Goal: Task Accomplishment & Management: Manage account settings

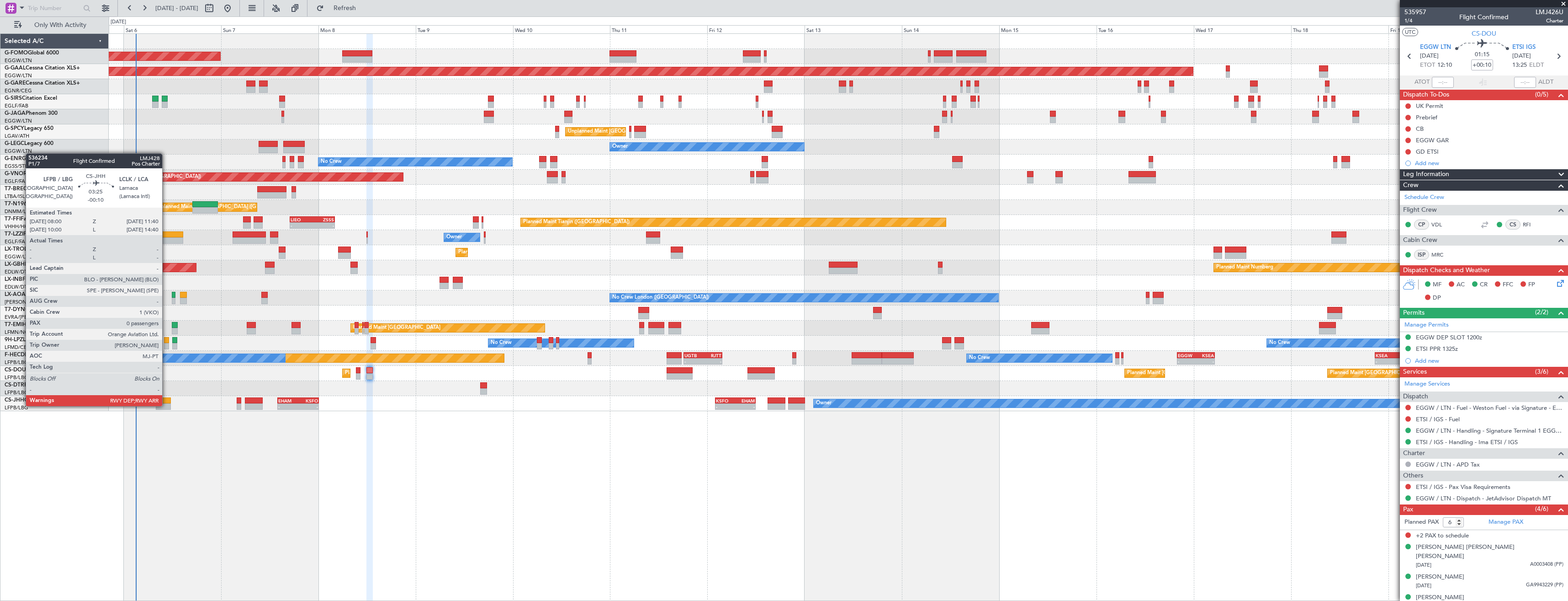
click at [166, 404] on div at bounding box center [163, 406] width 15 height 7
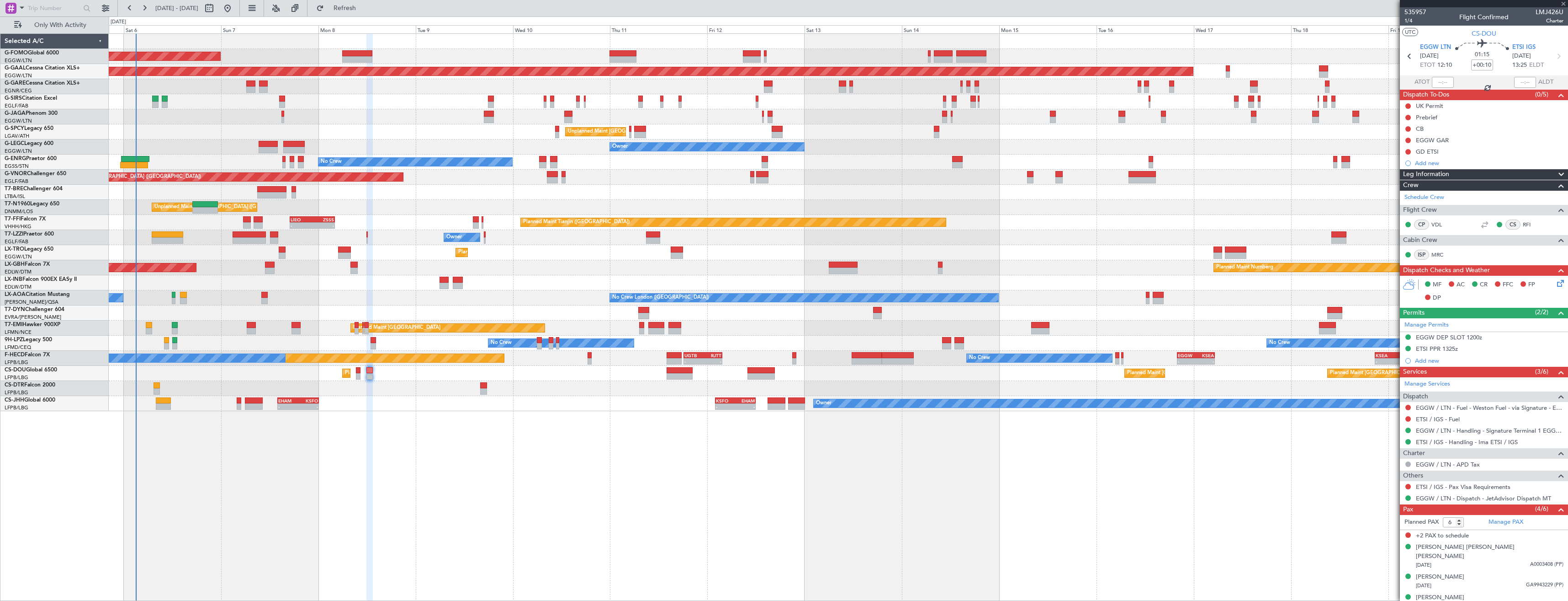
type input "-00:10"
type input "0"
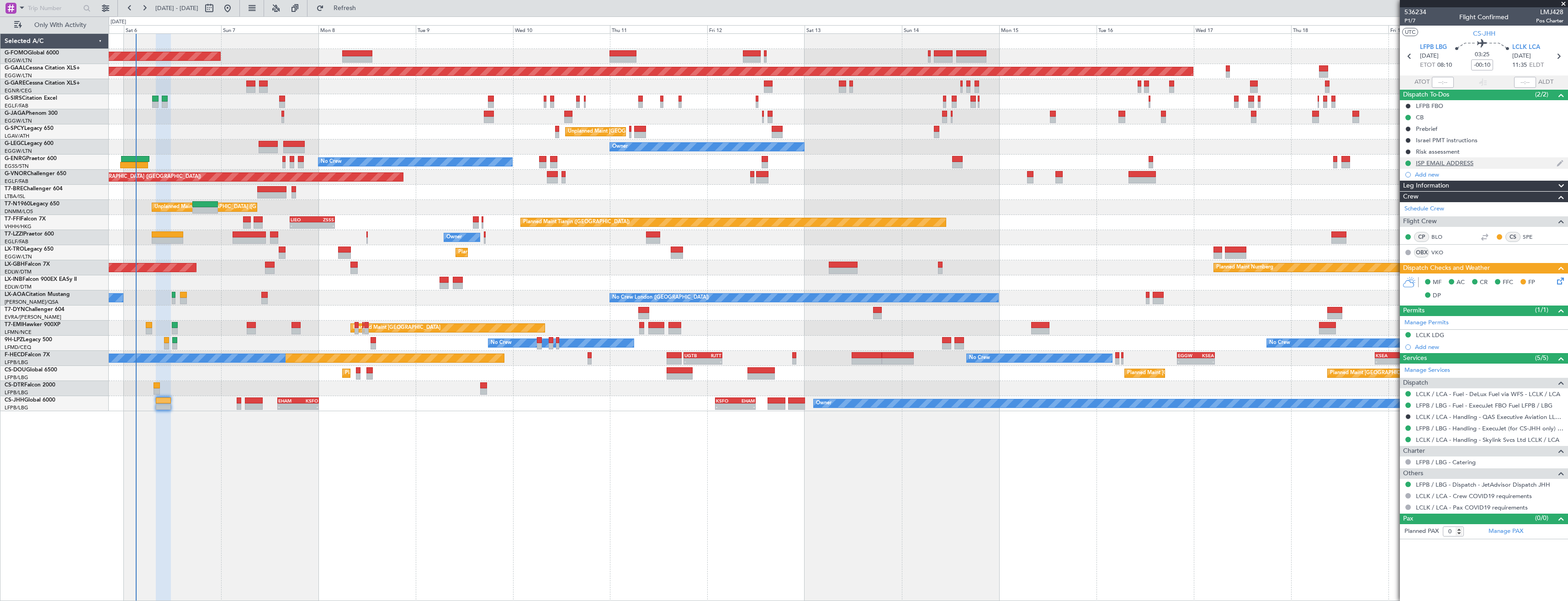
click at [1481, 165] on div "ISP EMAIL ADDRESS" at bounding box center [1484, 163] width 168 height 11
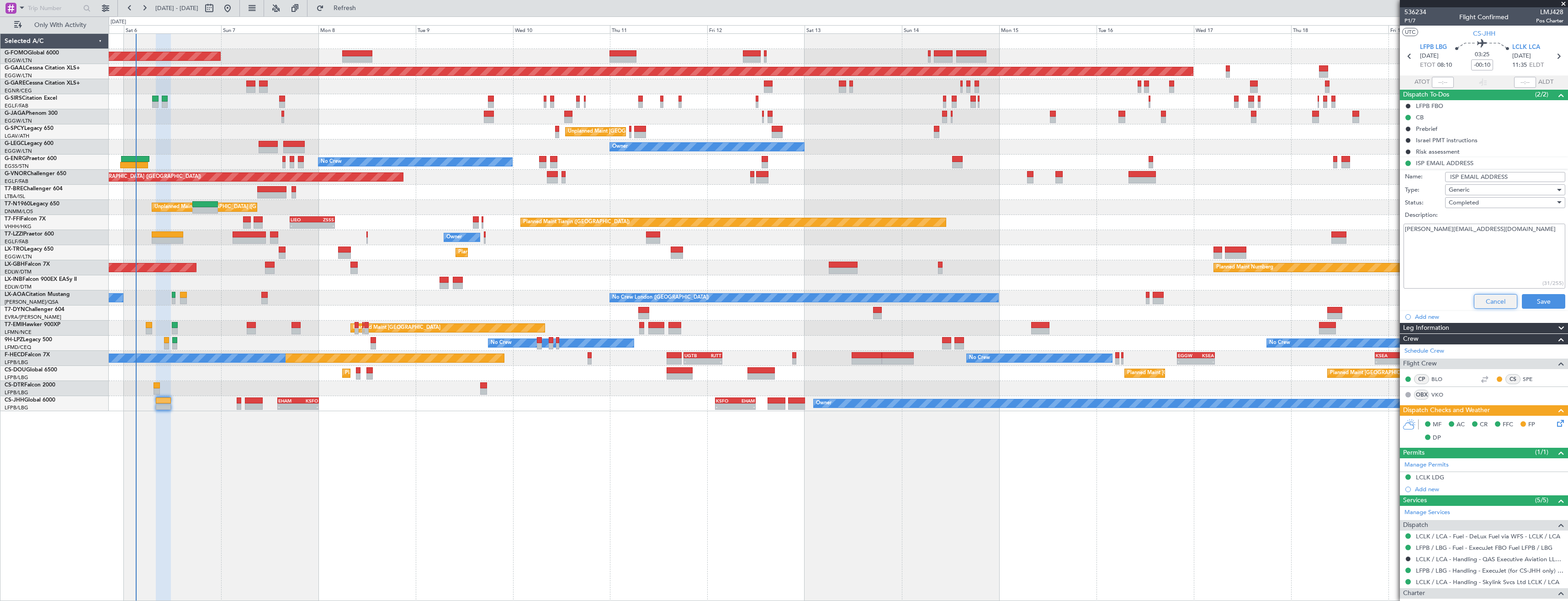
click at [1487, 299] on button "Cancel" at bounding box center [1496, 300] width 44 height 14
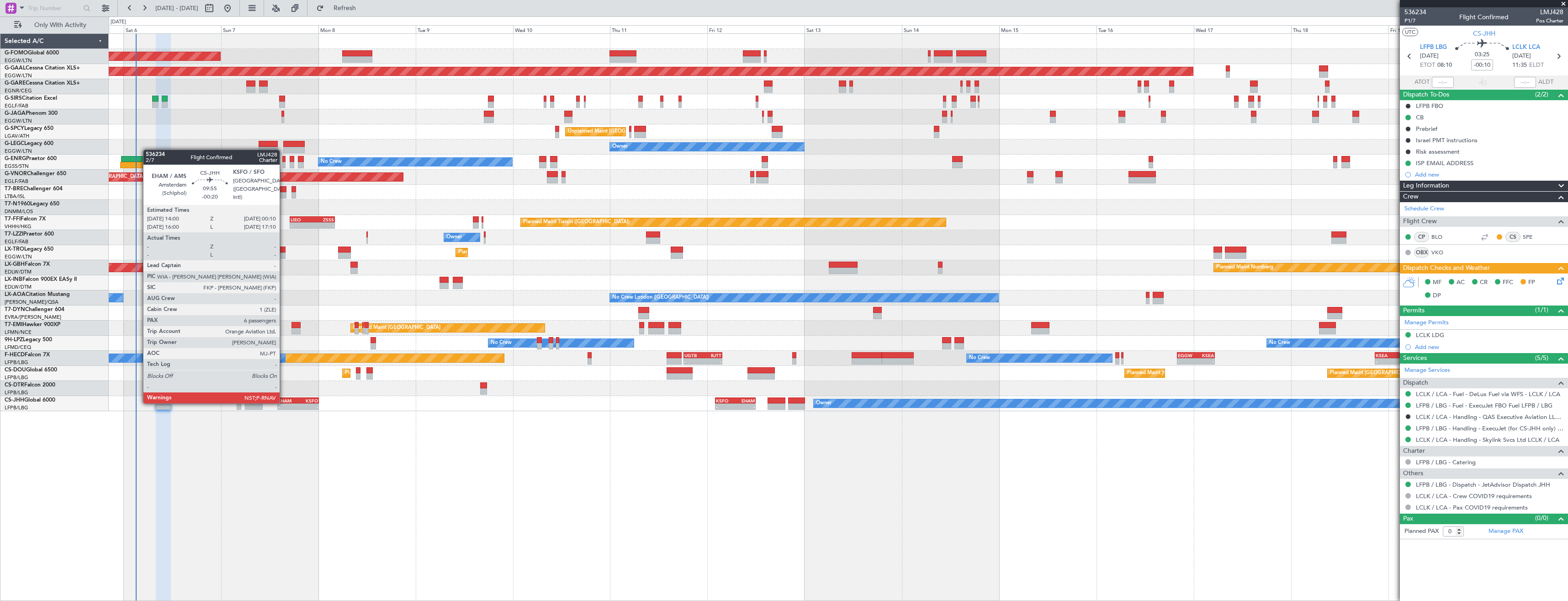
click at [284, 403] on div "EHAM" at bounding box center [288, 401] width 20 height 6
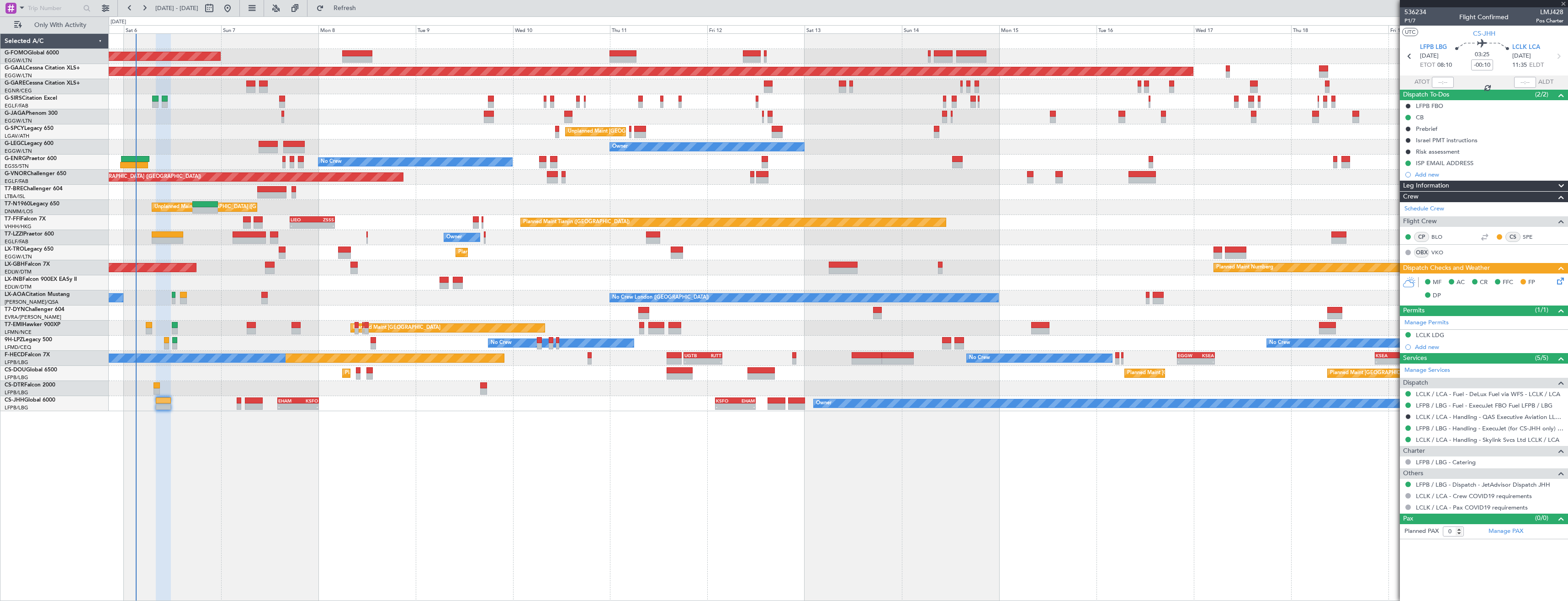
type input "-00:20"
type input "6"
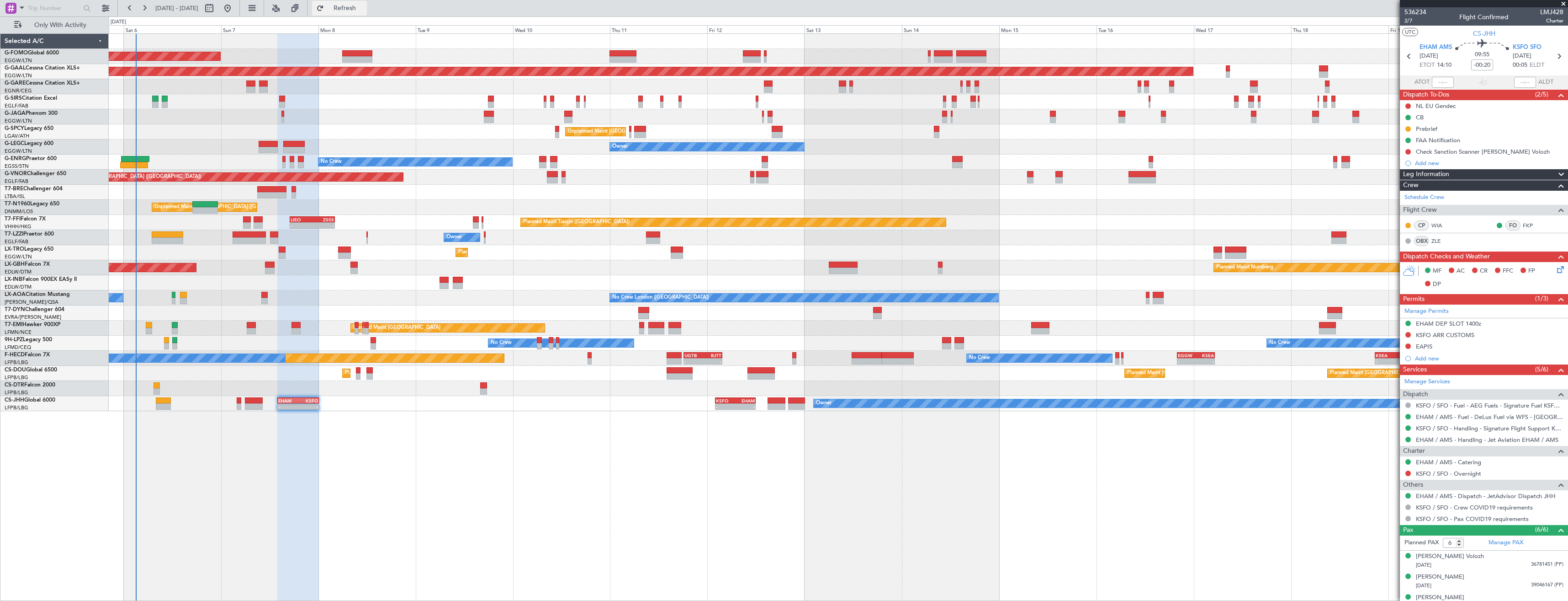
click at [364, 10] on span "Refresh" at bounding box center [345, 8] width 38 height 7
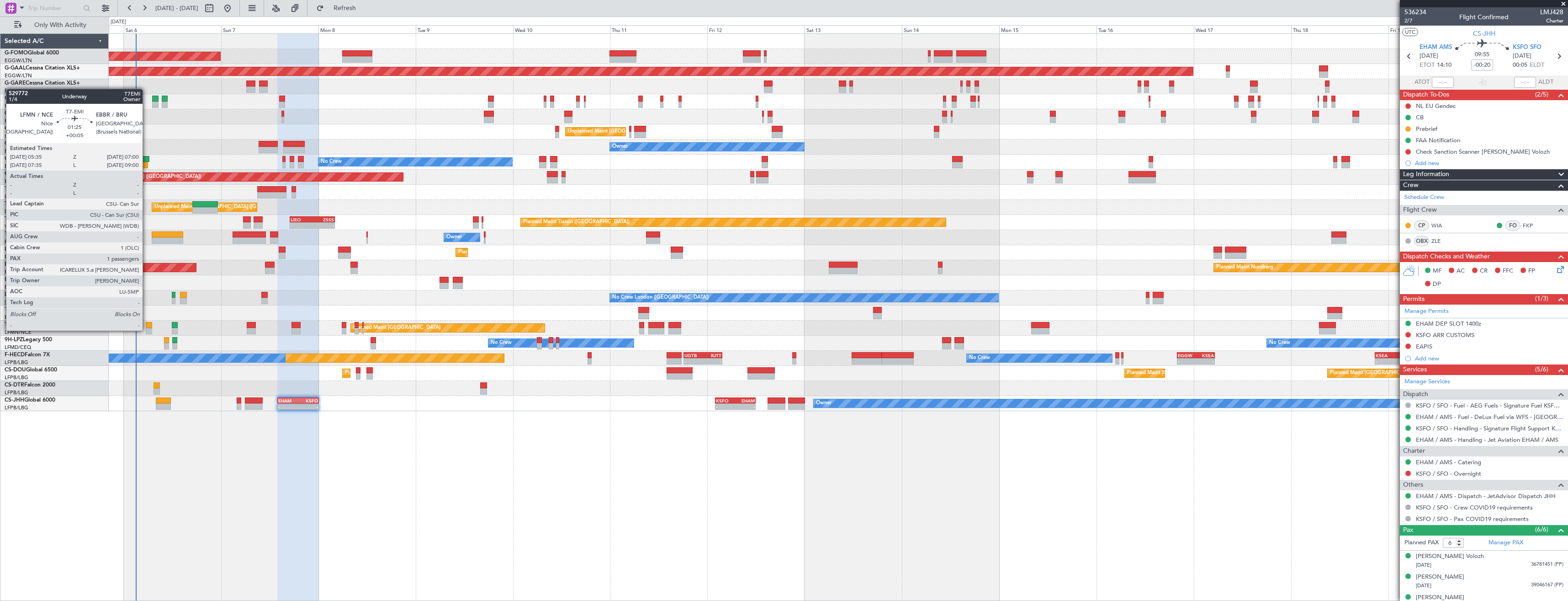
click at [146, 331] on div at bounding box center [149, 331] width 6 height 7
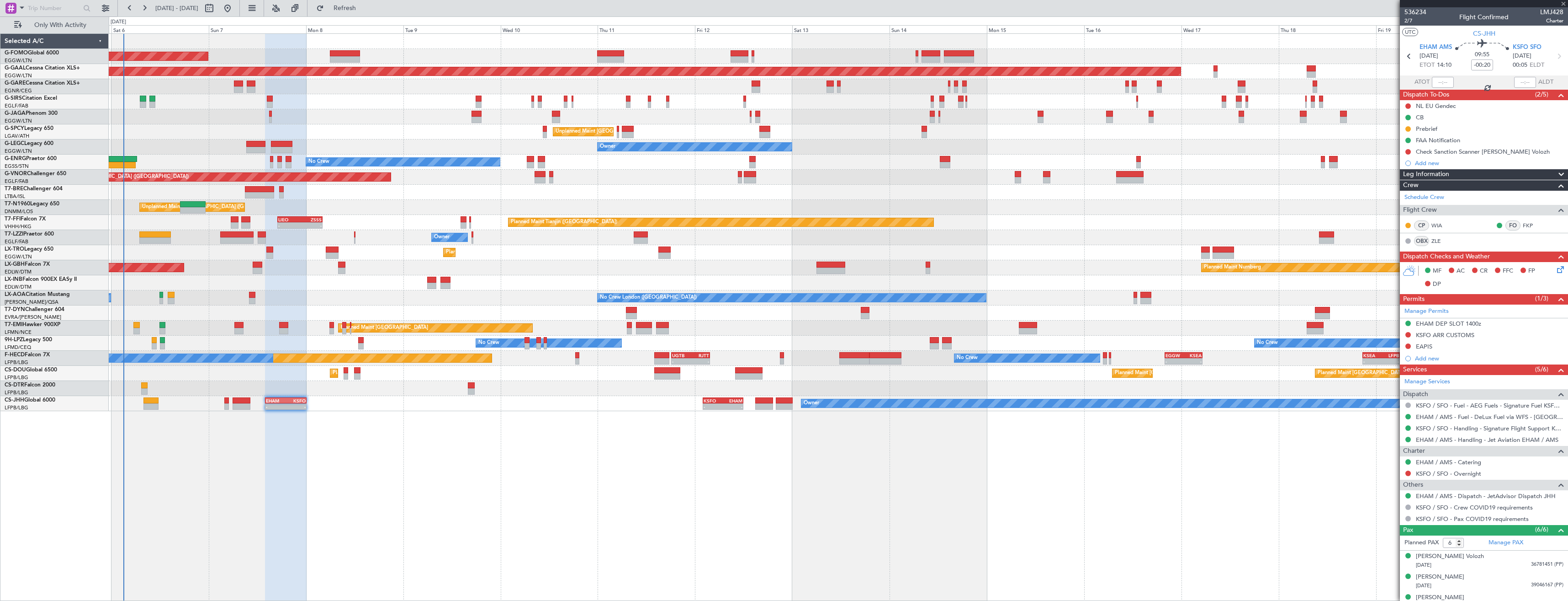
click at [137, 328] on div at bounding box center [136, 331] width 6 height 7
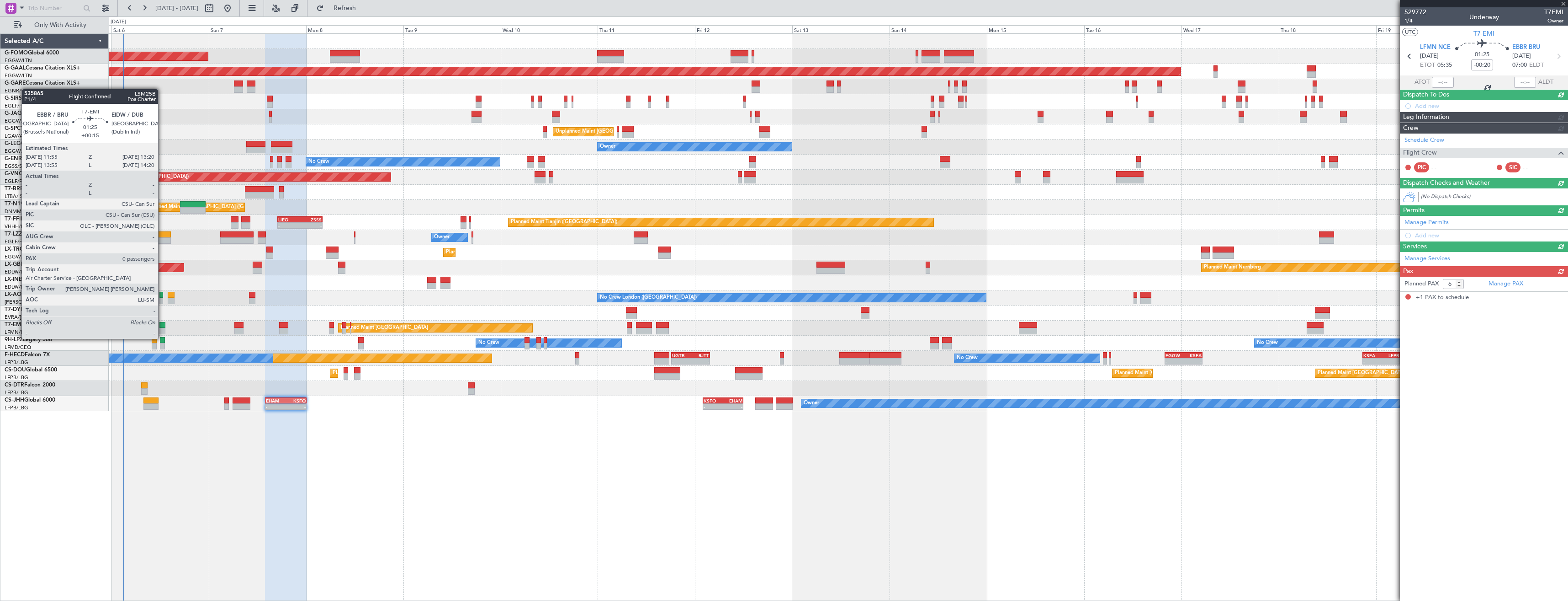
type input "+00:05"
type input "1"
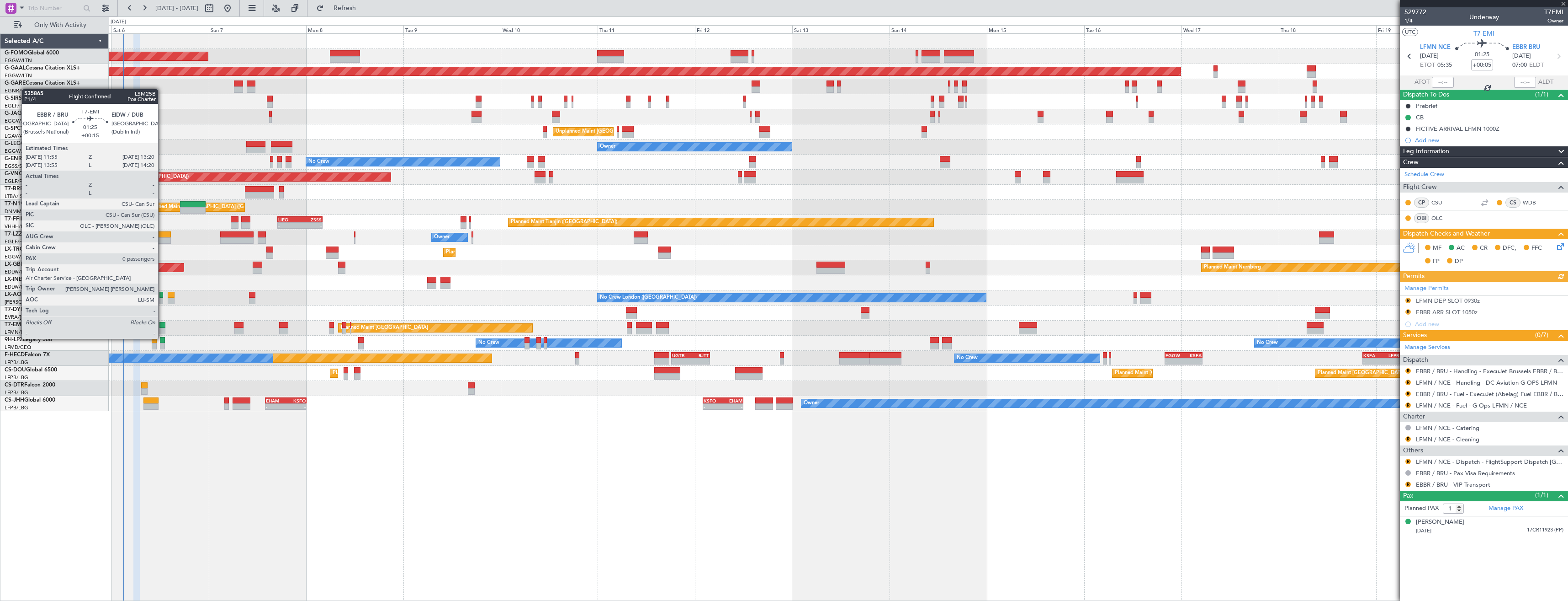
click at [162, 330] on div at bounding box center [162, 331] width 6 height 7
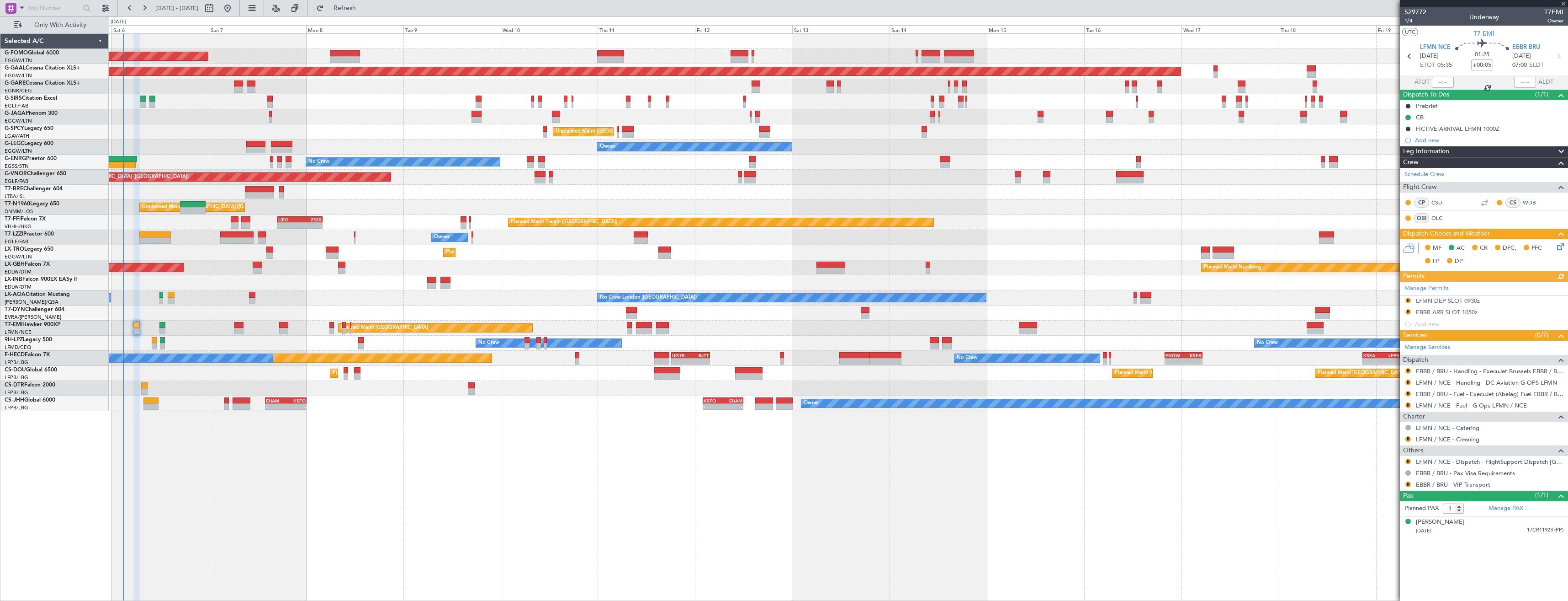
type input "+00:15"
type input "0"
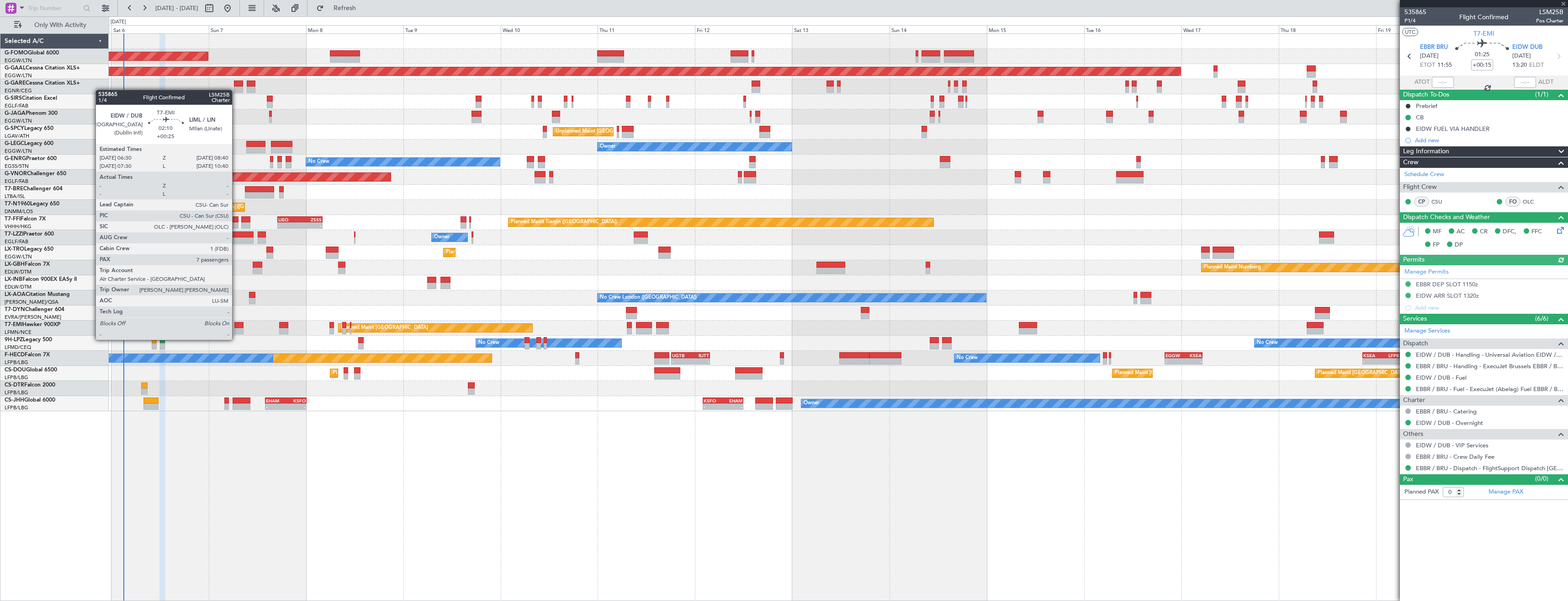
click at [237, 330] on div at bounding box center [239, 331] width 10 height 7
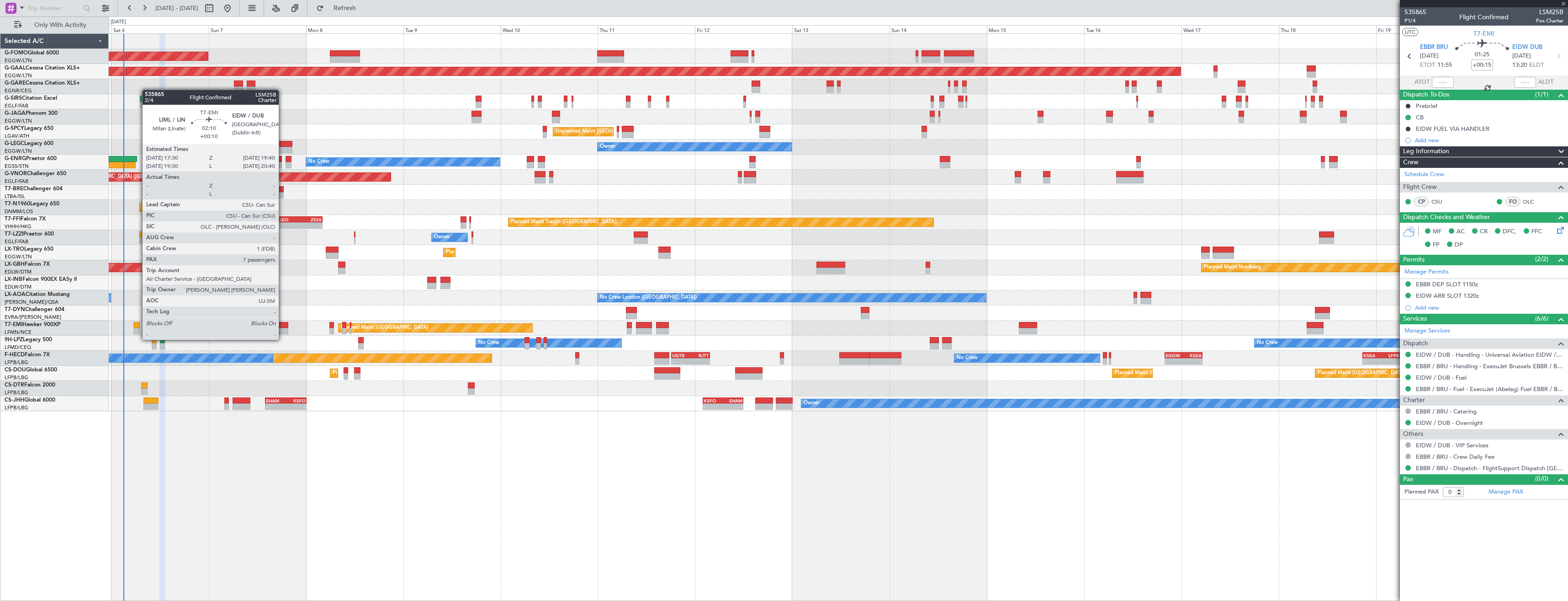
type input "+00:25"
type input "7"
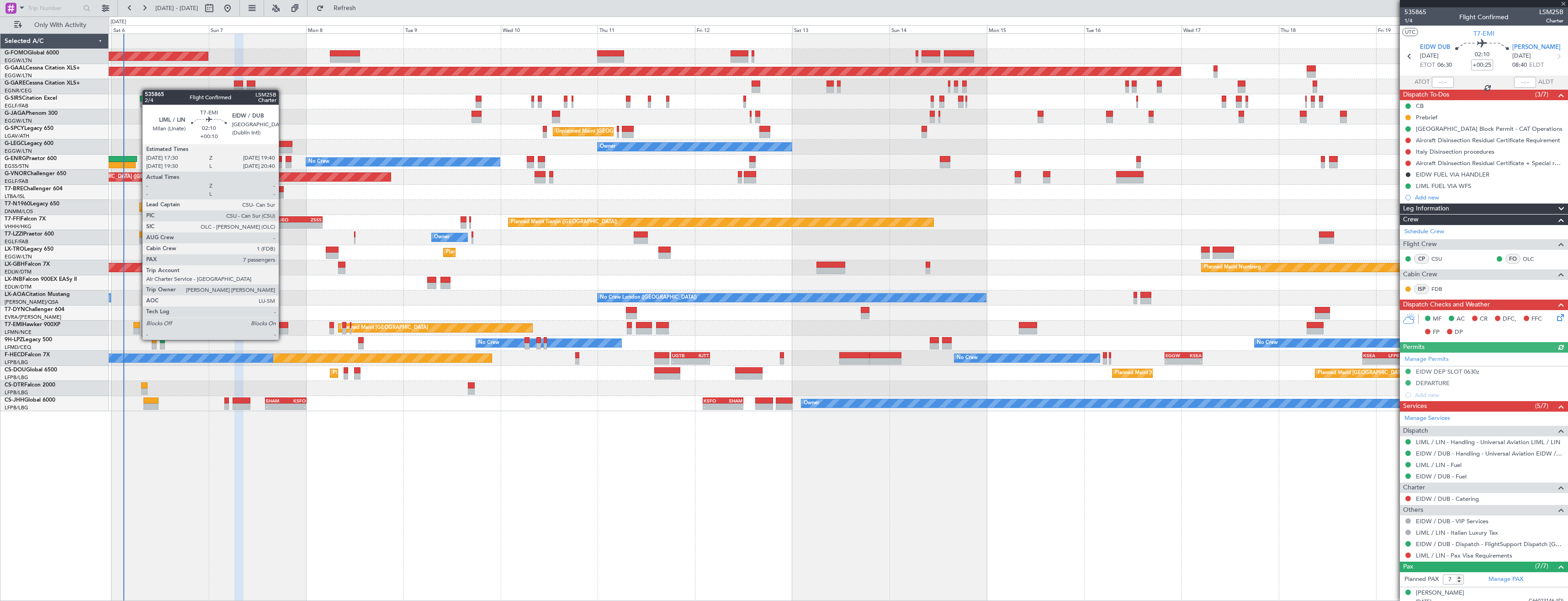
click at [283, 330] on div at bounding box center [284, 331] width 10 height 7
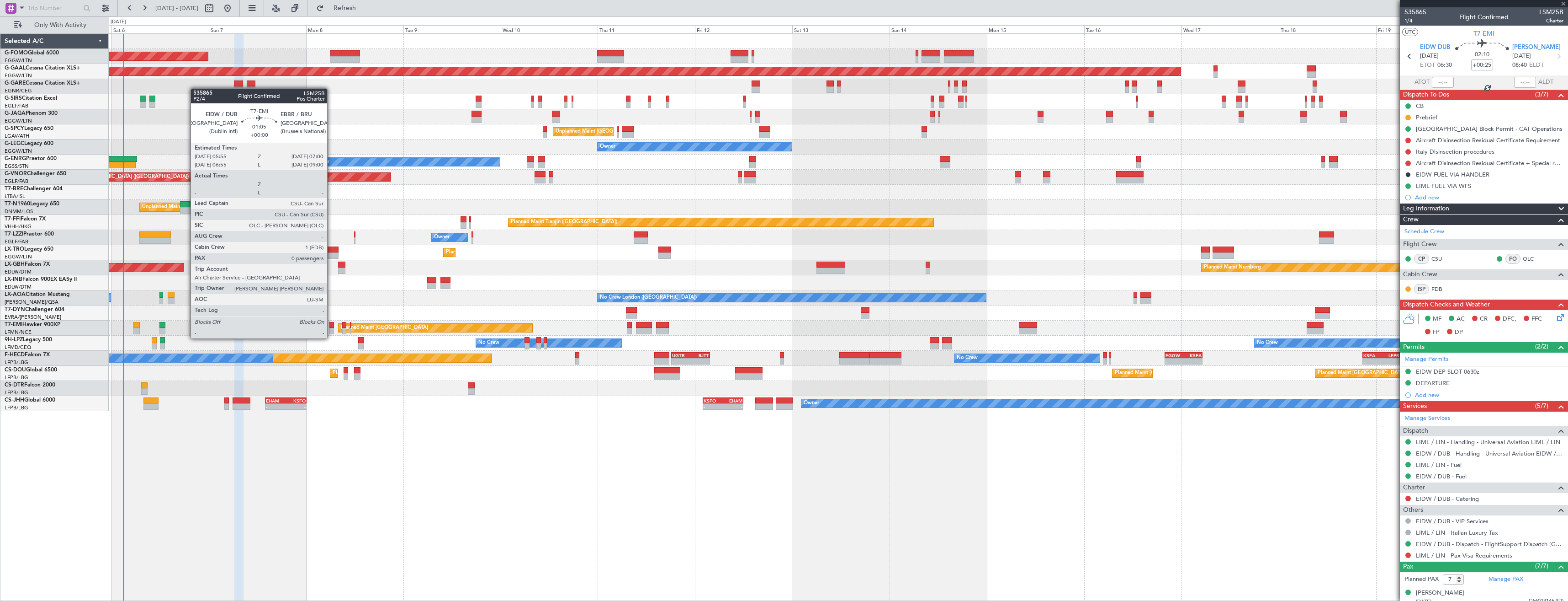
type input "+00:10"
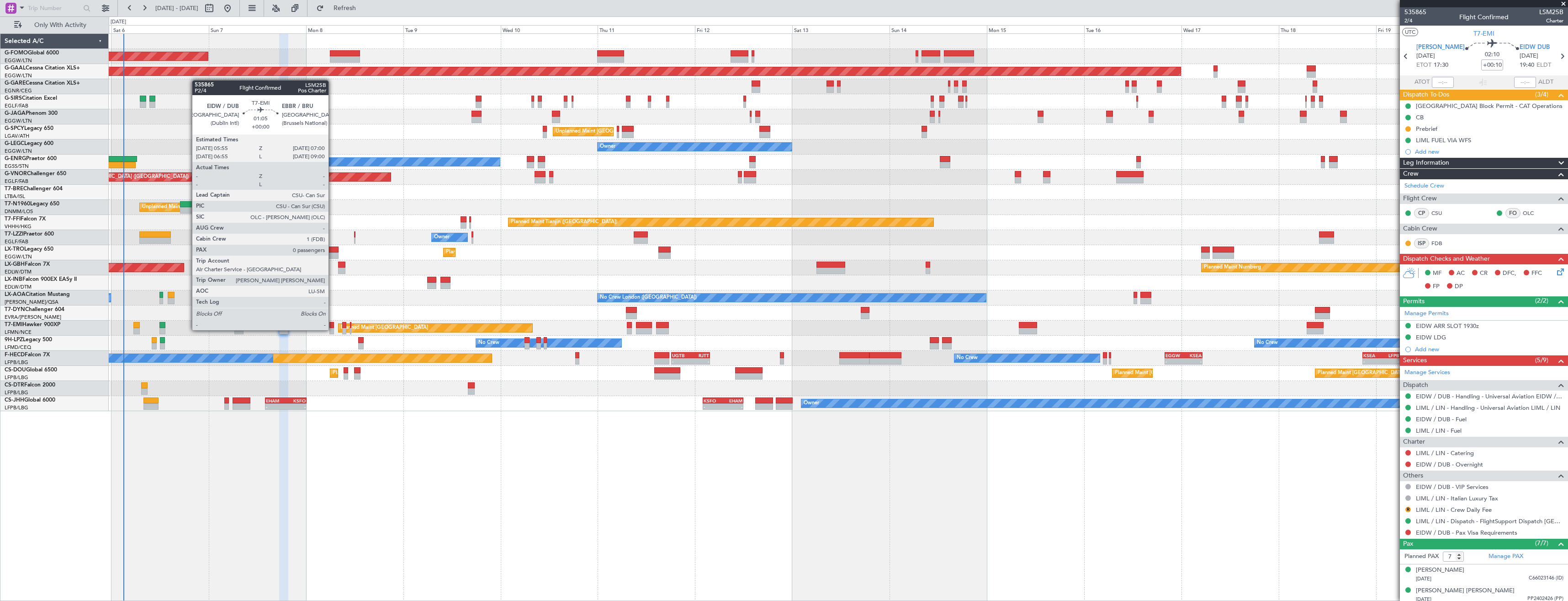
click at [333, 321] on div at bounding box center [331, 324] width 5 height 7
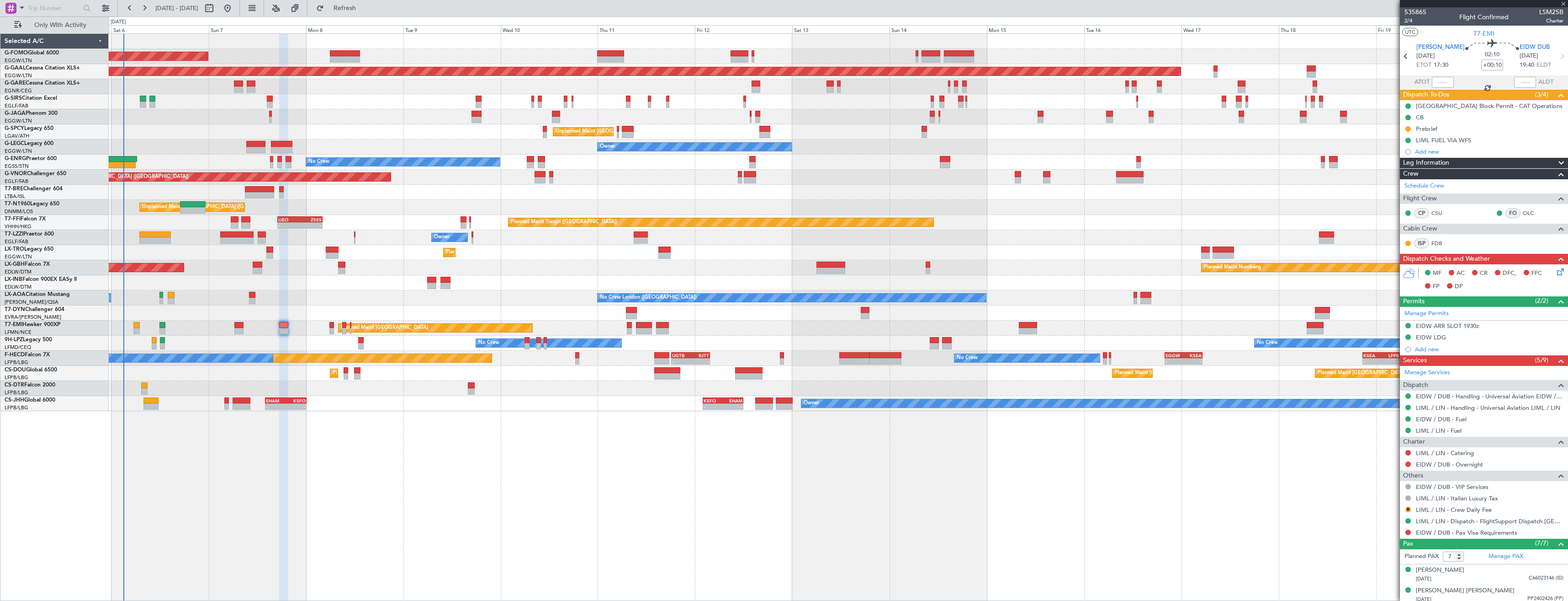
type input "0"
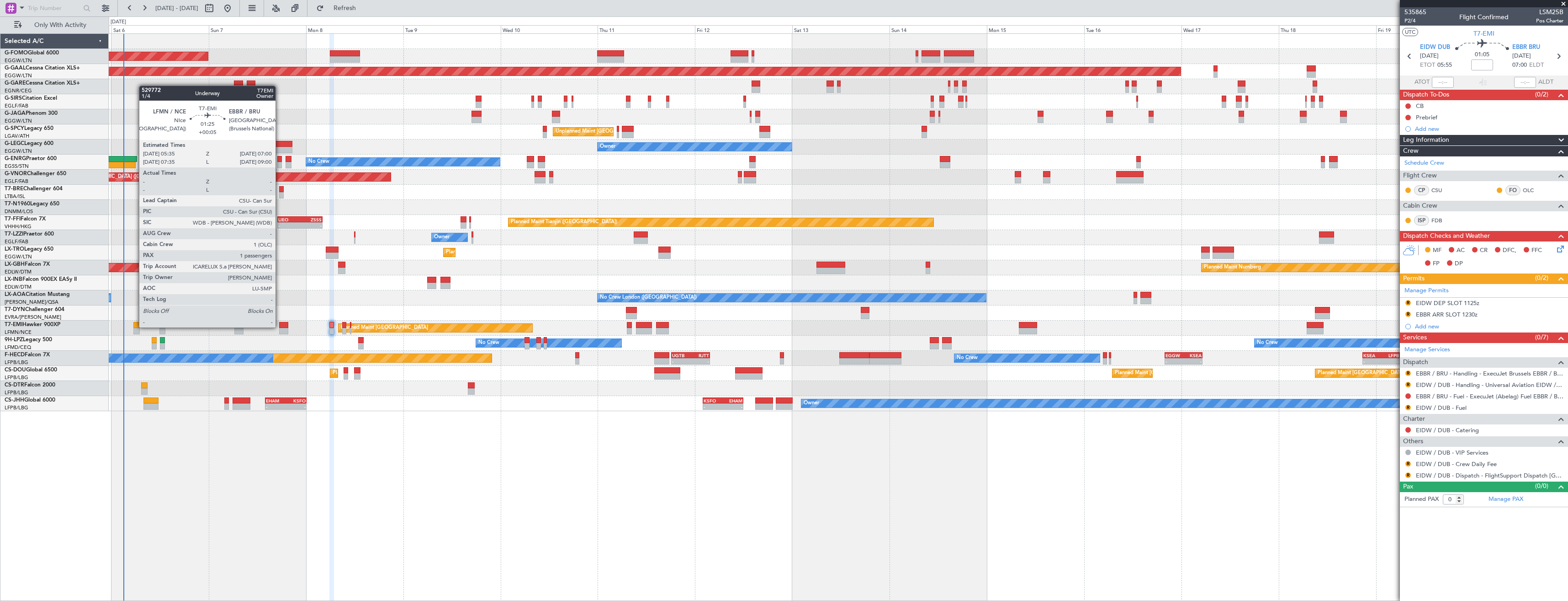
click at [134, 327] on div at bounding box center [136, 324] width 6 height 7
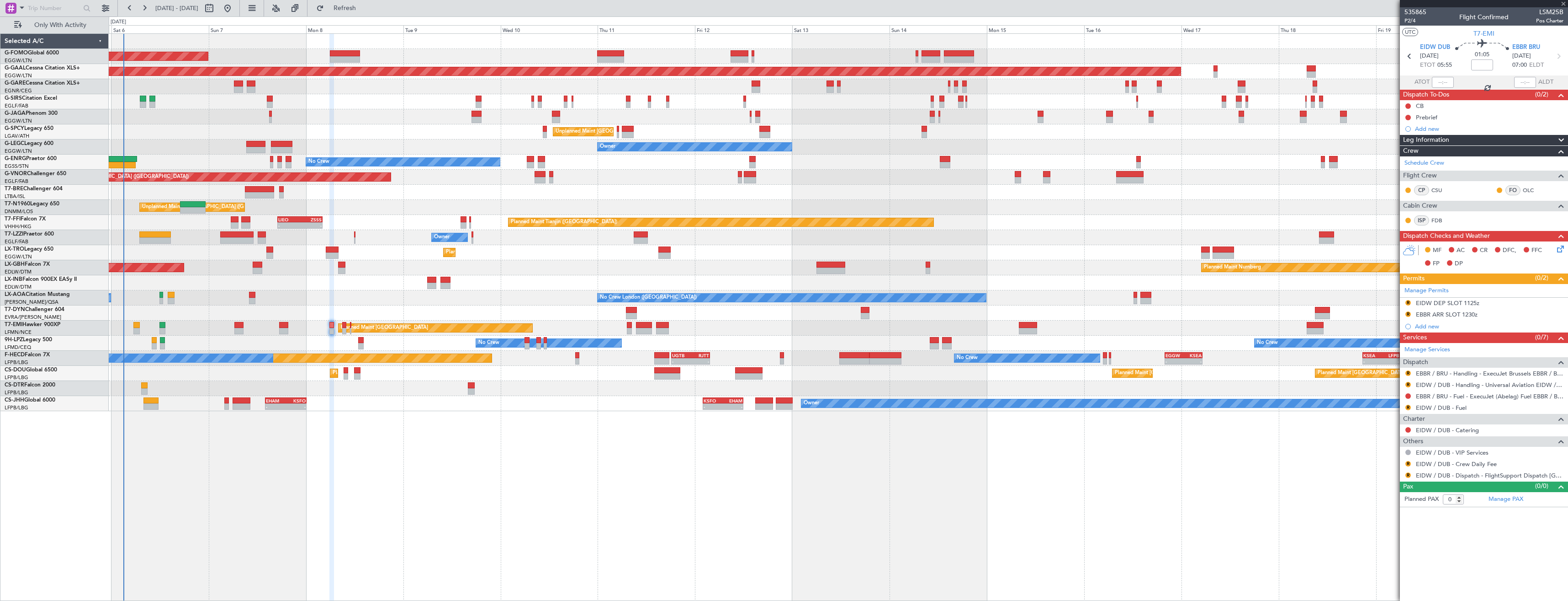
type input "+00:05"
type input "1"
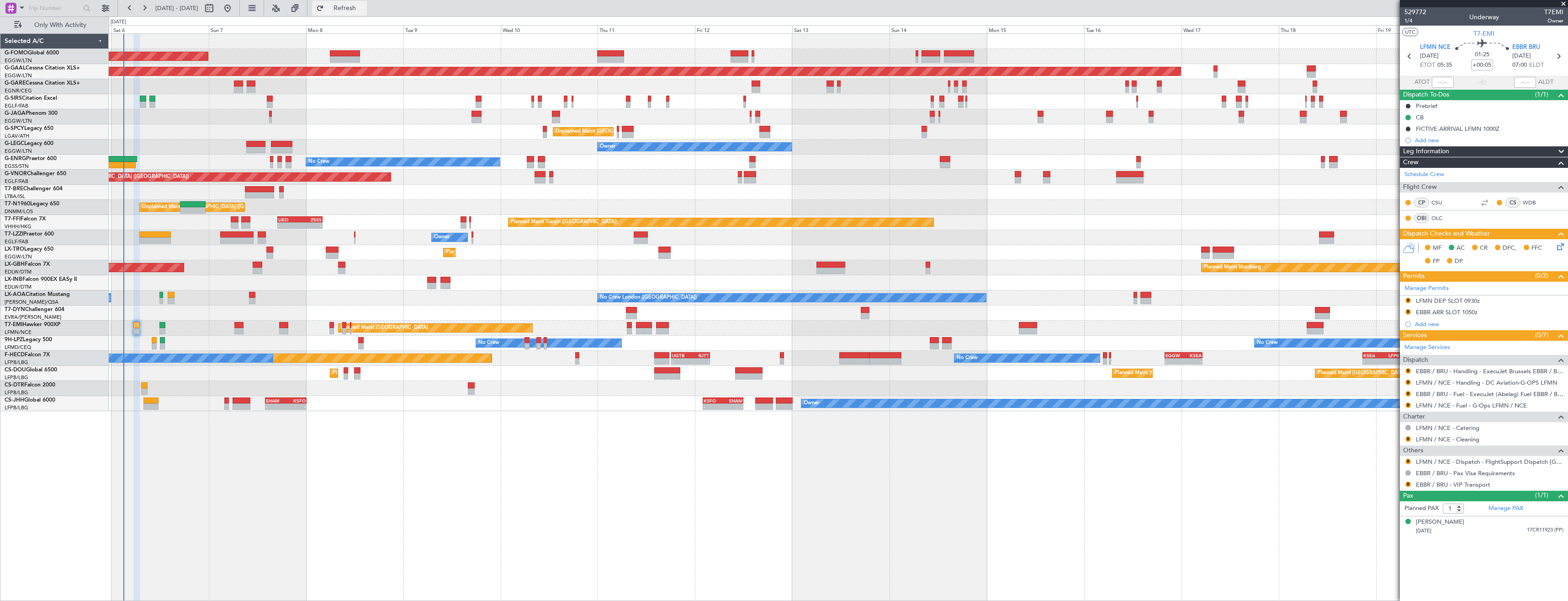
click at [364, 10] on span "Refresh" at bounding box center [345, 8] width 38 height 7
click at [1410, 463] on button "R" at bounding box center [1409, 462] width 6 height 6
click at [1387, 572] on span "Confirmed" at bounding box center [1382, 570] width 29 height 10
click at [1407, 394] on button "R" at bounding box center [1409, 394] width 6 height 6
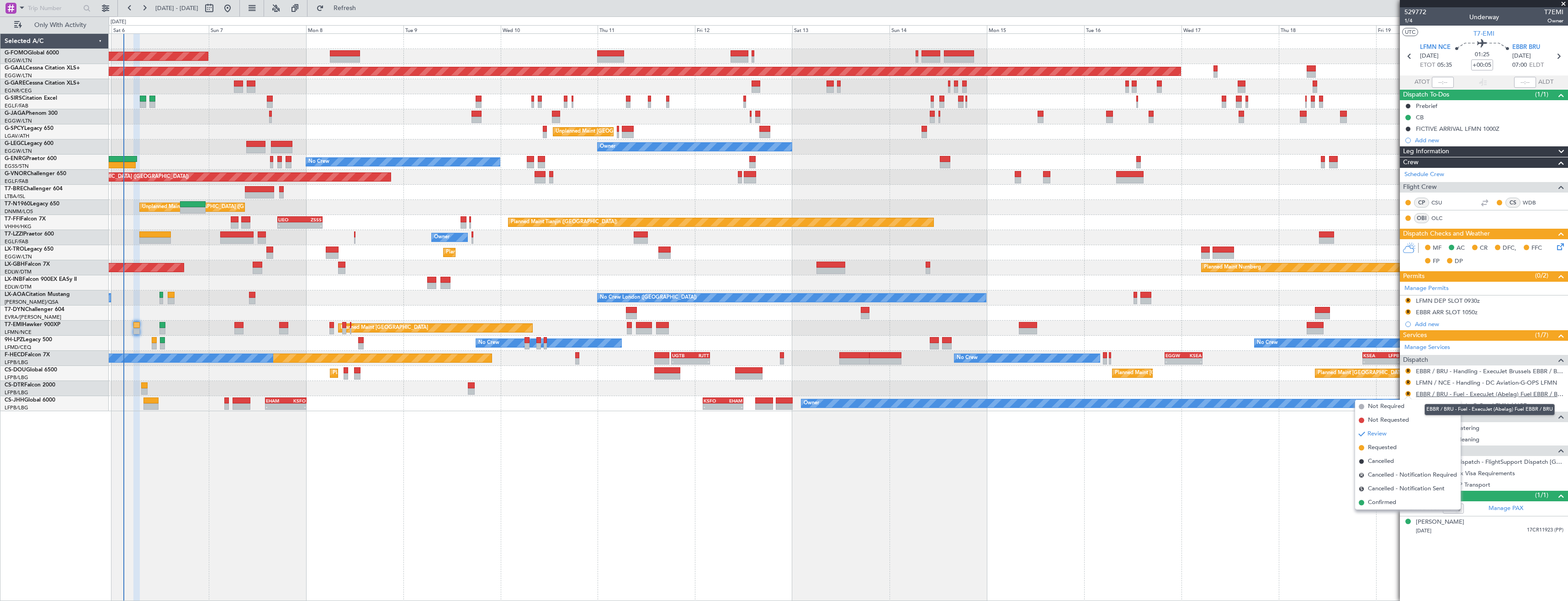
click at [1434, 395] on link "EBBR / BRU - Fuel - ExecuJet (Abelag) Fuel EBBR / BRU" at bounding box center [1490, 394] width 148 height 8
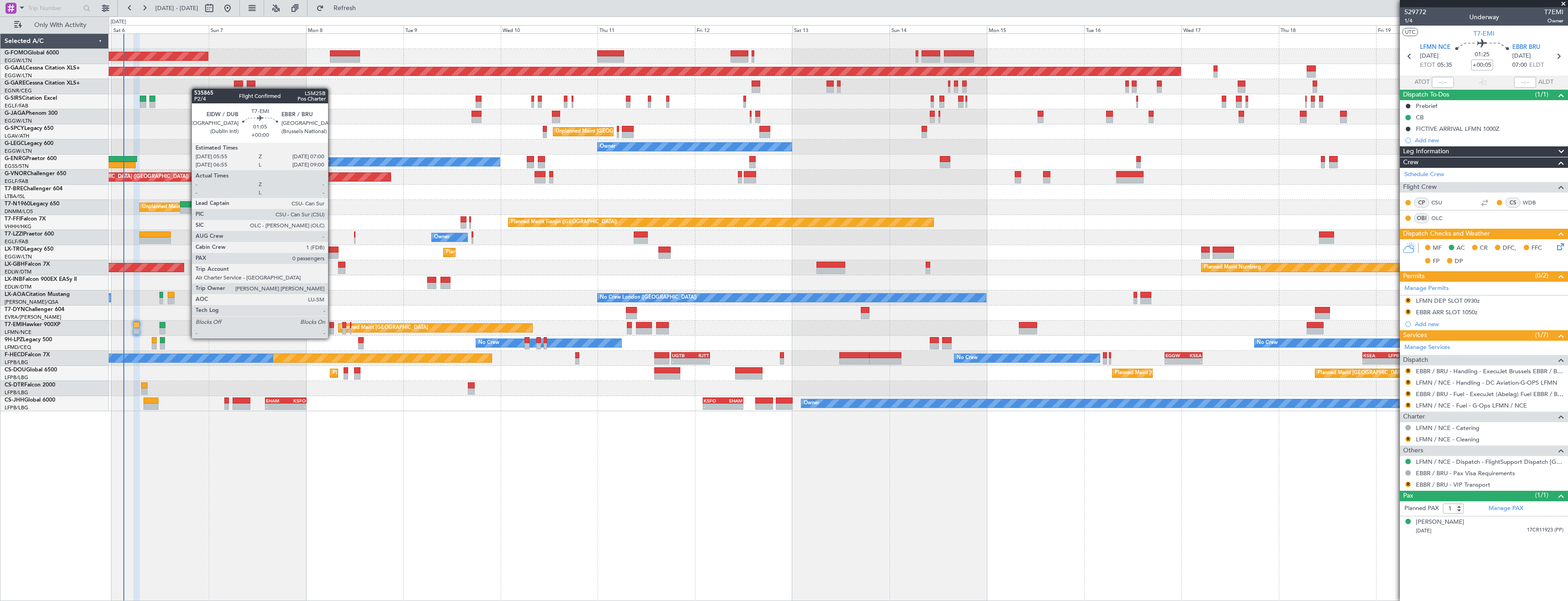
click at [332, 330] on div at bounding box center [331, 331] width 5 height 7
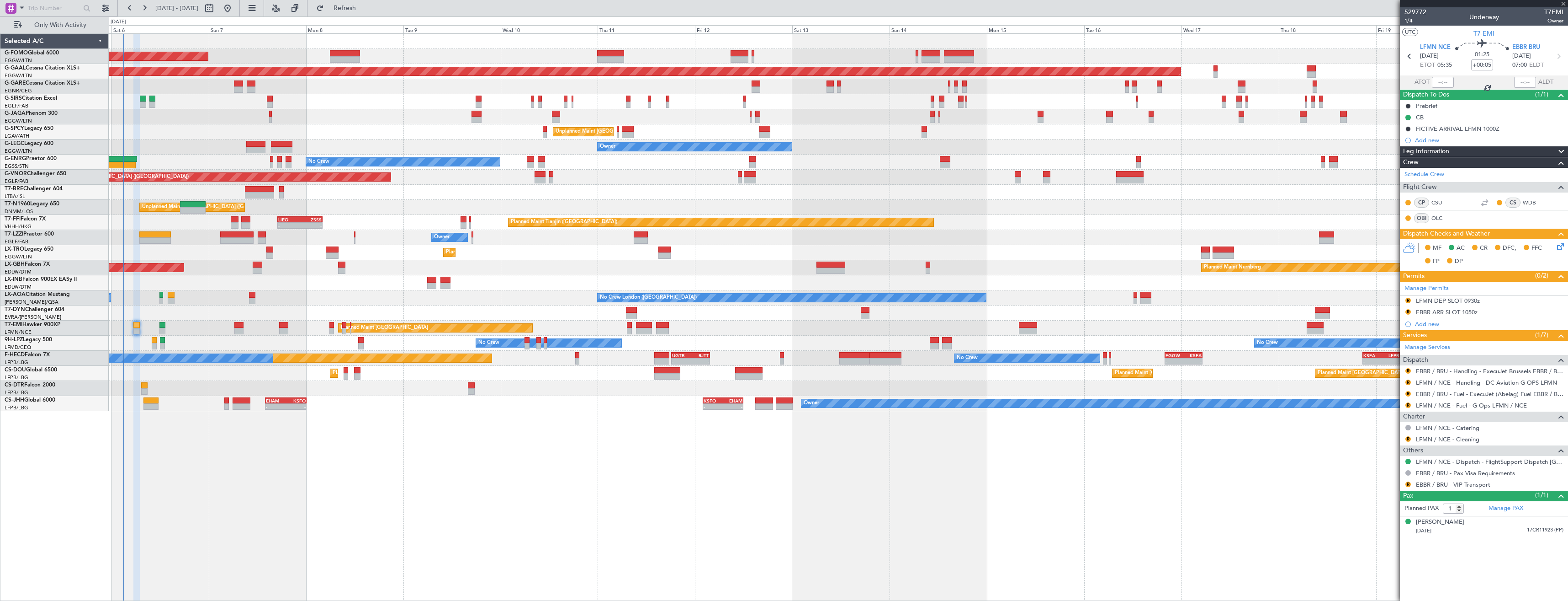
type input "0"
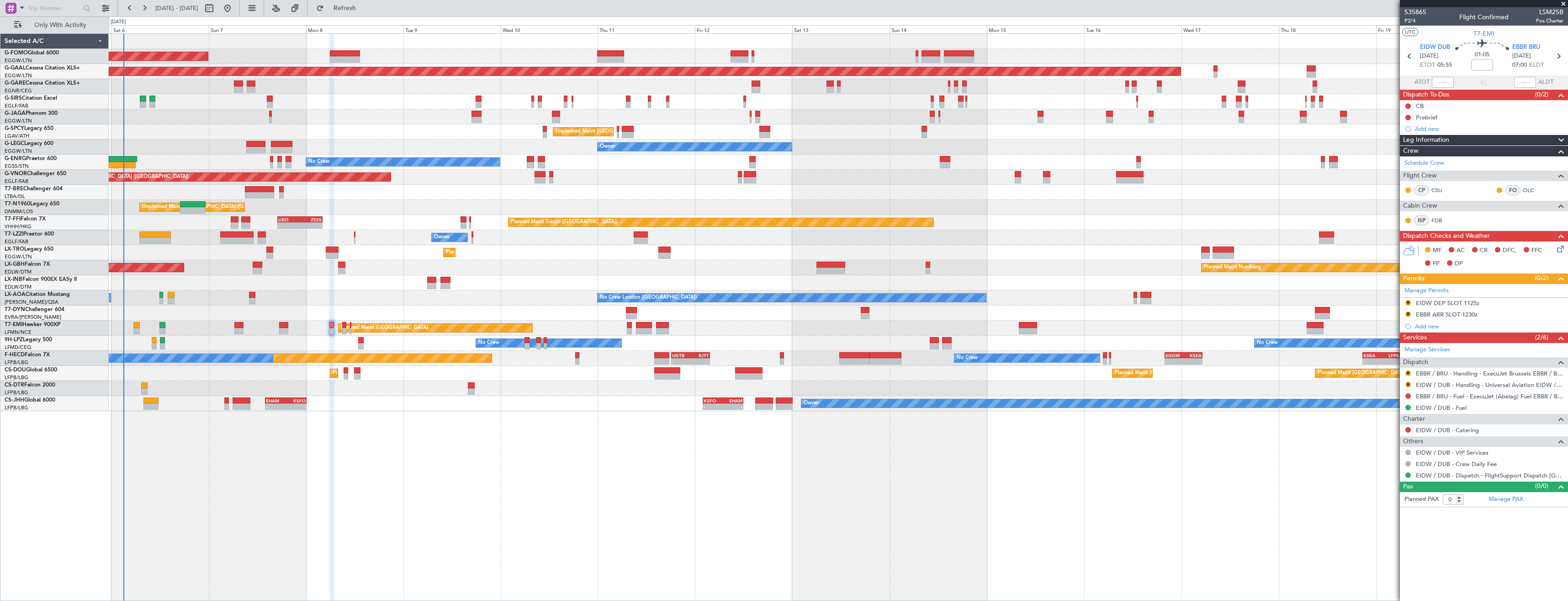
click at [1270, 425] on div "Planned Maint [GEOGRAPHIC_DATA] ([GEOGRAPHIC_DATA]) Planned [GEOGRAPHIC_DATA] P…" at bounding box center [838, 317] width 1459 height 568
click at [374, 17] on div "0 0 Fri 5 Sat 6 Sun 7 [DATE] Tue 9 Wed 10 Thu 11 Fri 12 Sat 13 Sun 14 Mon 15 Tu…" at bounding box center [838, 25] width 1458 height 16
click at [367, 14] on button "Refresh" at bounding box center [339, 8] width 54 height 14
click at [1480, 375] on link "EBBR / BRU - Handling - ExecuJet Brussels EBBR / BRU" at bounding box center [1490, 373] width 148 height 8
click at [364, 10] on span "Refresh" at bounding box center [345, 8] width 38 height 7
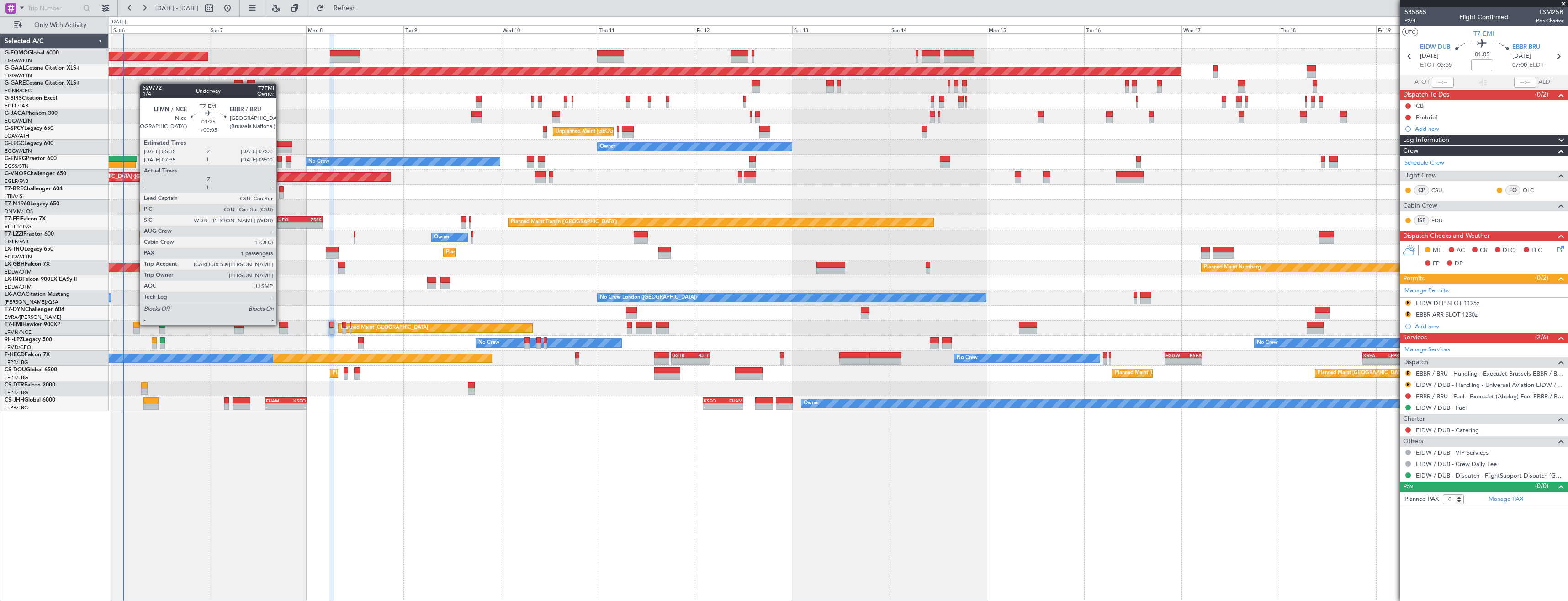
click at [135, 325] on div at bounding box center [136, 324] width 6 height 7
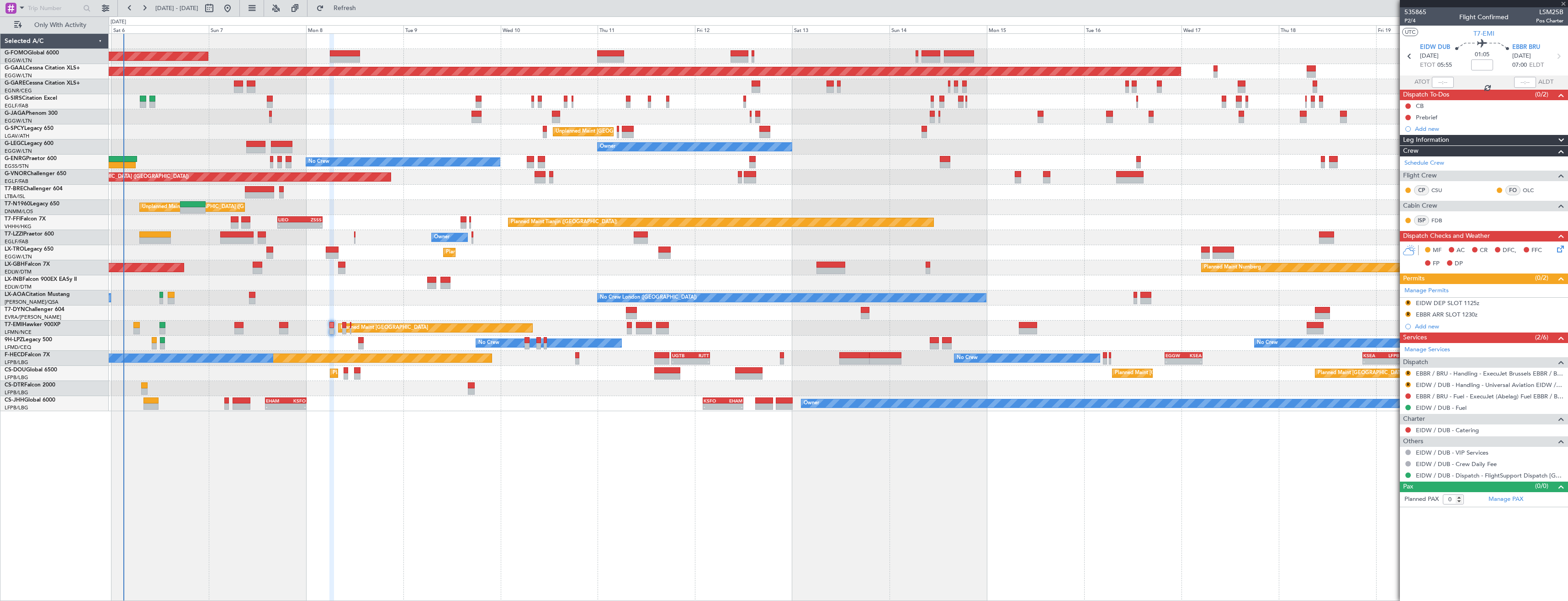
type input "+00:05"
type input "1"
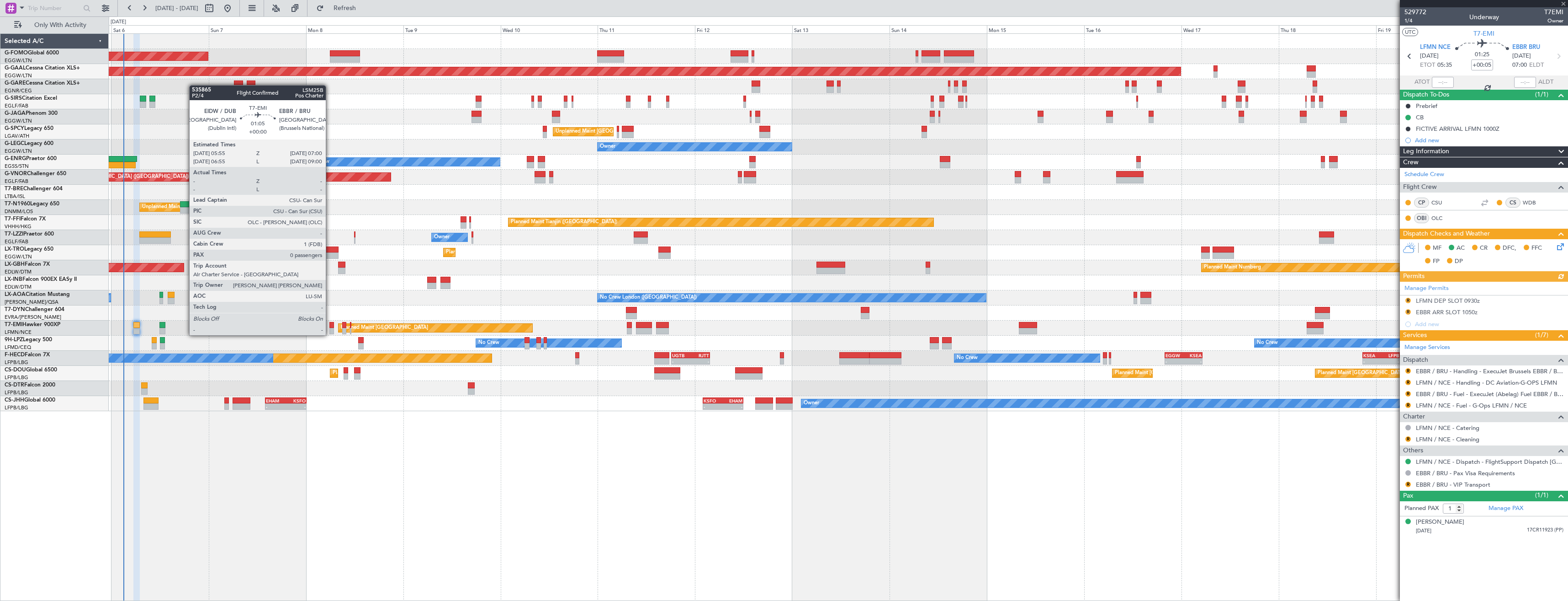
click at [330, 327] on div at bounding box center [331, 324] width 5 height 7
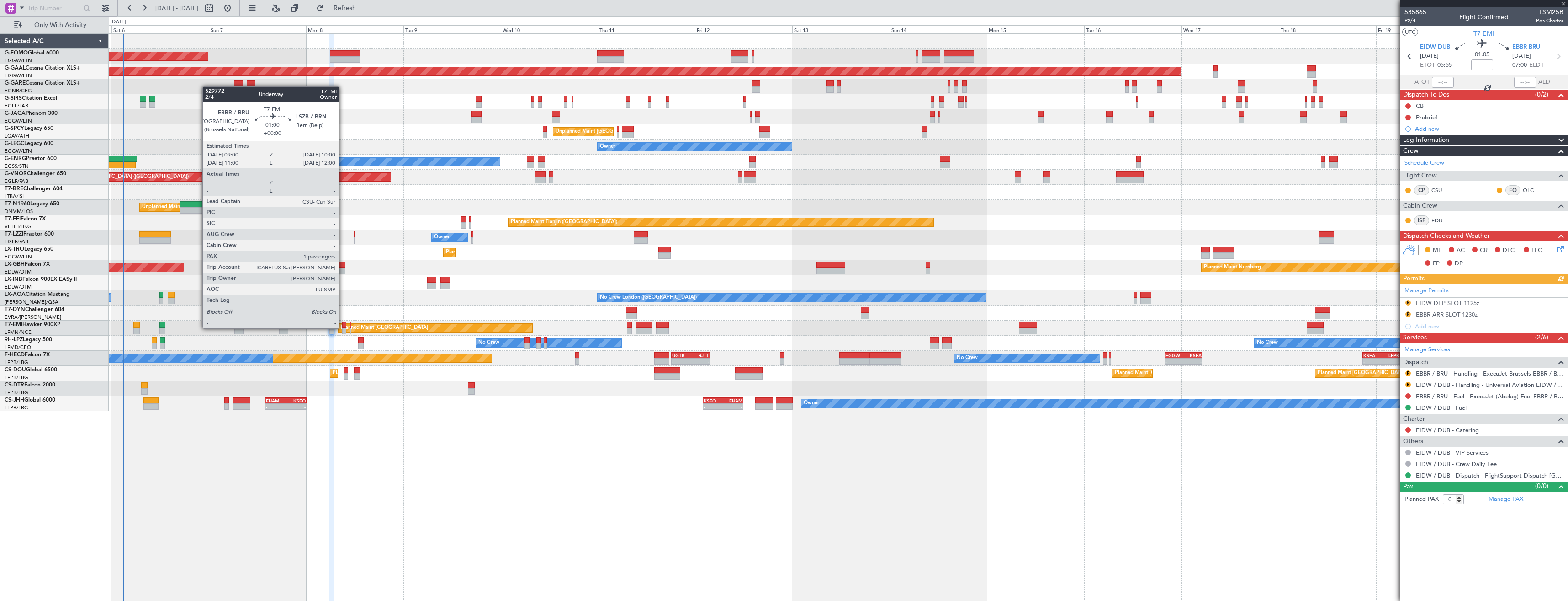
click at [343, 328] on div at bounding box center [344, 331] width 4 height 7
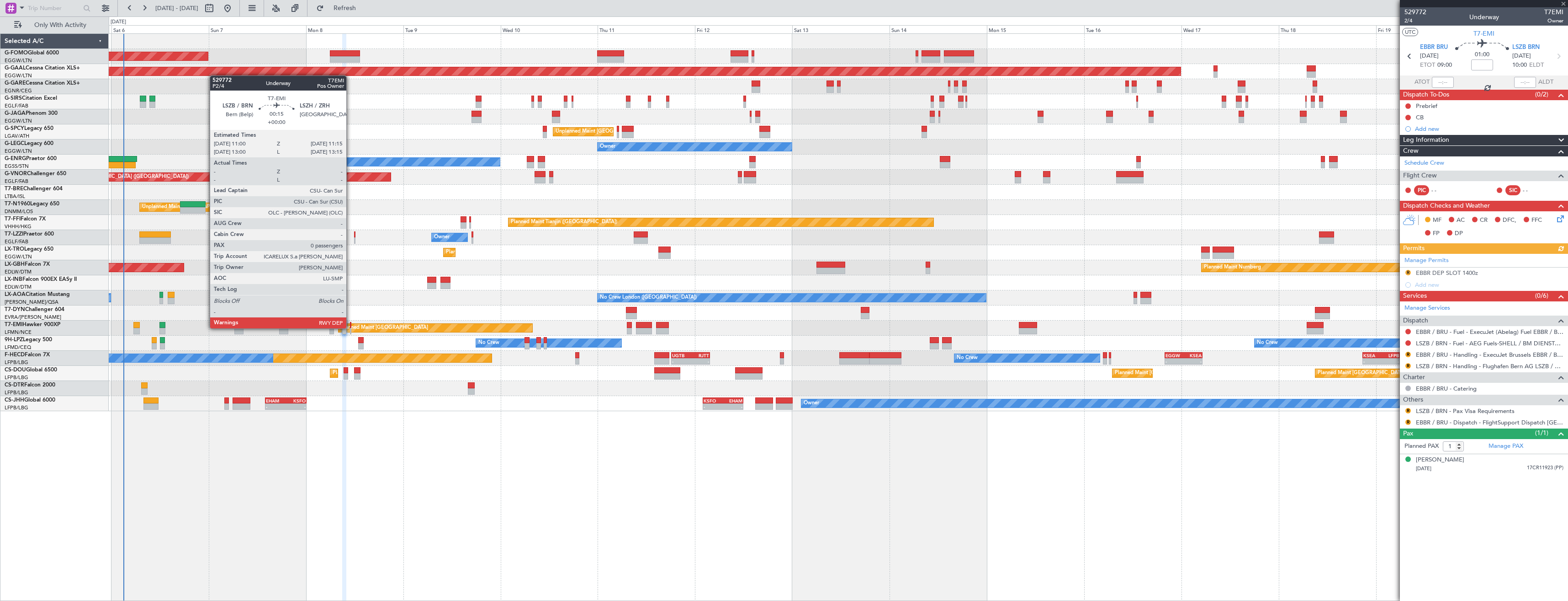
click at [350, 327] on div at bounding box center [350, 324] width 1 height 7
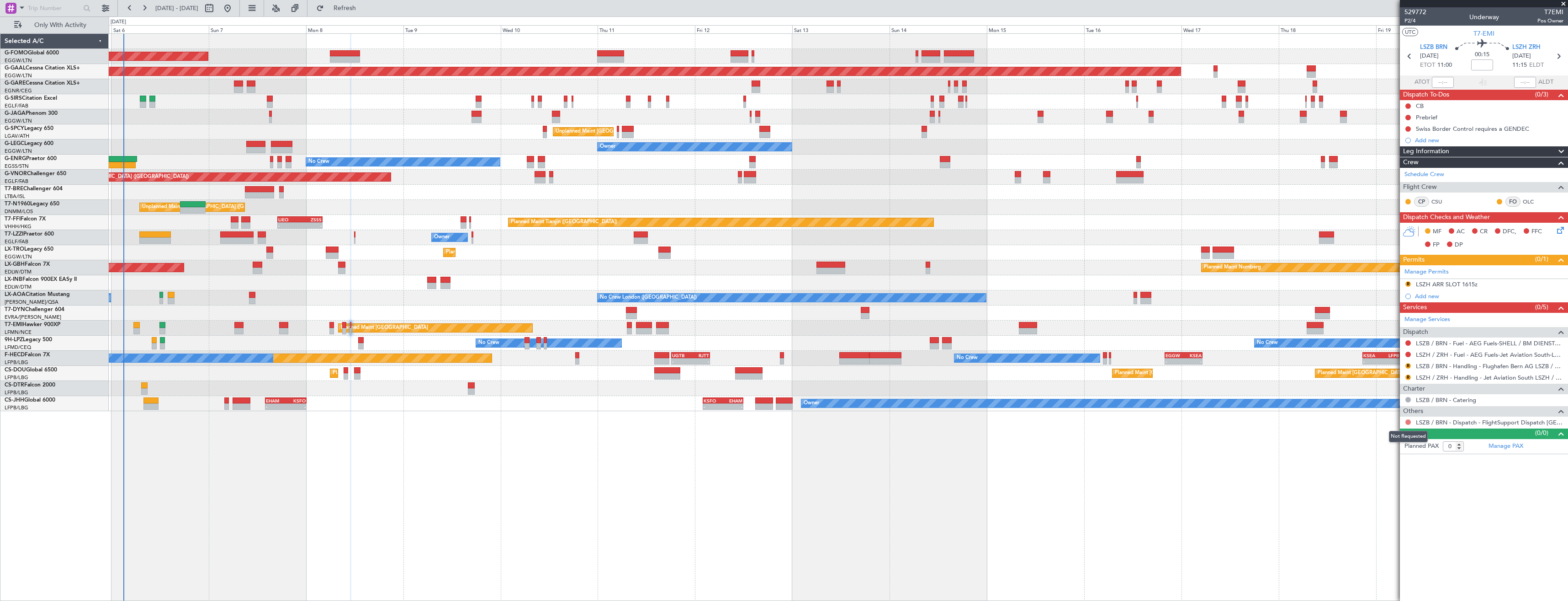
click at [1407, 423] on button at bounding box center [1409, 422] width 6 height 6
click at [1369, 531] on span "Confirmed" at bounding box center [1382, 530] width 29 height 10
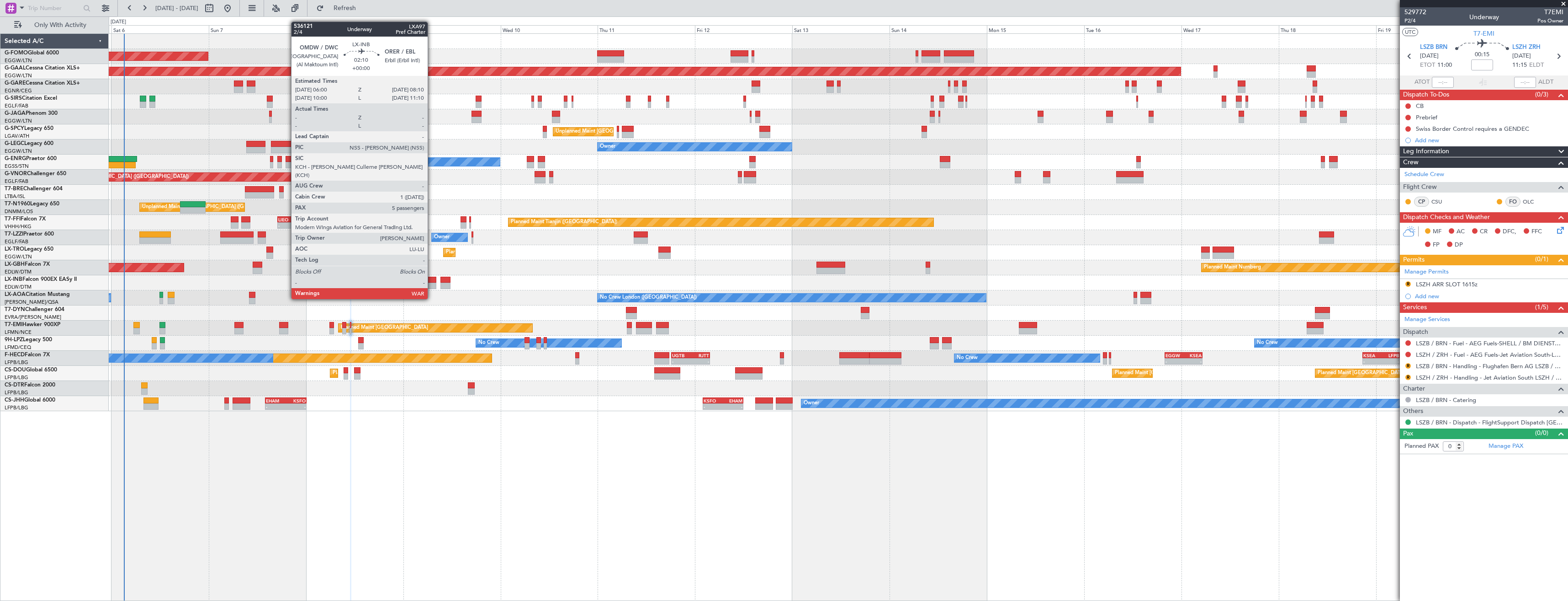
click at [432, 281] on div at bounding box center [432, 280] width 10 height 7
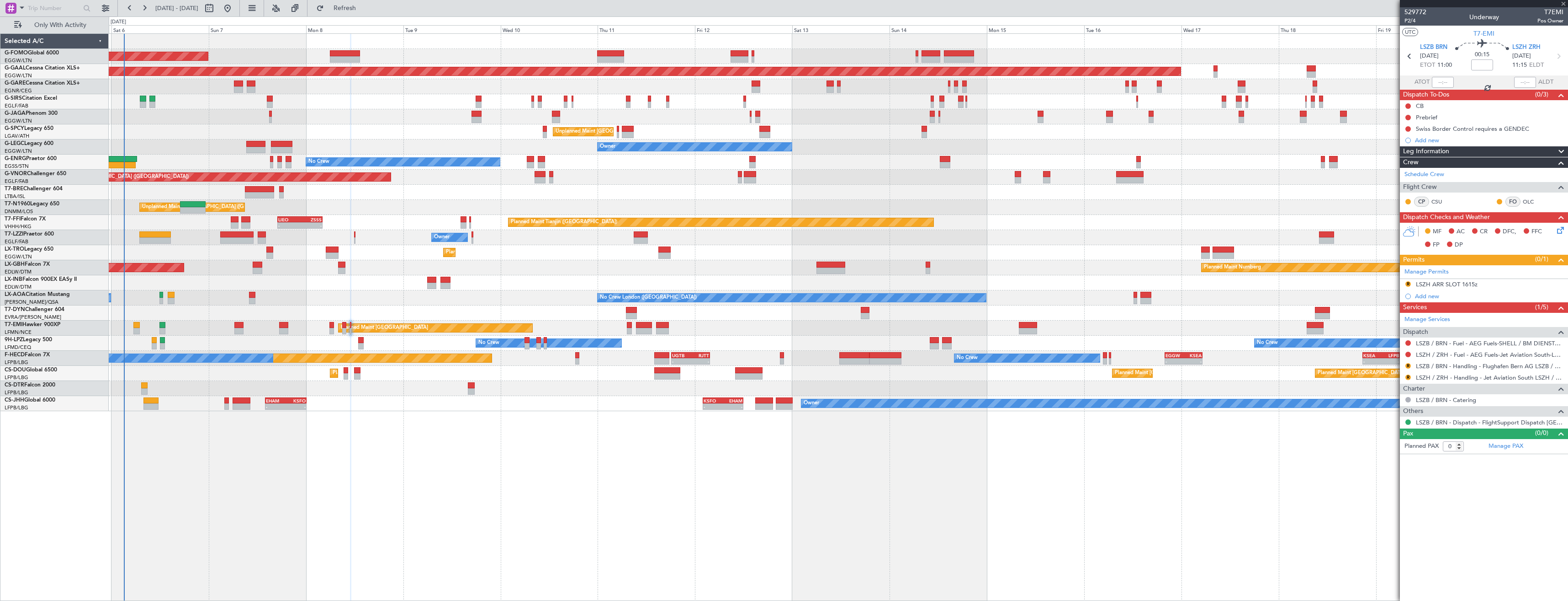
type input "5"
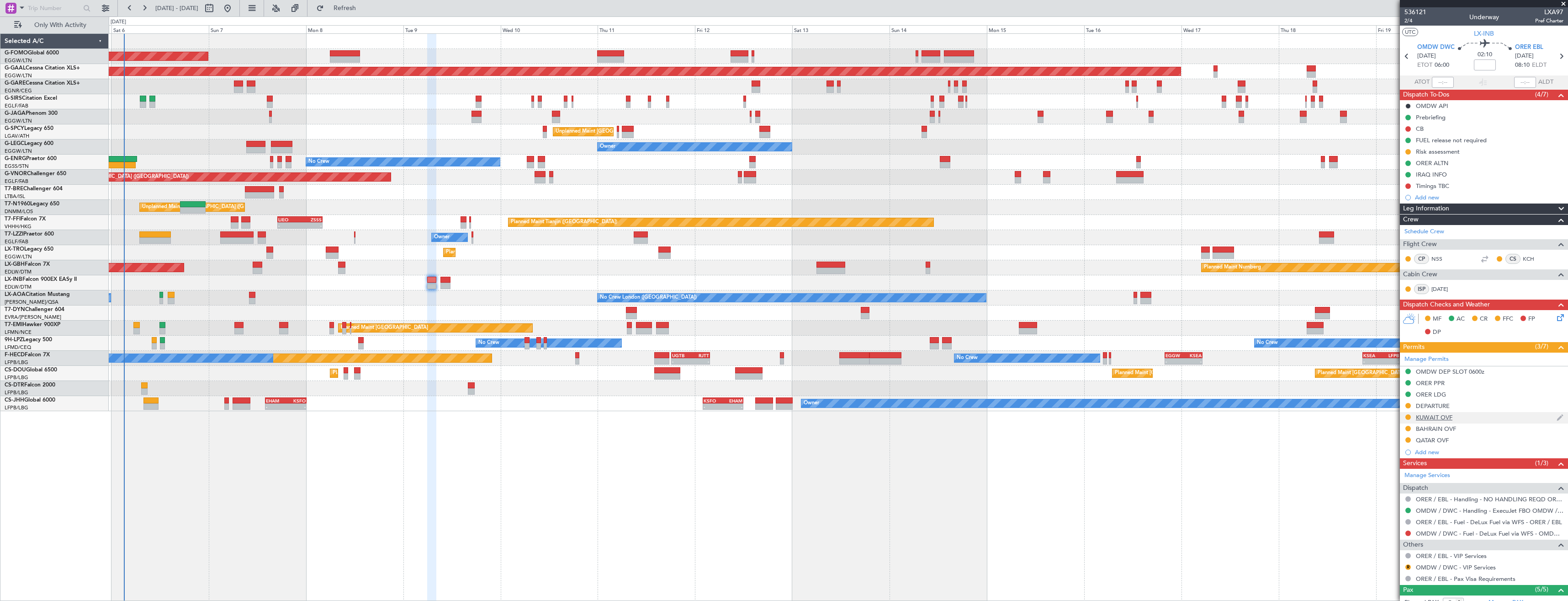
click at [1458, 418] on div "KUWAIT OVF" at bounding box center [1484, 418] width 168 height 11
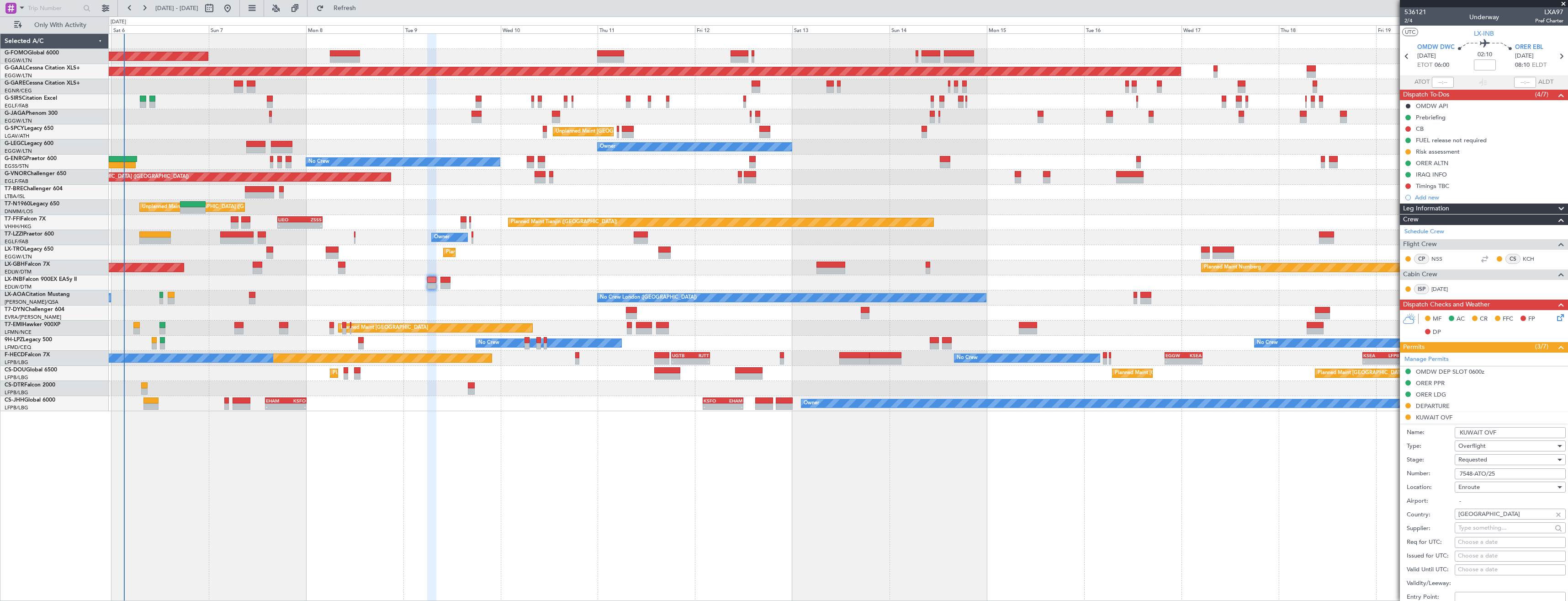
click at [1506, 471] on input "7548-ATO/25" at bounding box center [1510, 473] width 111 height 10
paste input "7698-ATO/25"
drag, startPoint x: 1495, startPoint y: 474, endPoint x: 1405, endPoint y: 474, distance: 90.0
click at [1405, 474] on form "Name: KUWAIT OVF Type: Overflight Stage: Requested Number: 7548-ATO/257698-ATO/…" at bounding box center [1484, 560] width 168 height 273
click at [1541, 473] on input "7548-ATO/257698-ATO/25" at bounding box center [1510, 473] width 111 height 10
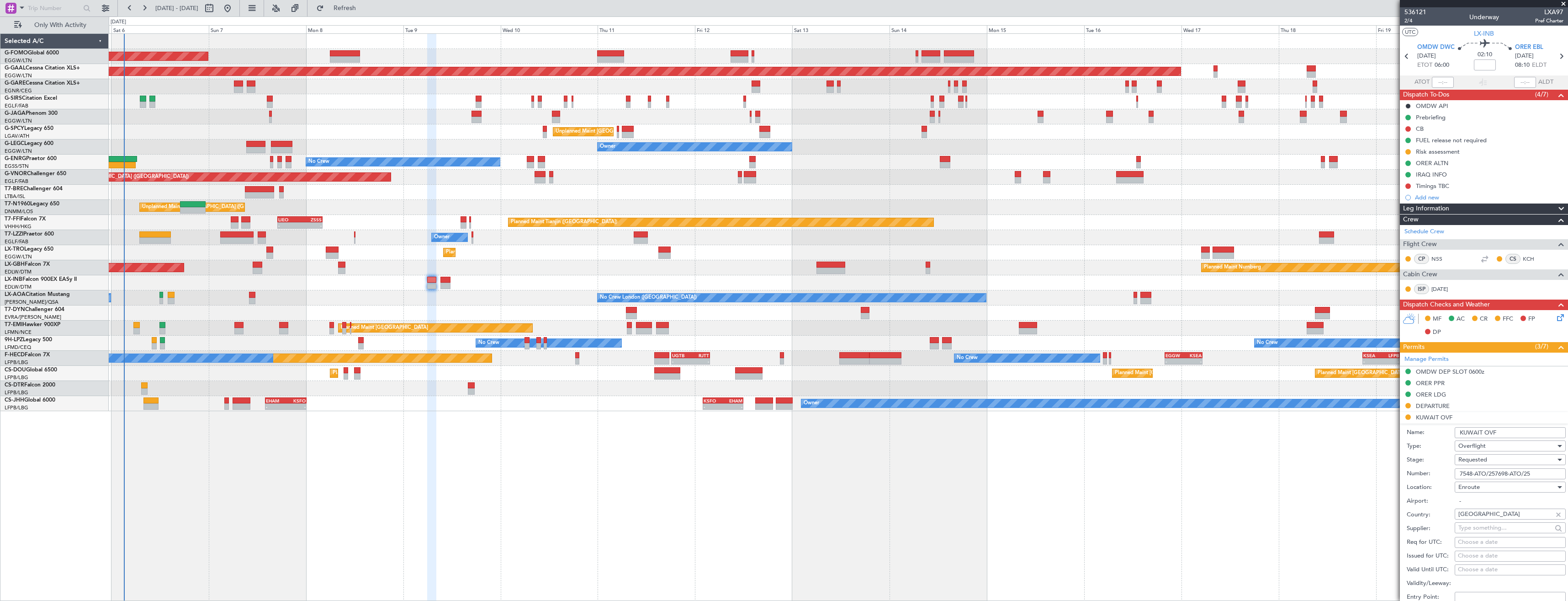
click at [1541, 473] on input "7548-ATO/257698-ATO/25" at bounding box center [1510, 473] width 111 height 10
paste input "text"
type input "7698-ATO/25"
click at [1508, 459] on div "Requested" at bounding box center [1507, 459] width 97 height 13
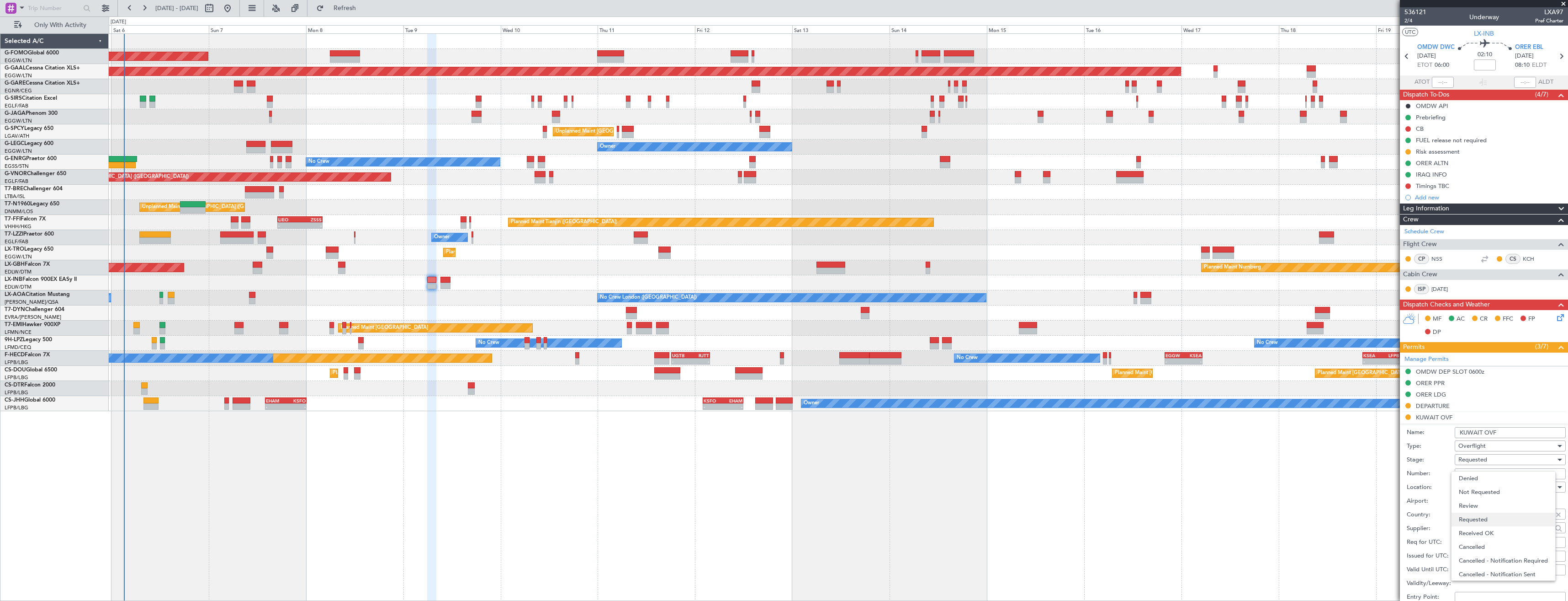
scroll to position [4, 0]
click at [1495, 526] on span "Received OK" at bounding box center [1507, 528] width 96 height 13
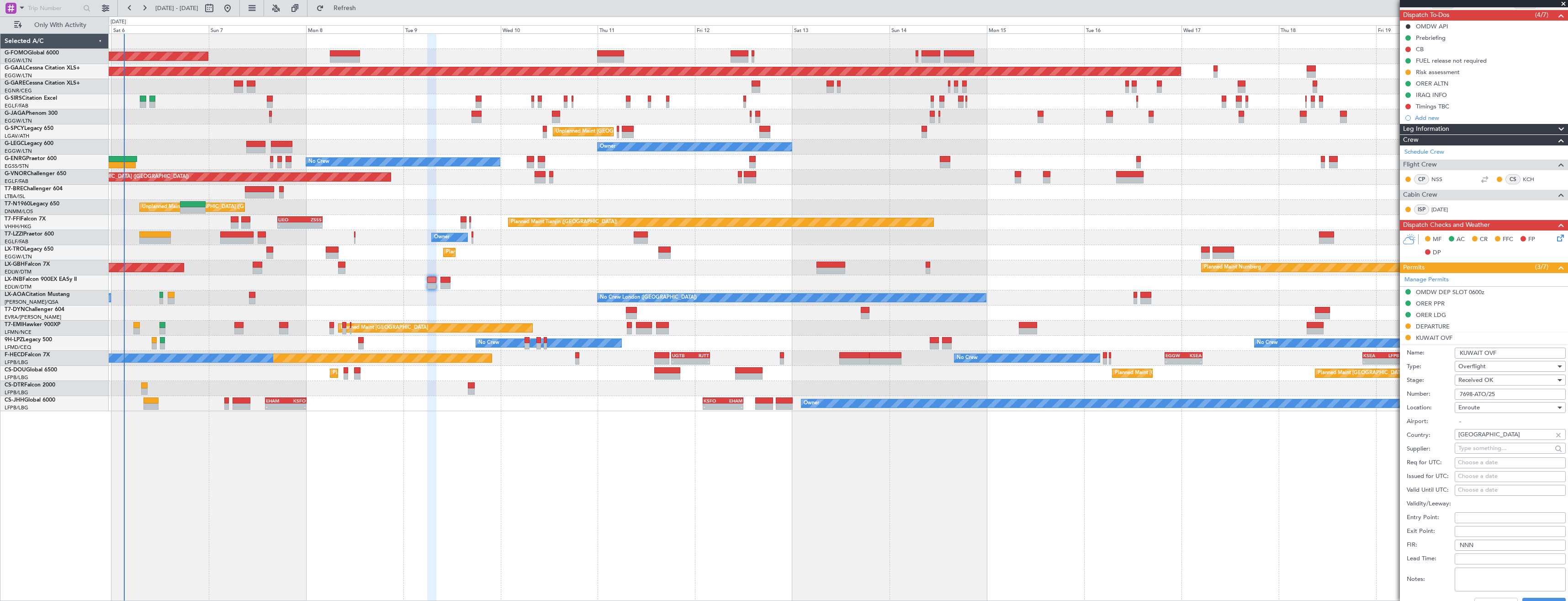
scroll to position [137, 0]
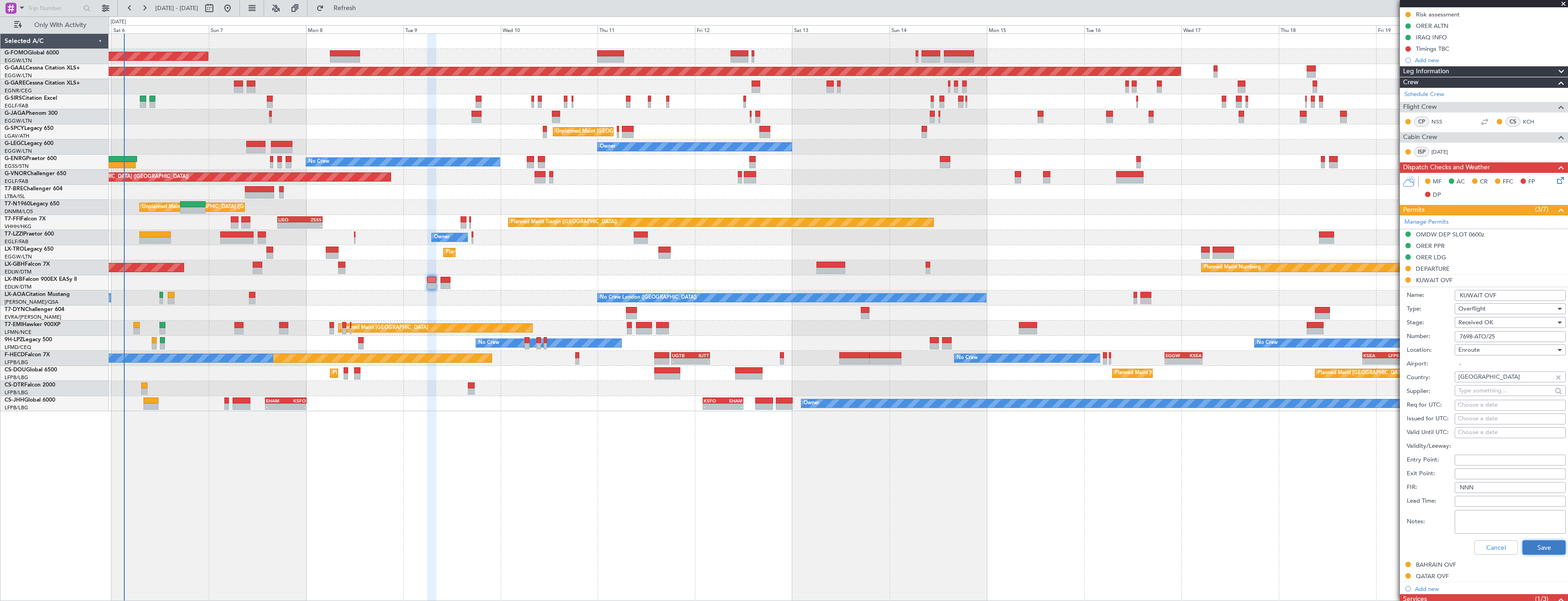
click at [1534, 547] on button "Save" at bounding box center [1544, 547] width 44 height 14
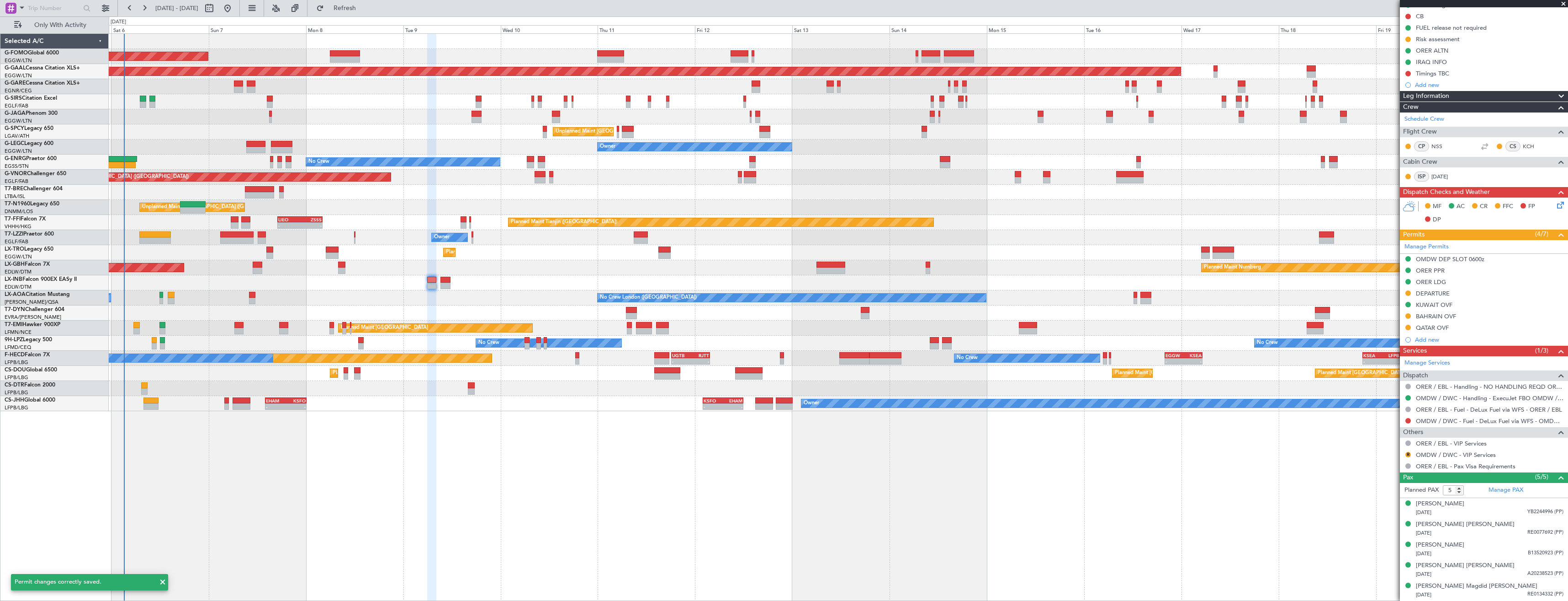
scroll to position [112, 0]
click at [1409, 317] on button at bounding box center [1409, 317] width 6 height 6
click at [1392, 424] on span "Received OK" at bounding box center [1385, 425] width 34 height 10
click at [1477, 328] on div "QATAR OVF" at bounding box center [1484, 328] width 168 height 11
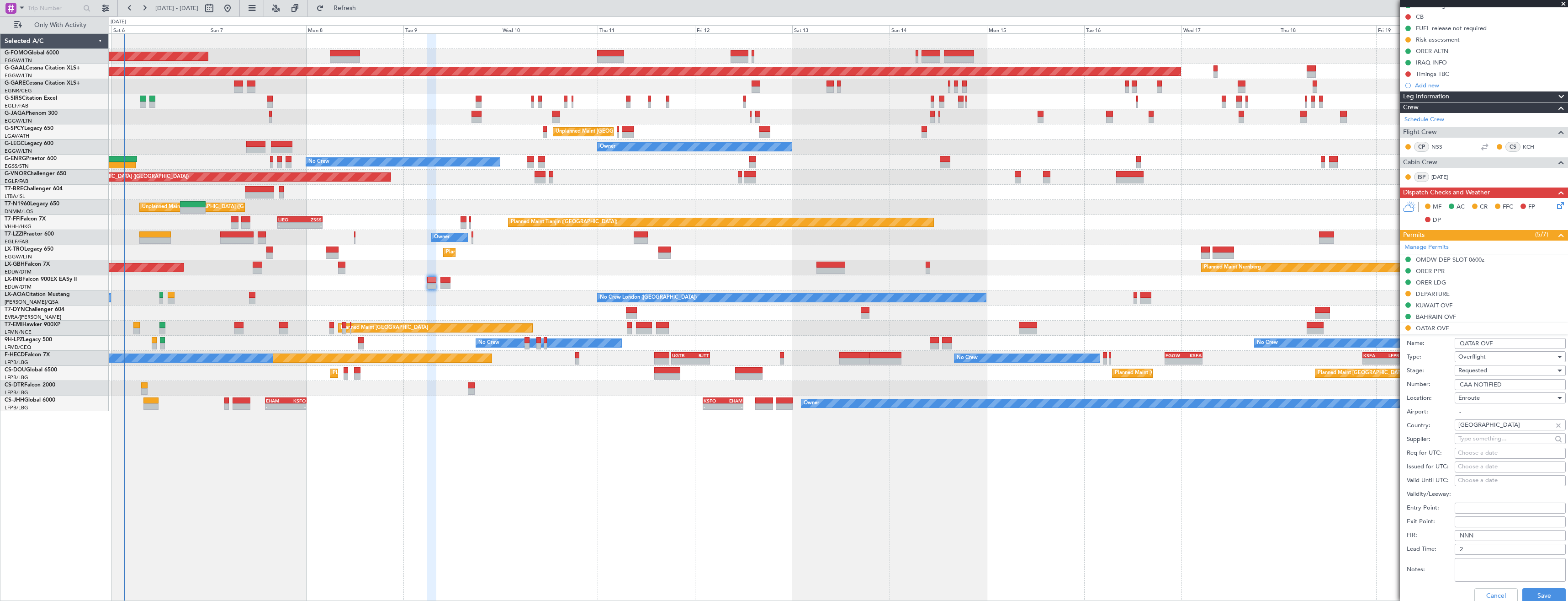
click at [1516, 383] on input "CAA NOTIFIED" at bounding box center [1510, 383] width 111 height 10
paste input "APPROV"
type input "APPROVED"
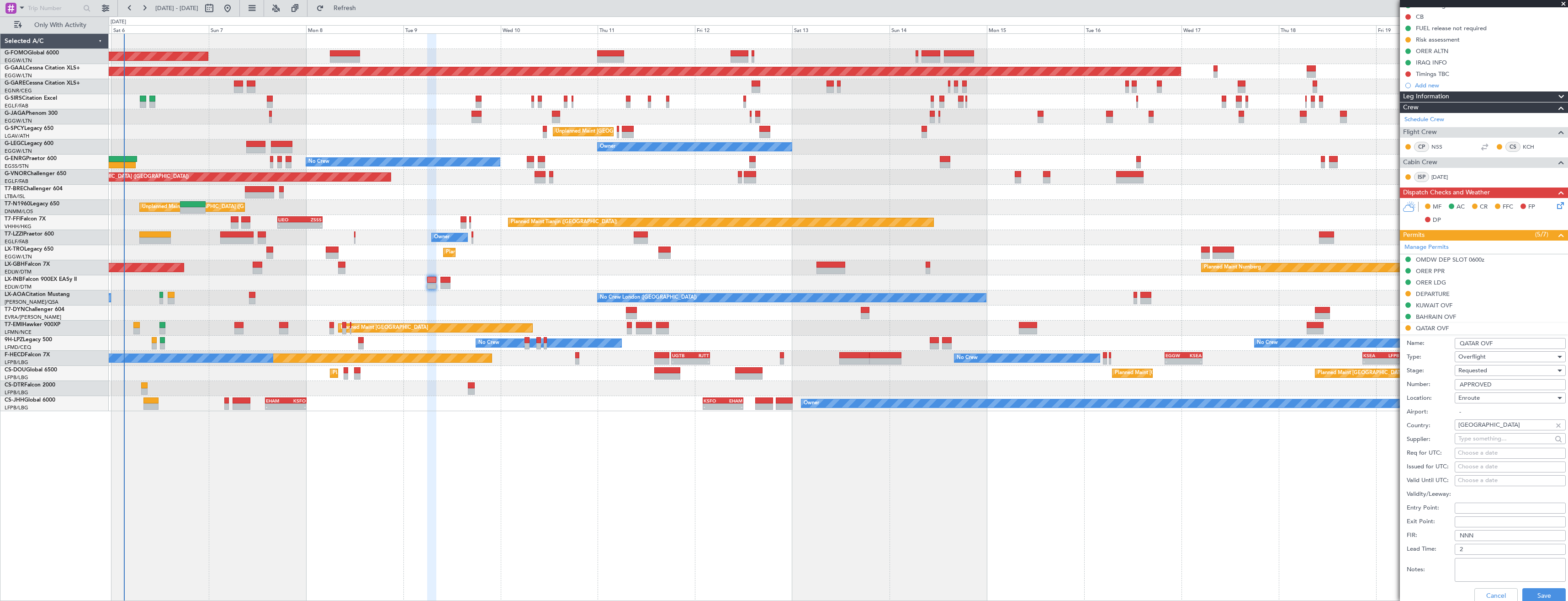
click at [1506, 370] on div "Requested" at bounding box center [1507, 370] width 97 height 13
click at [1510, 439] on span "Received OK" at bounding box center [1507, 440] width 96 height 13
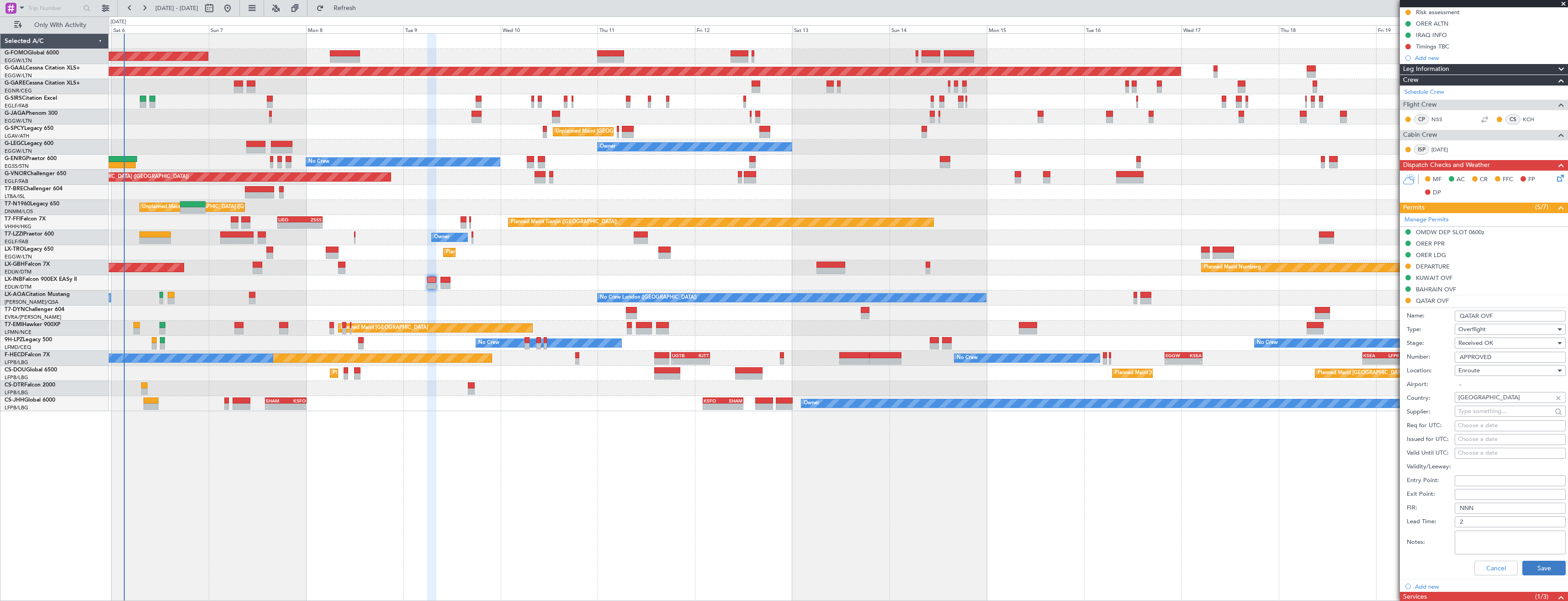
scroll to position [203, 0]
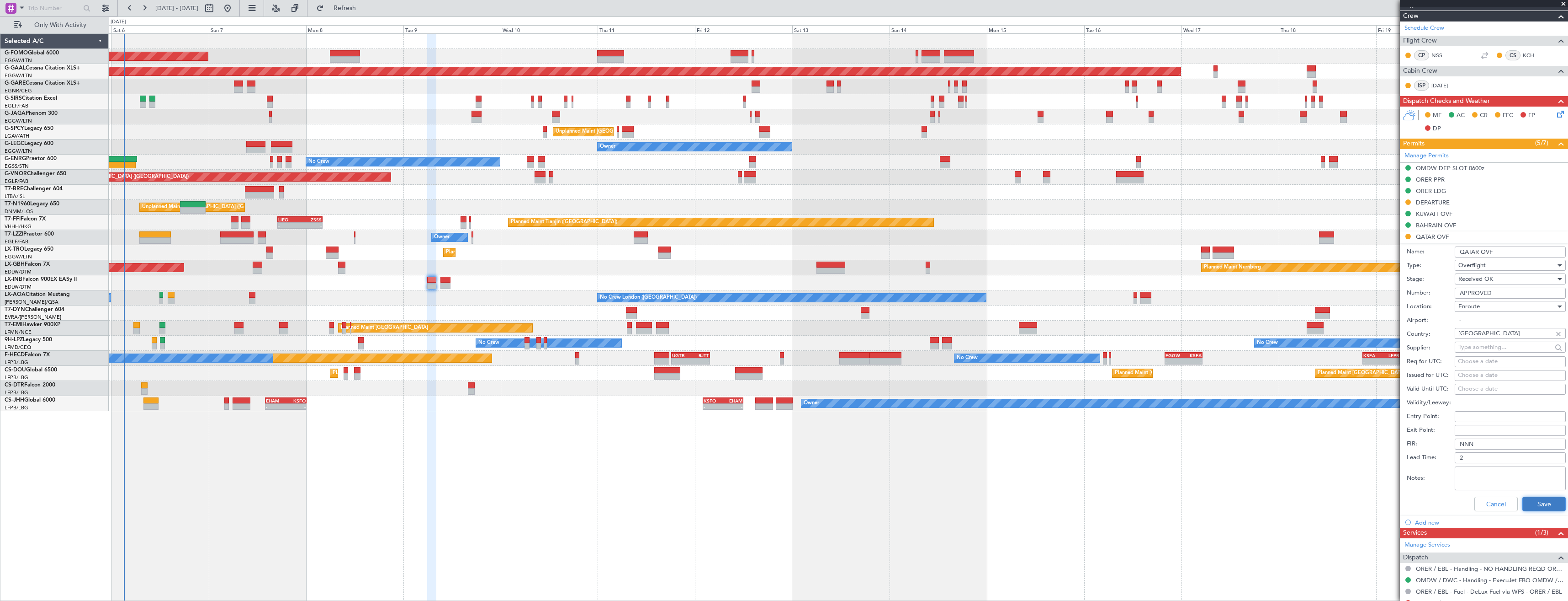
click at [1525, 504] on button "Save" at bounding box center [1544, 503] width 44 height 14
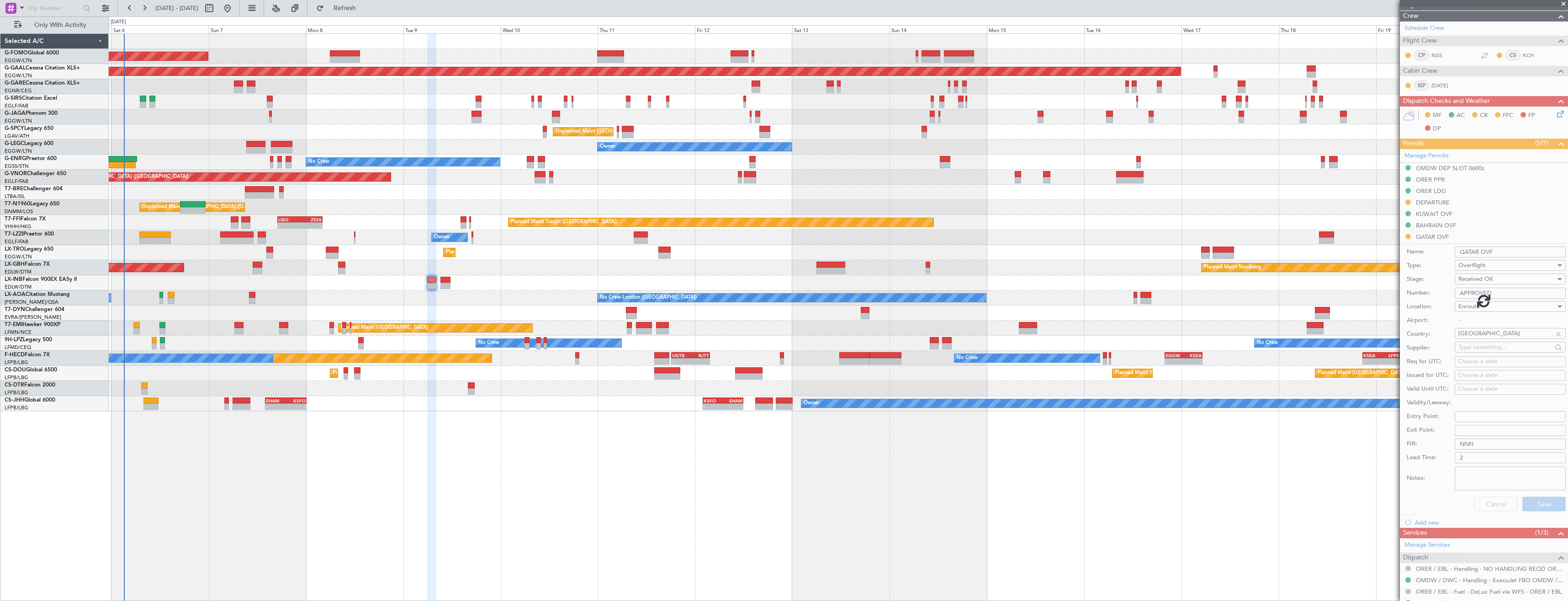
scroll to position [112, 0]
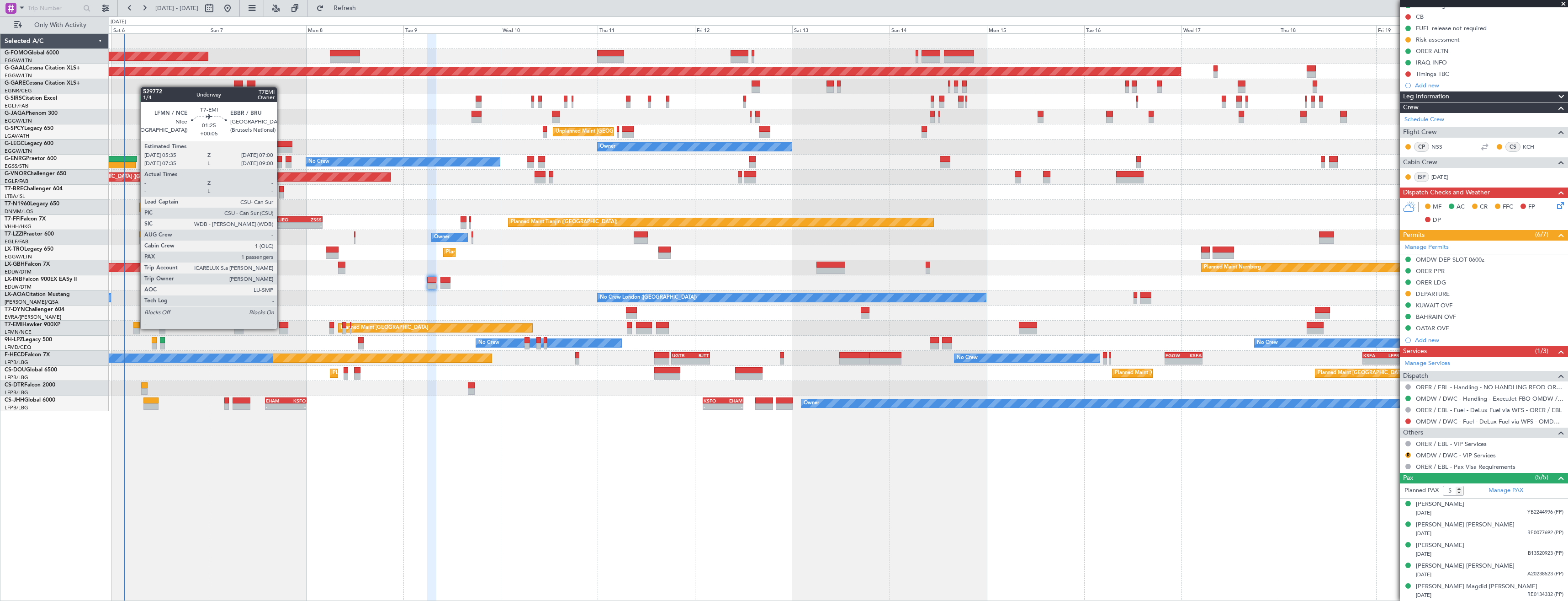
click at [135, 328] on div at bounding box center [136, 331] width 6 height 7
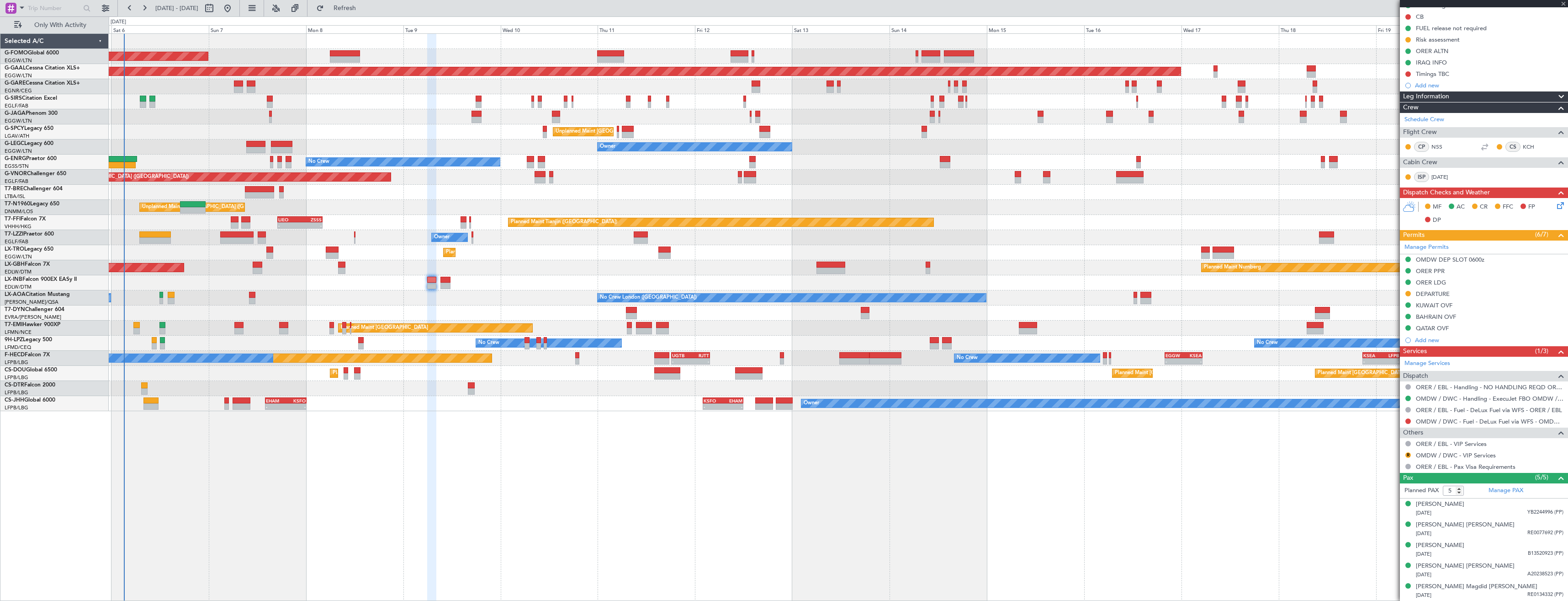
type input "+00:05"
type input "1"
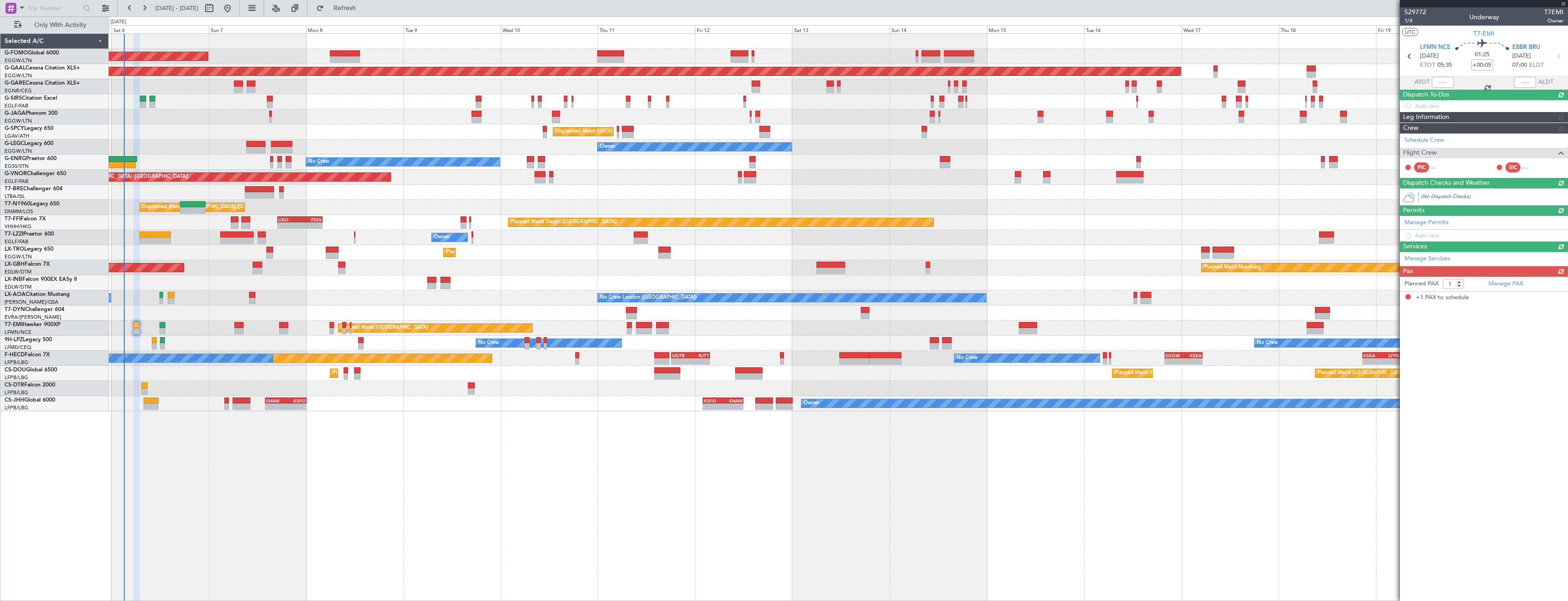
scroll to position [0, 0]
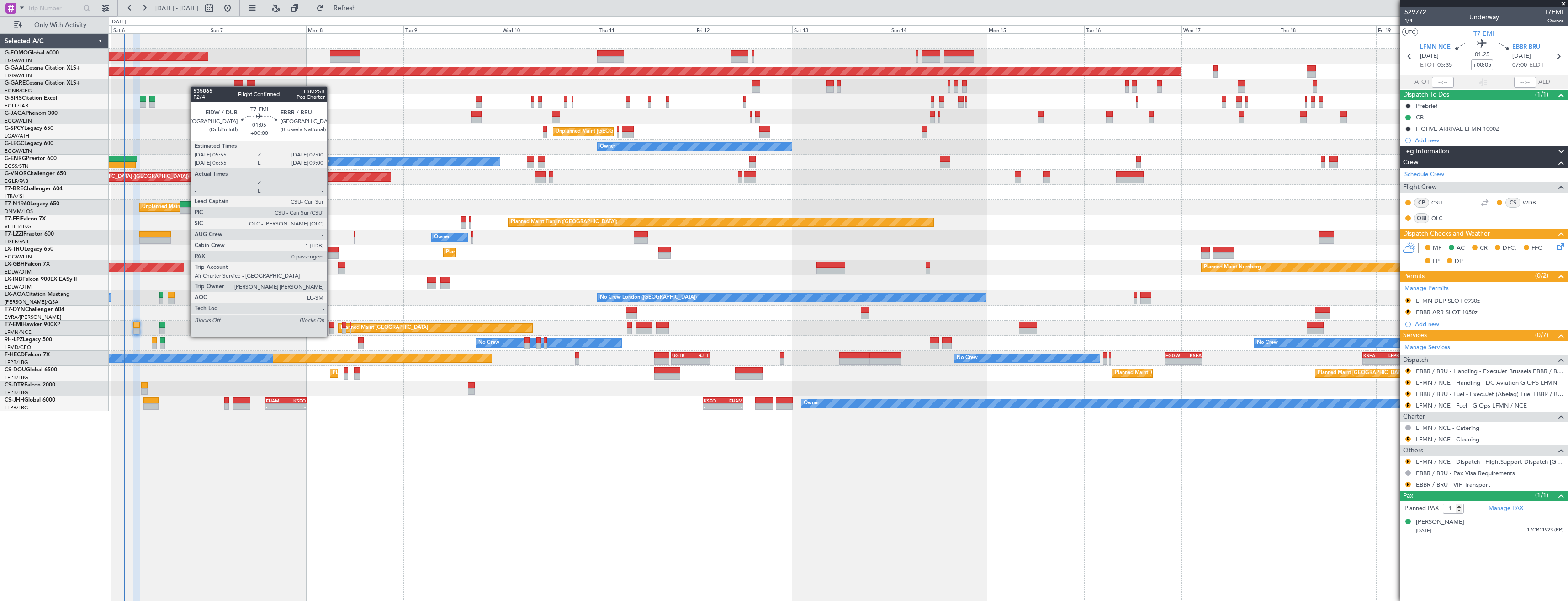
click at [331, 328] on div at bounding box center [331, 331] width 5 height 7
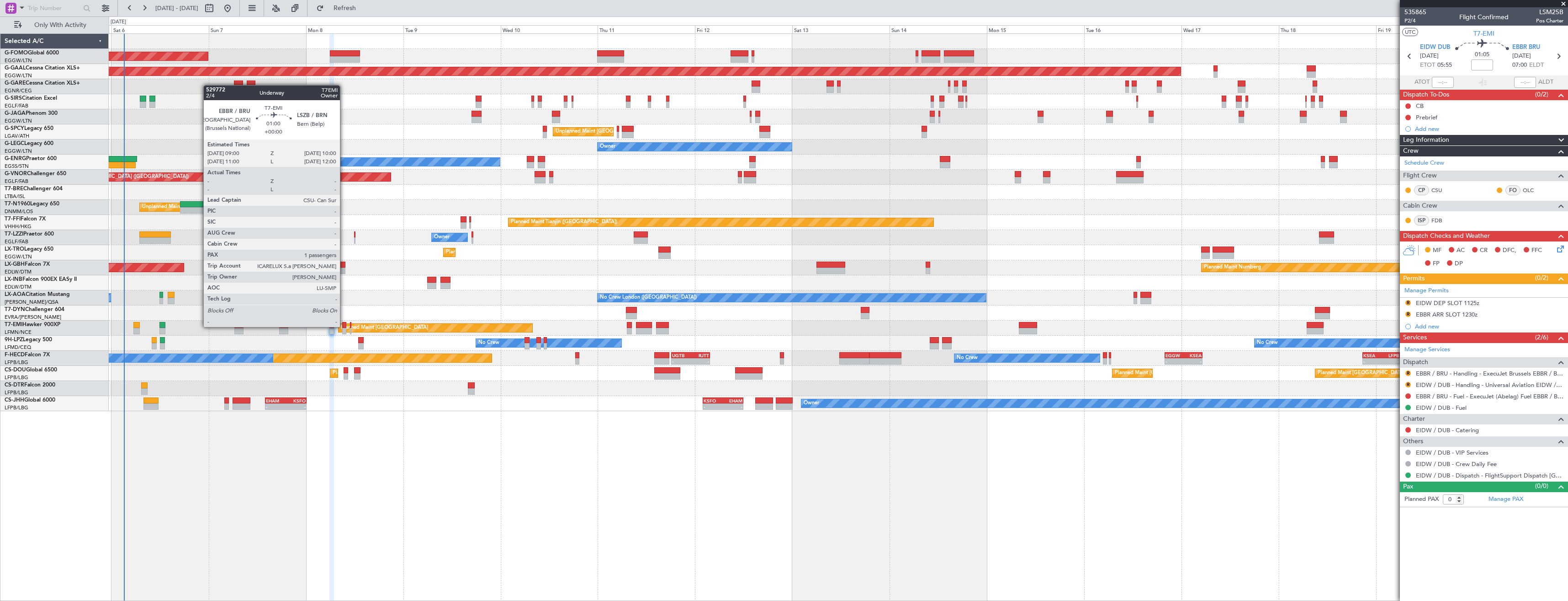
click at [344, 327] on div at bounding box center [344, 324] width 4 height 7
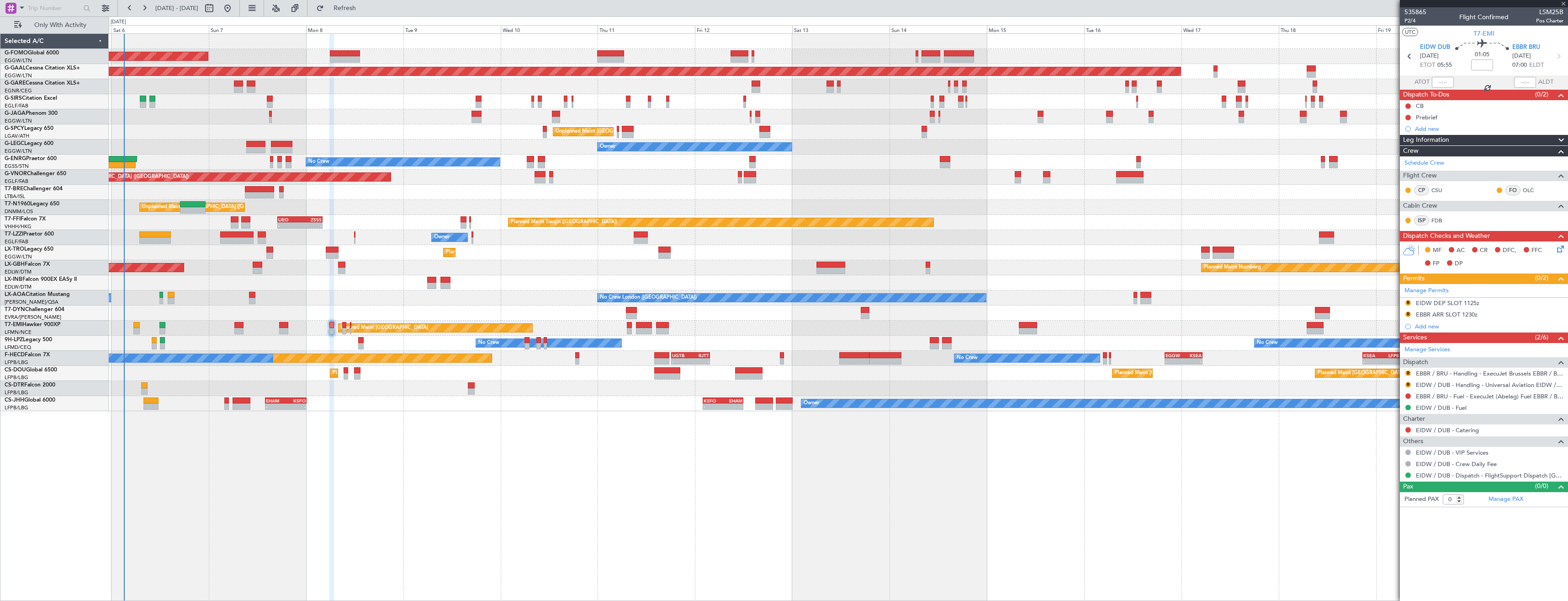
type input "1"
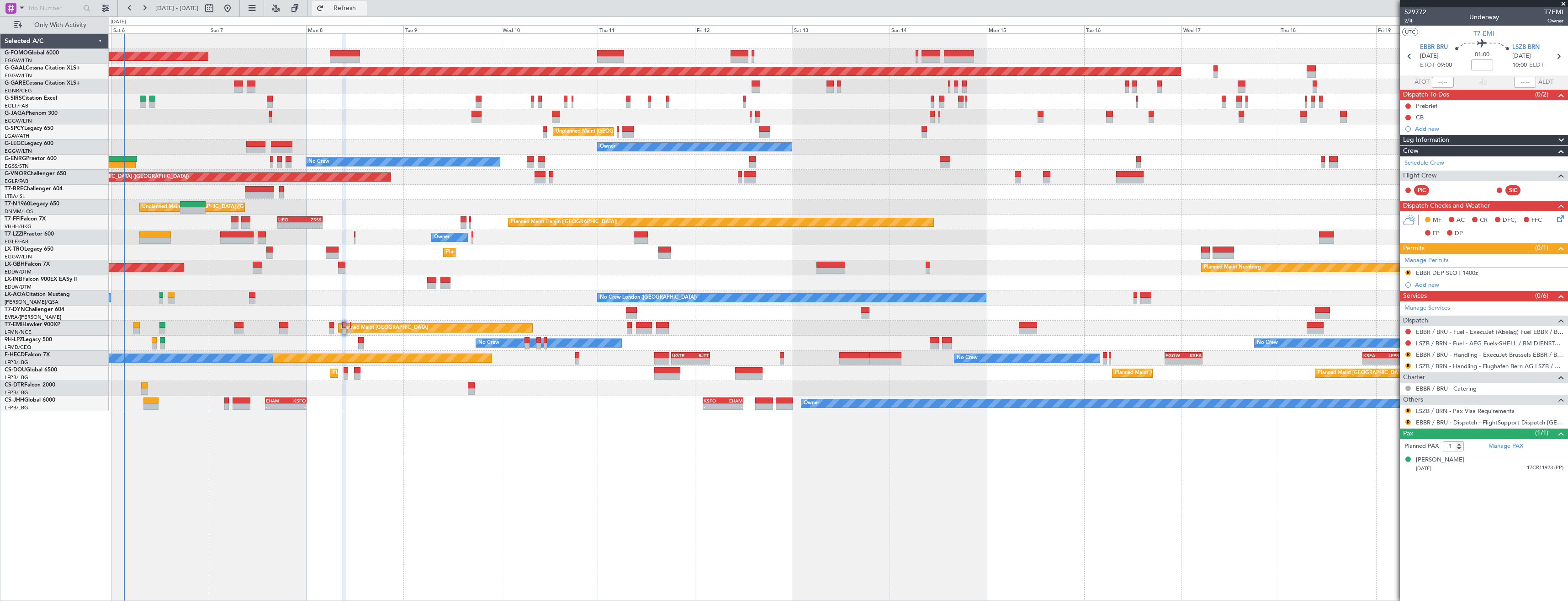
click at [342, 8] on button "Refresh" at bounding box center [339, 8] width 54 height 14
click at [1490, 273] on div "R EBBR DEP SLOT 1400z" at bounding box center [1484, 273] width 168 height 11
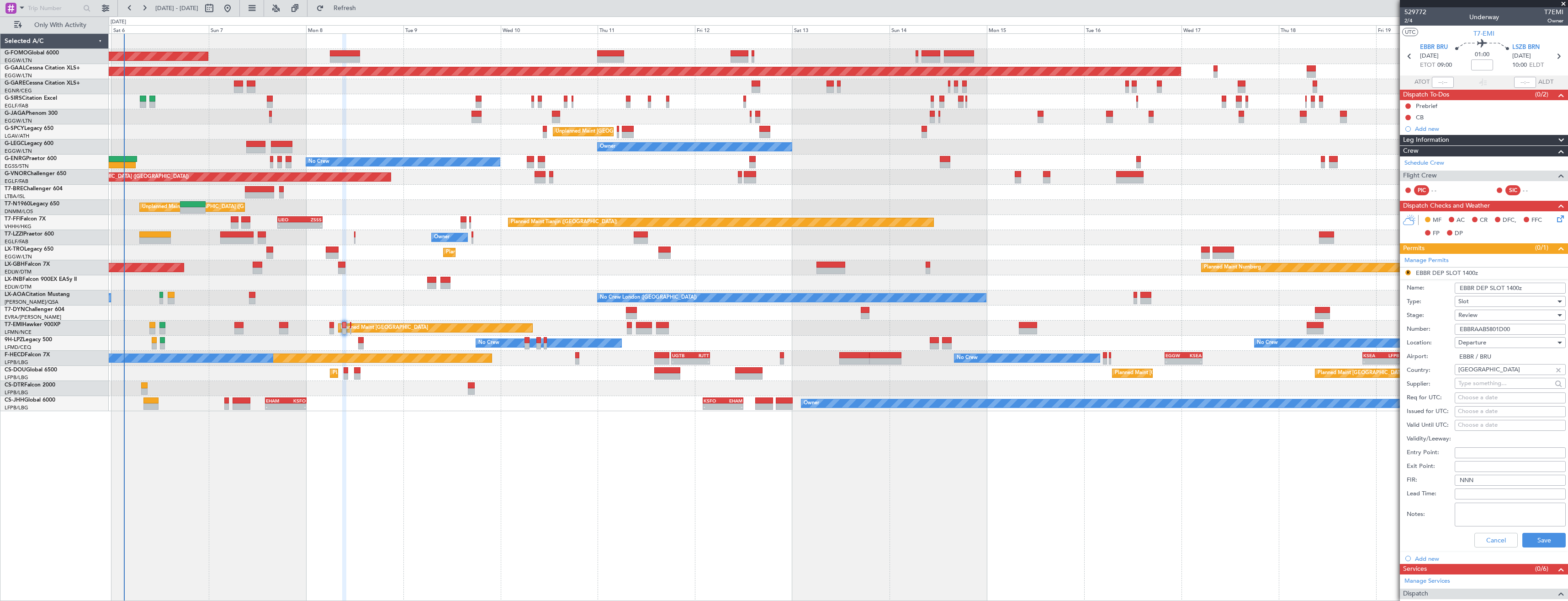
click at [1512, 286] on input "EBBR DEP SLOT 1400z" at bounding box center [1510, 287] width 111 height 10
type input "EBBR DEP SLOT 0900z"
click at [1481, 315] on div "Review" at bounding box center [1507, 315] width 97 height 13
drag, startPoint x: 1489, startPoint y: 375, endPoint x: 1487, endPoint y: 382, distance: 7.3
click at [1489, 375] on span "Requested" at bounding box center [1507, 375] width 96 height 13
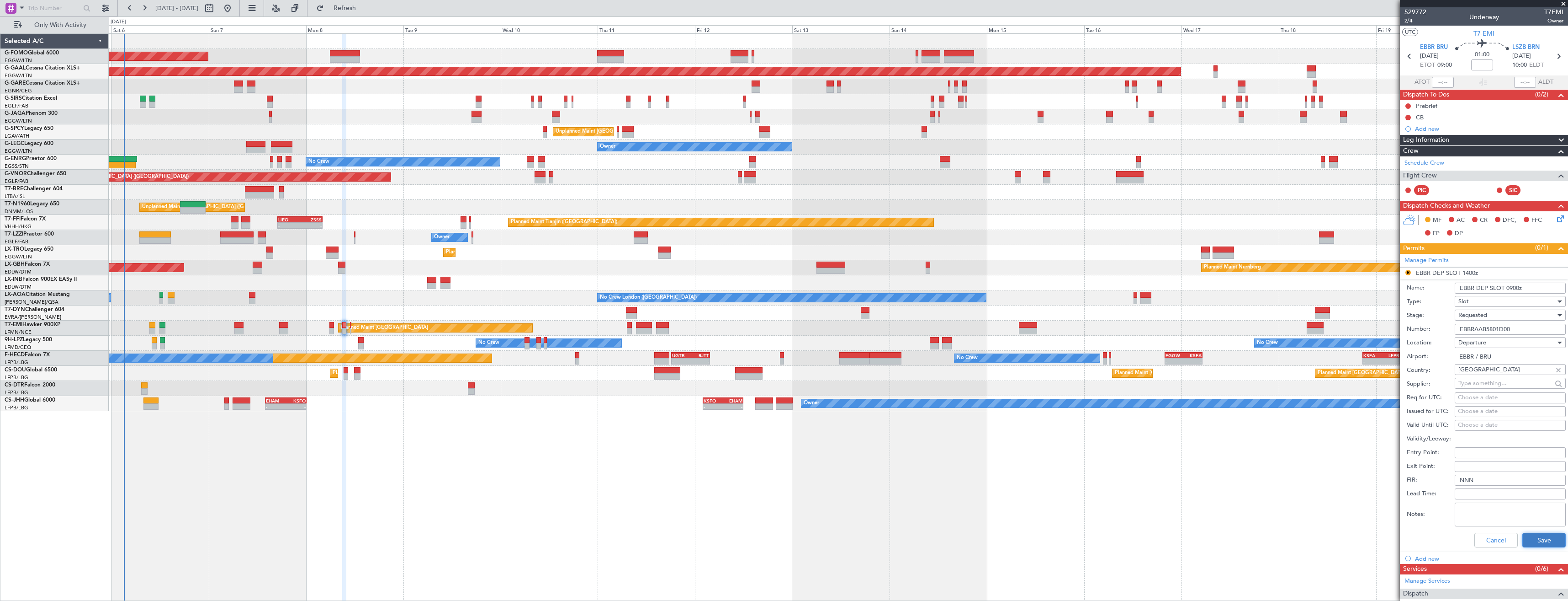
click at [1550, 536] on button "Save" at bounding box center [1544, 539] width 44 height 14
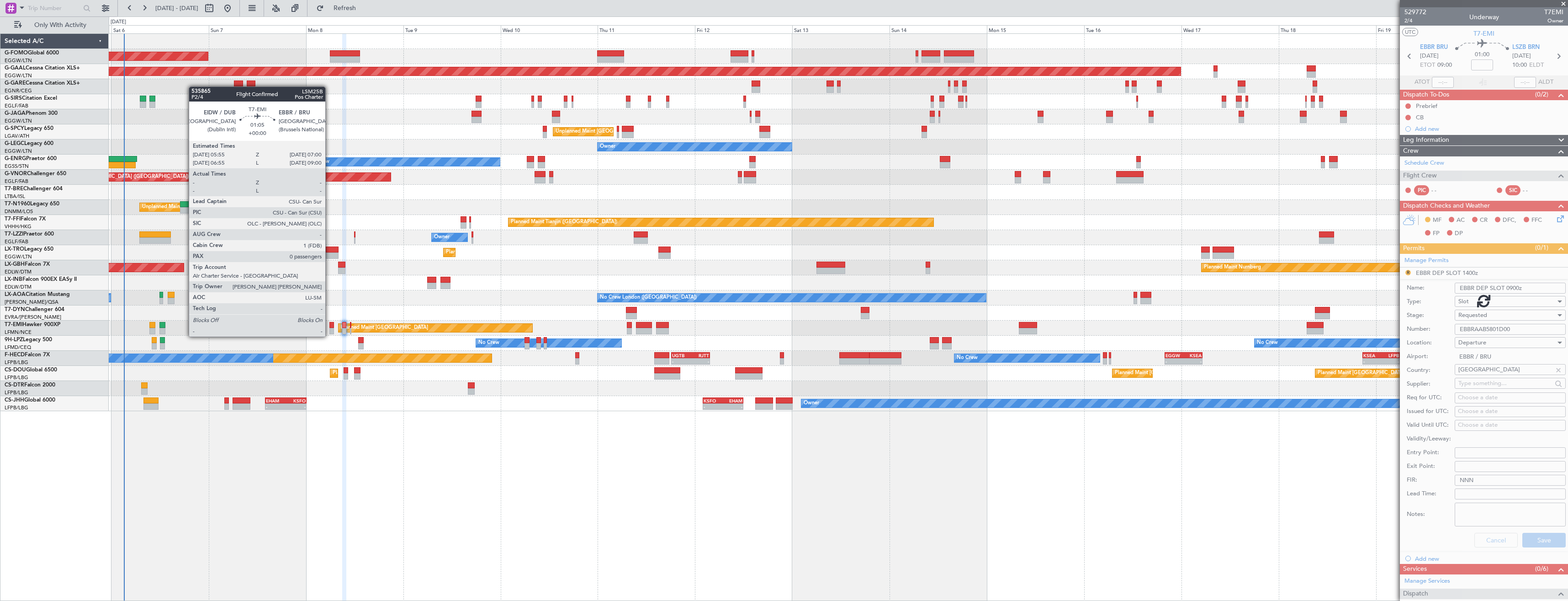
click at [329, 328] on div at bounding box center [331, 331] width 5 height 7
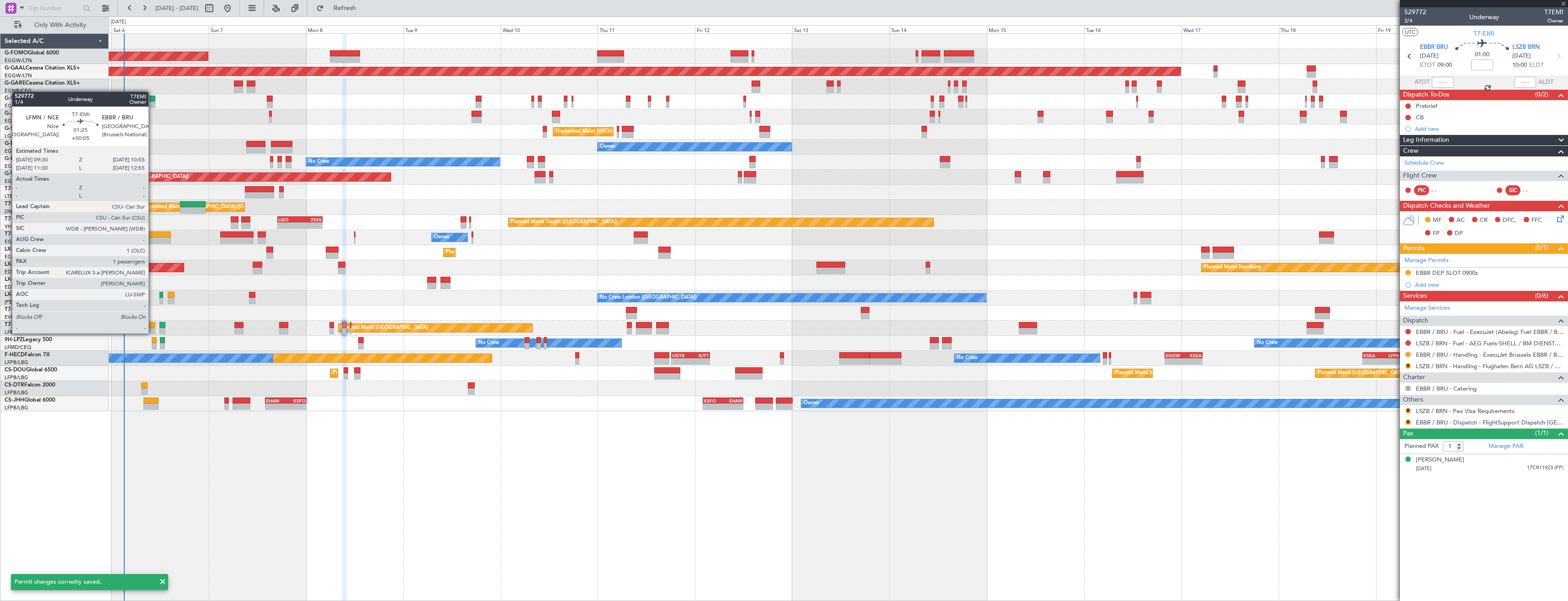
type input "0"
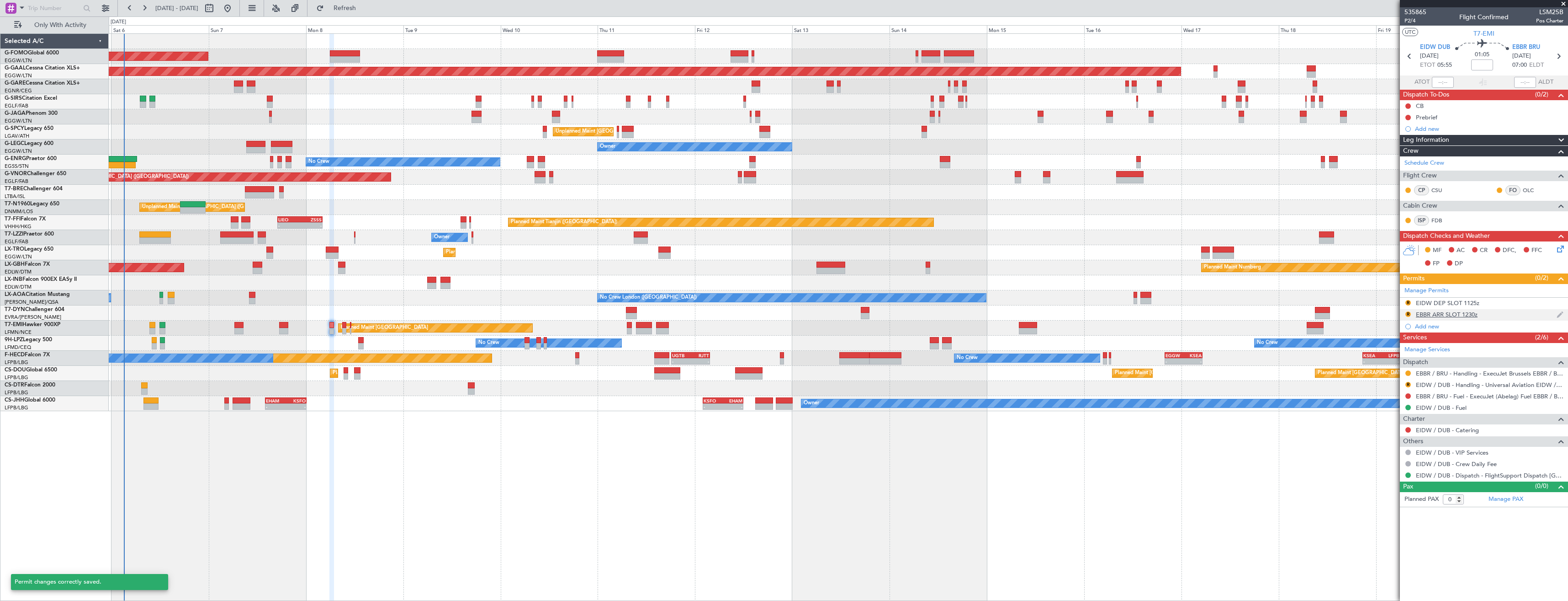
click at [1518, 314] on div "R EBBR ARR SLOT 1230z" at bounding box center [1484, 315] width 168 height 11
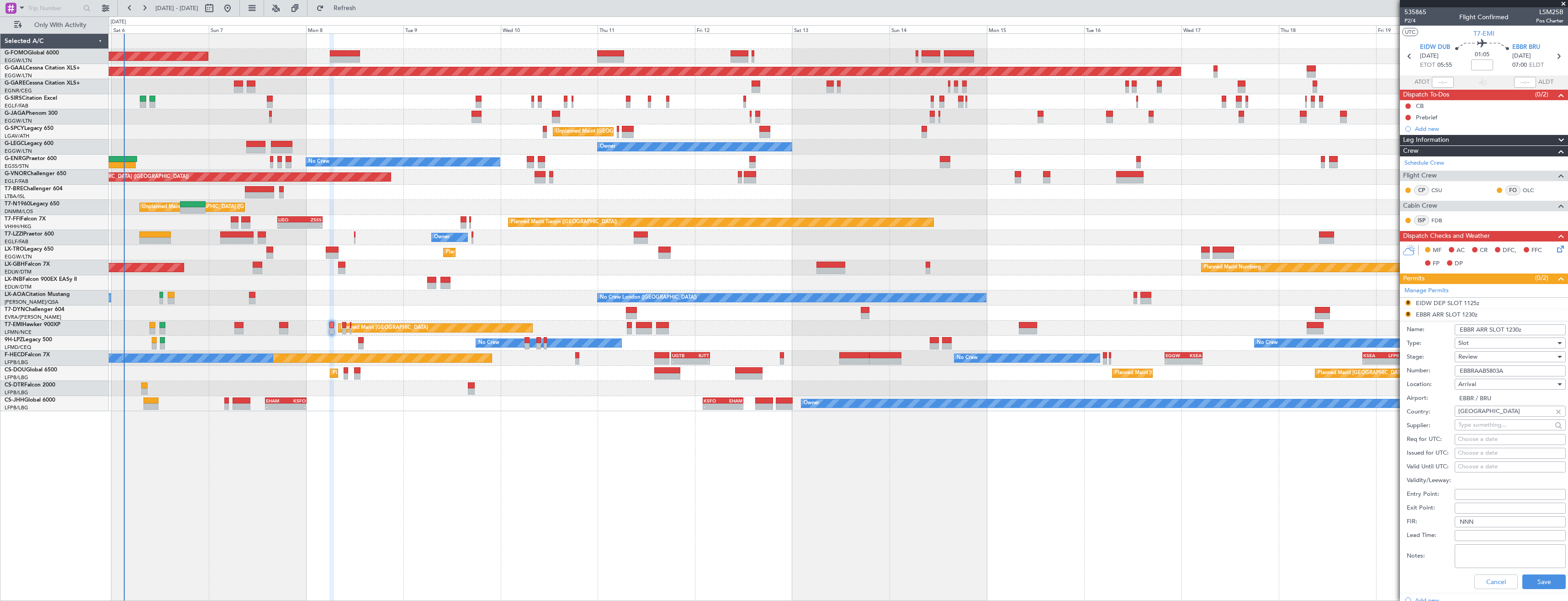
click at [1513, 331] on input "EBBR ARR SLOT 1230z" at bounding box center [1510, 329] width 111 height 10
type input "EBBR ARR SLOT 0700z"
click at [1500, 361] on div "Review" at bounding box center [1507, 357] width 97 height 13
click at [1501, 417] on span "Requested" at bounding box center [1507, 416] width 96 height 13
click at [1531, 575] on button "Save" at bounding box center [1544, 581] width 44 height 14
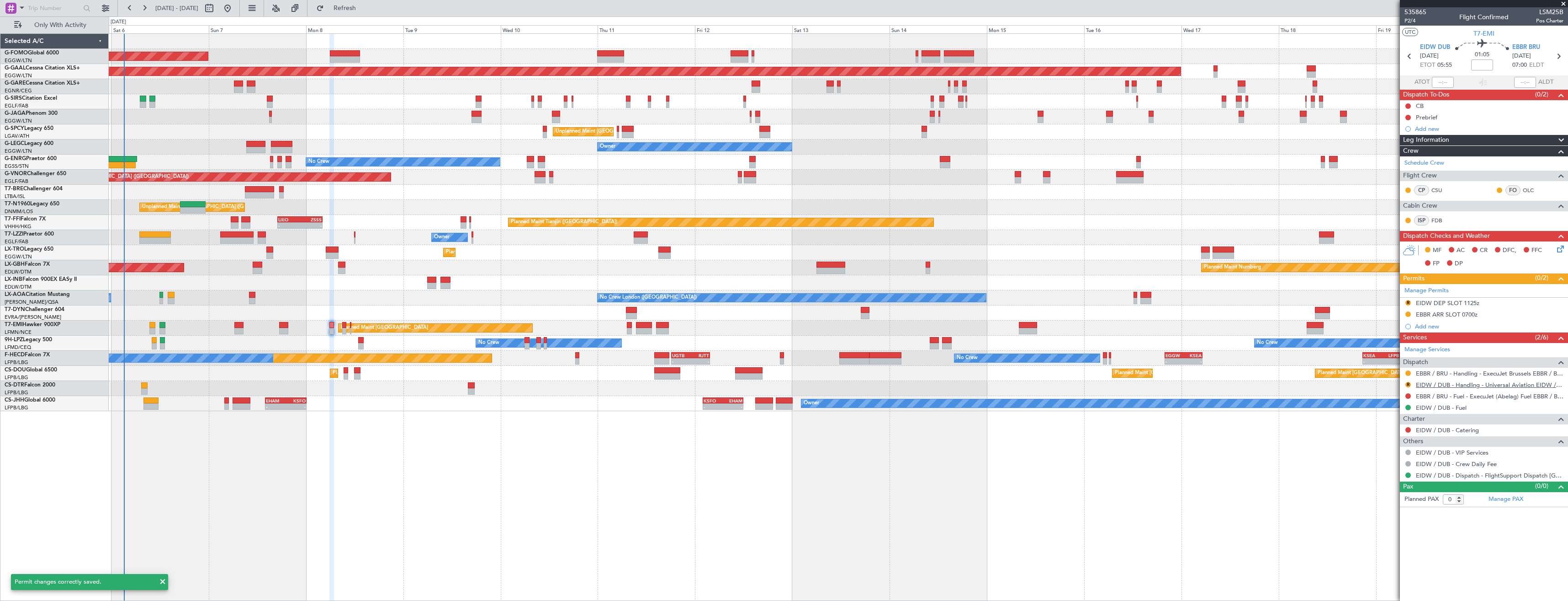
click at [1455, 386] on link "EIDW / DUB - Handling - Universal Aviation EIDW / DUB" at bounding box center [1490, 384] width 148 height 8
click at [360, 6] on span "Refresh" at bounding box center [345, 8] width 38 height 7
click at [1480, 306] on div "R EIDW DEP SLOT 1125z" at bounding box center [1484, 303] width 168 height 11
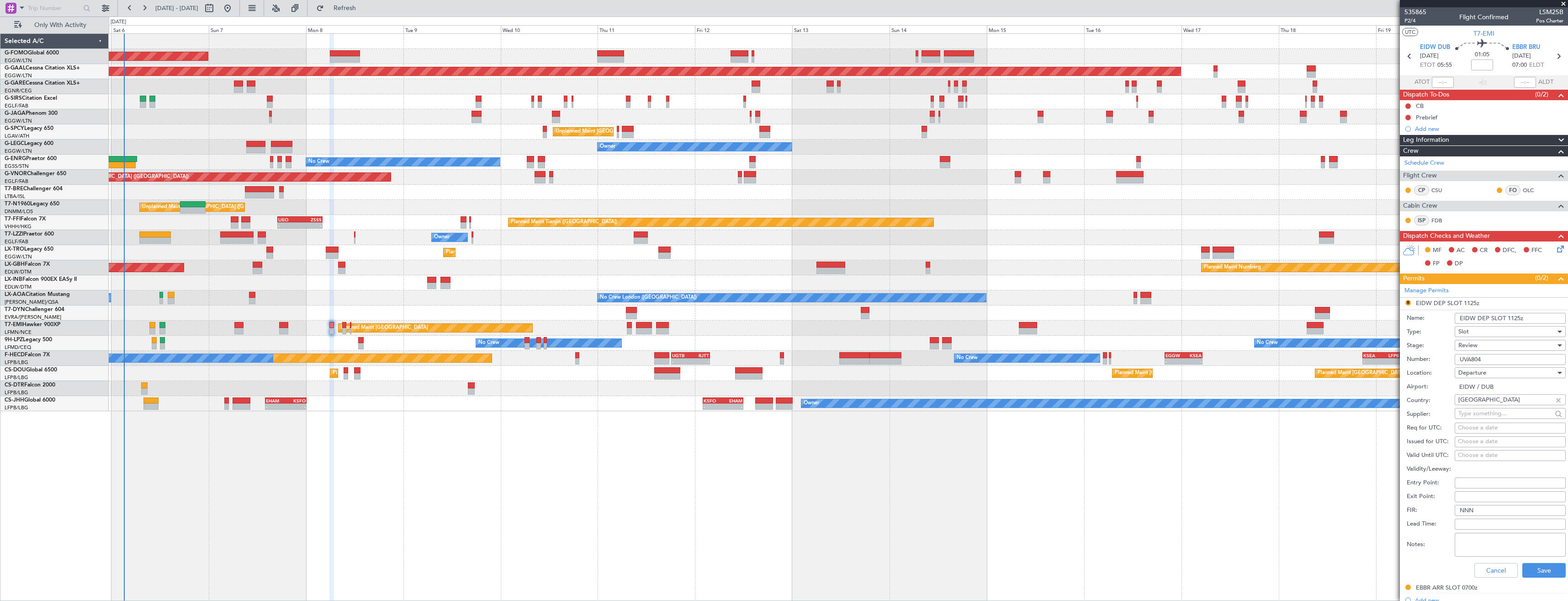
click at [1517, 320] on input "EIDW DEP SLOT 1125z" at bounding box center [1510, 318] width 111 height 10
type input "EIDW DEP SLOT 0555z"
click at [1507, 345] on div "Review" at bounding box center [1507, 345] width 97 height 13
click at [1500, 403] on span "Requested" at bounding box center [1507, 404] width 96 height 13
click at [1532, 570] on button "Save" at bounding box center [1544, 570] width 44 height 14
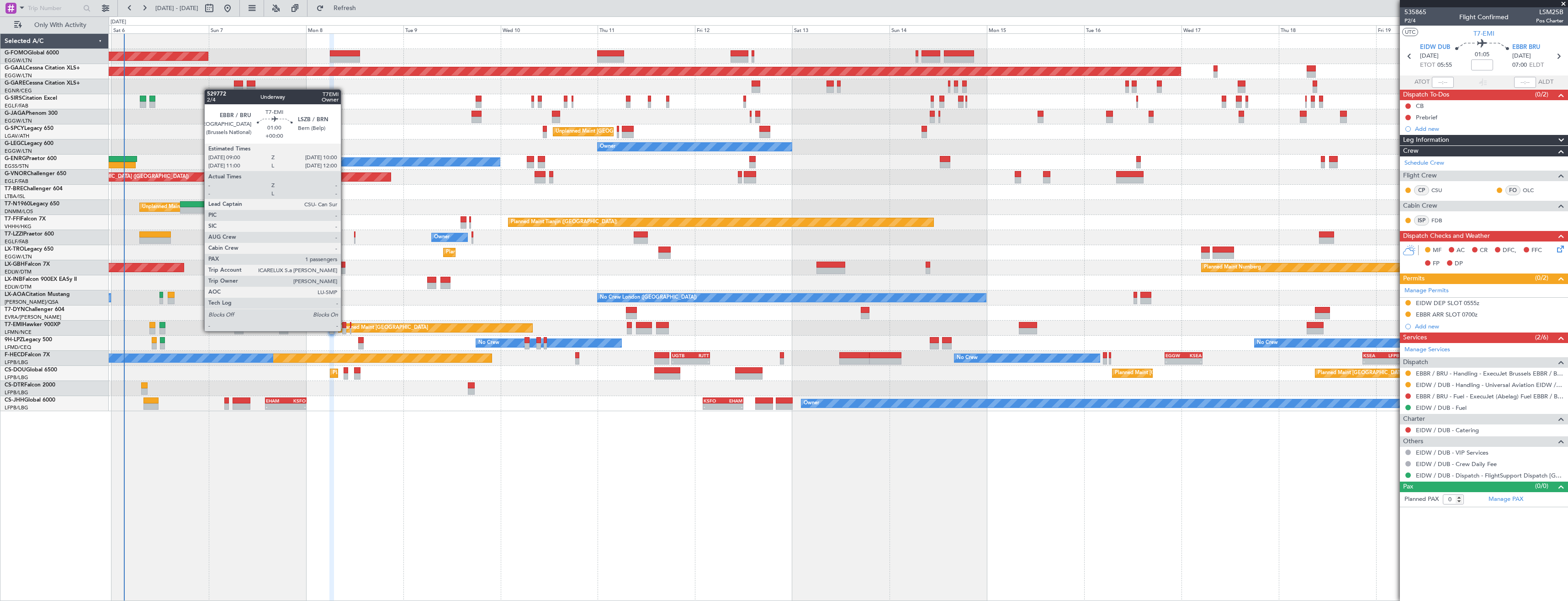
click at [345, 331] on div at bounding box center [344, 331] width 4 height 7
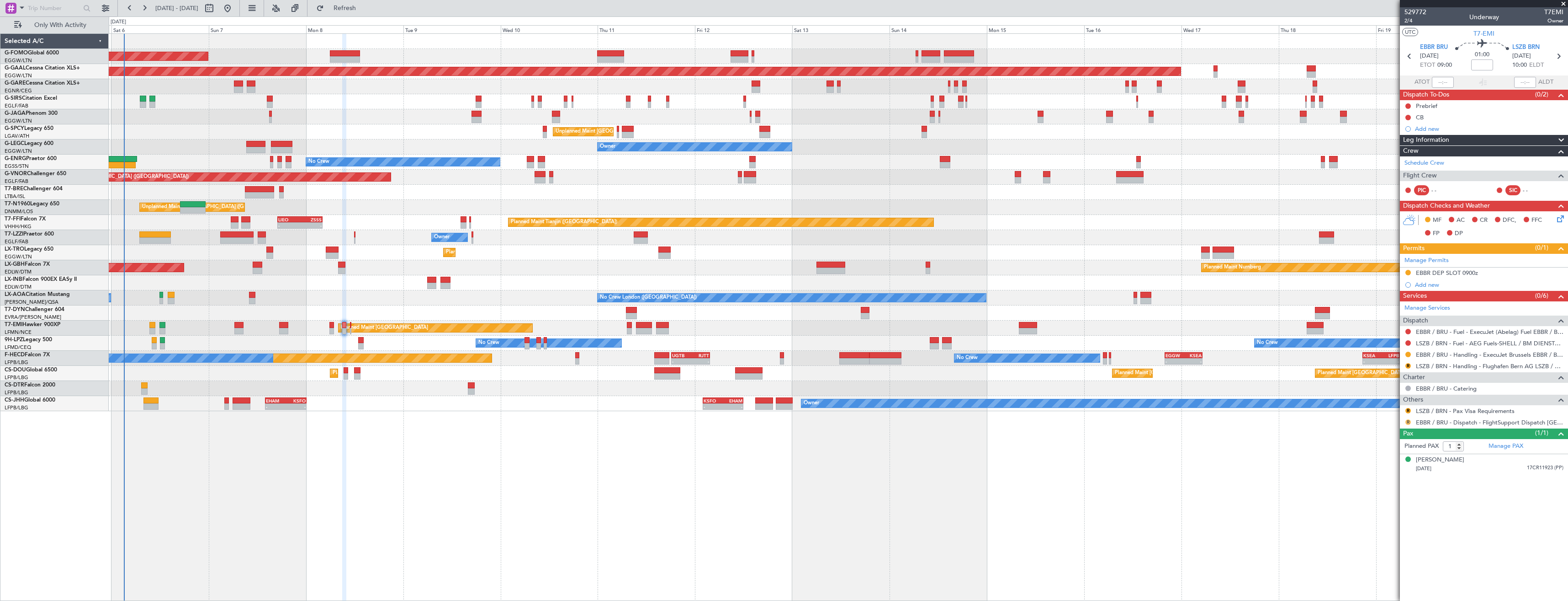
click at [1410, 423] on button "R" at bounding box center [1409, 422] width 6 height 6
click at [1380, 531] on span "Confirmed" at bounding box center [1382, 530] width 29 height 10
click at [1441, 369] on mat-tooltip-component "LSZB / BRN - Handling - Flughafen Bern AG LSZB / BRN" at bounding box center [1490, 381] width 145 height 24
click at [1441, 368] on link "LSZB / BRN - Handling - Flughafen Bern AG LSZB / BRN" at bounding box center [1490, 365] width 148 height 8
click at [350, 13] on button "Refresh" at bounding box center [339, 8] width 54 height 14
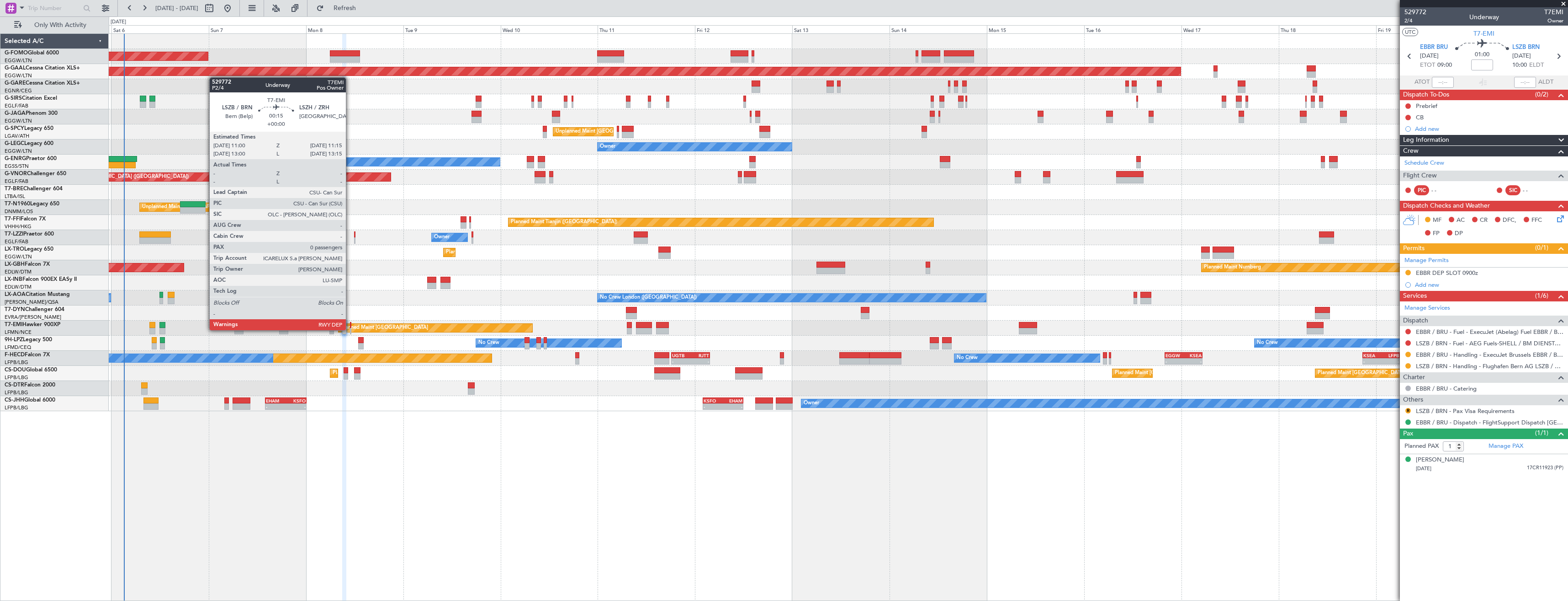
click at [350, 329] on div at bounding box center [350, 331] width 1 height 7
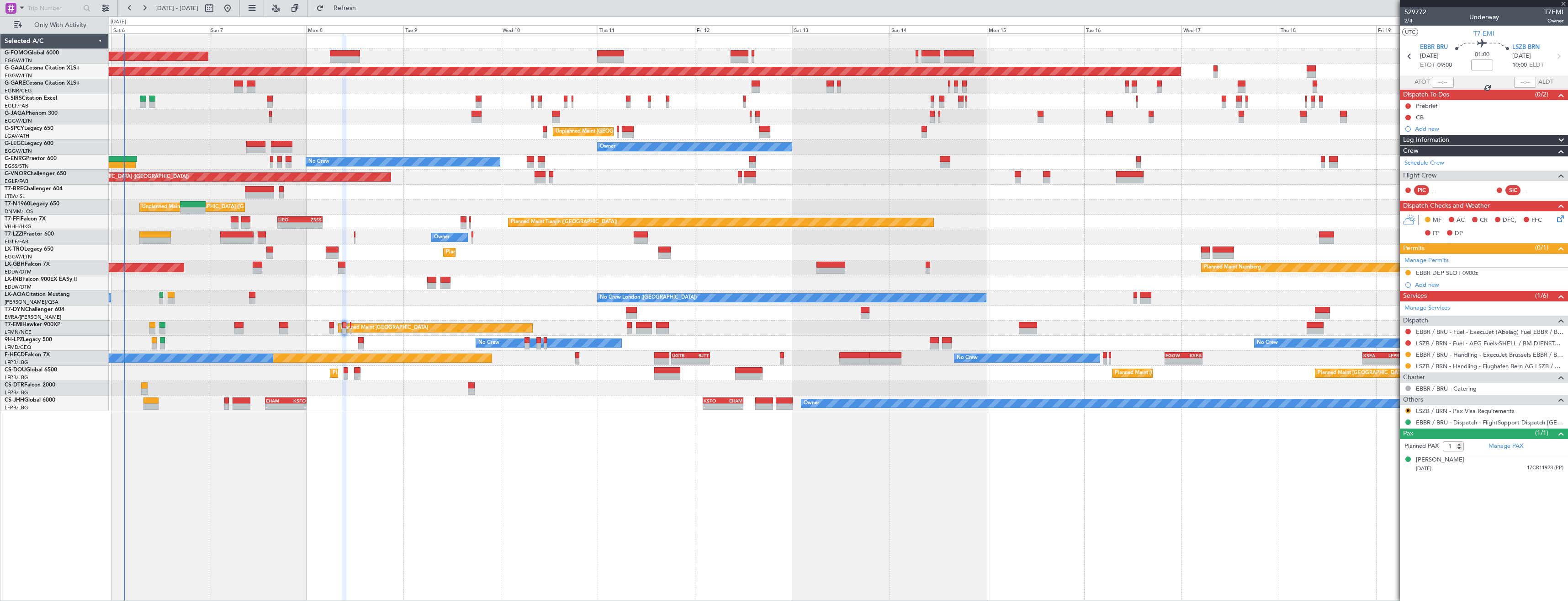
type input "0"
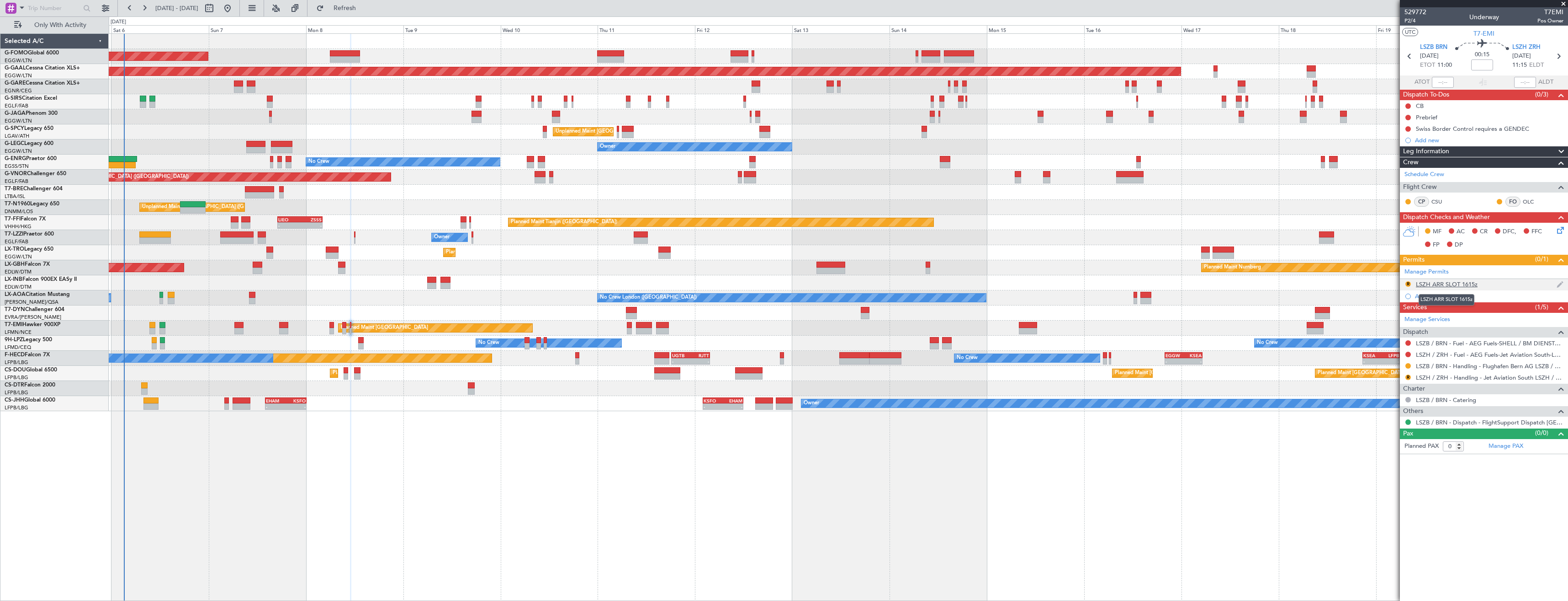
click at [1467, 286] on div "LSZH ARR SLOT 1615z" at bounding box center [1447, 284] width 62 height 8
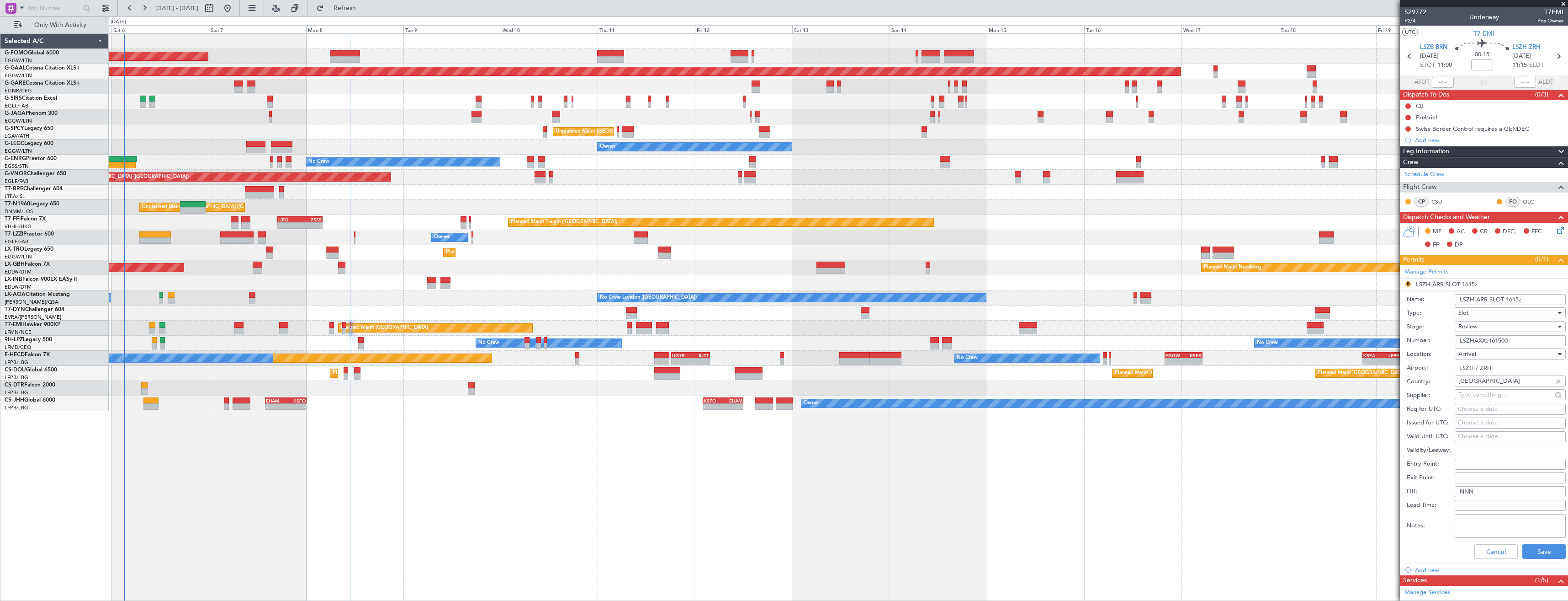
click at [1511, 298] on input "LSZH ARR SLOT 1615z" at bounding box center [1510, 299] width 111 height 10
type input "LSZH ARR SLOT 1115z"
click at [1499, 323] on div "Review" at bounding box center [1507, 326] width 97 height 13
click at [1482, 380] on span "Requested" at bounding box center [1507, 386] width 96 height 13
click at [1530, 556] on button "Save" at bounding box center [1544, 550] width 44 height 14
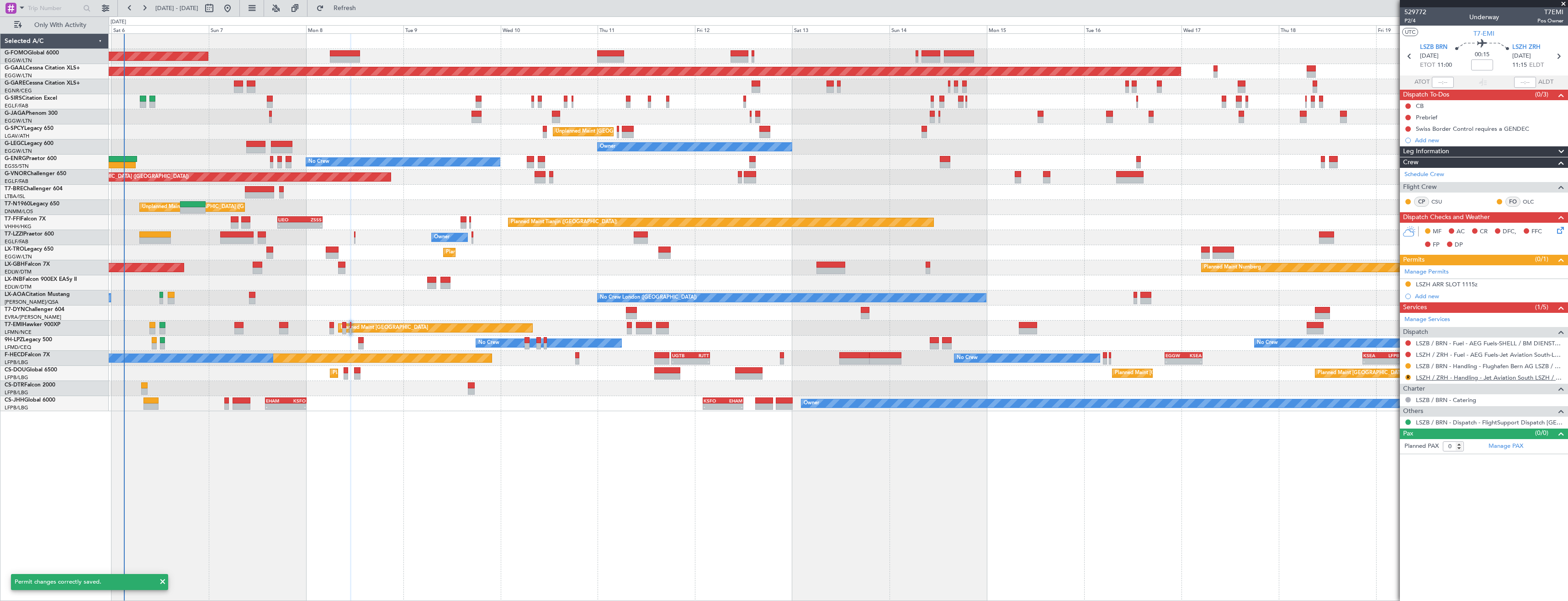
click at [1472, 380] on link "LSZH / ZRH - Handling - Jet Aviation South LSZH / ZRH" at bounding box center [1490, 377] width 148 height 8
click at [364, 5] on span "Refresh" at bounding box center [345, 8] width 38 height 7
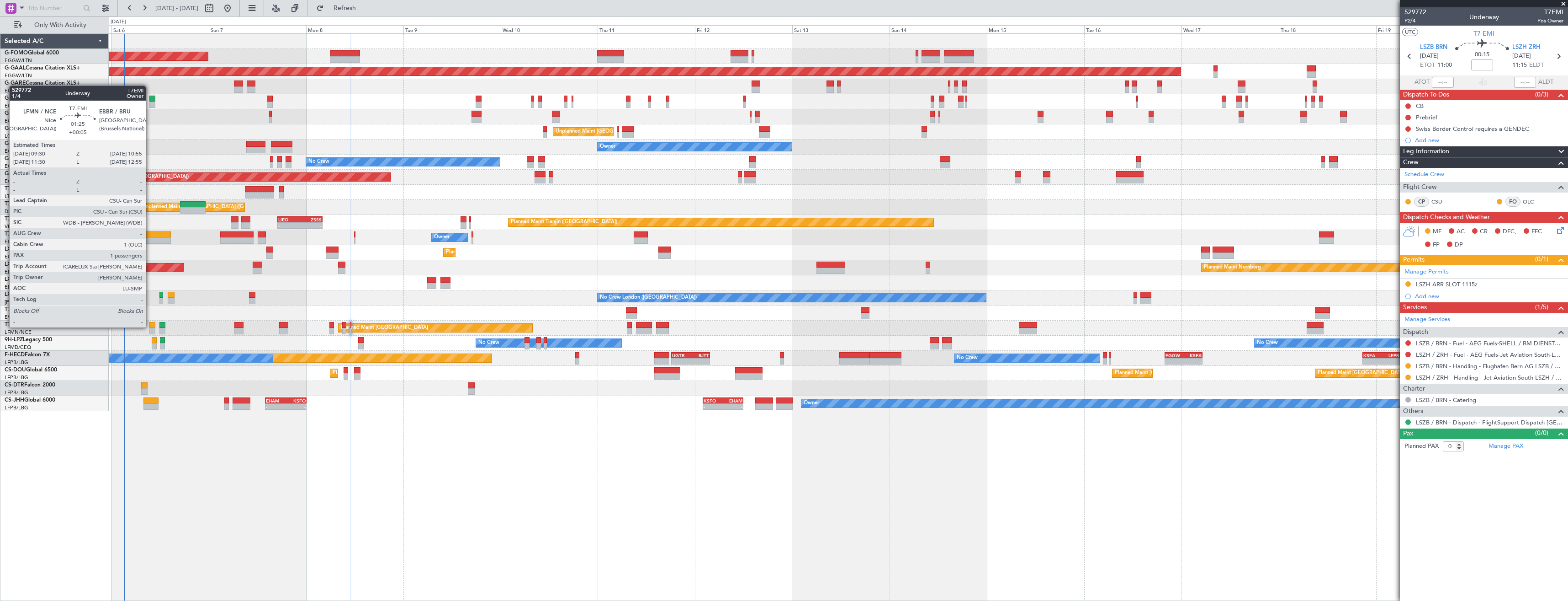
click at [150, 327] on div at bounding box center [153, 324] width 6 height 7
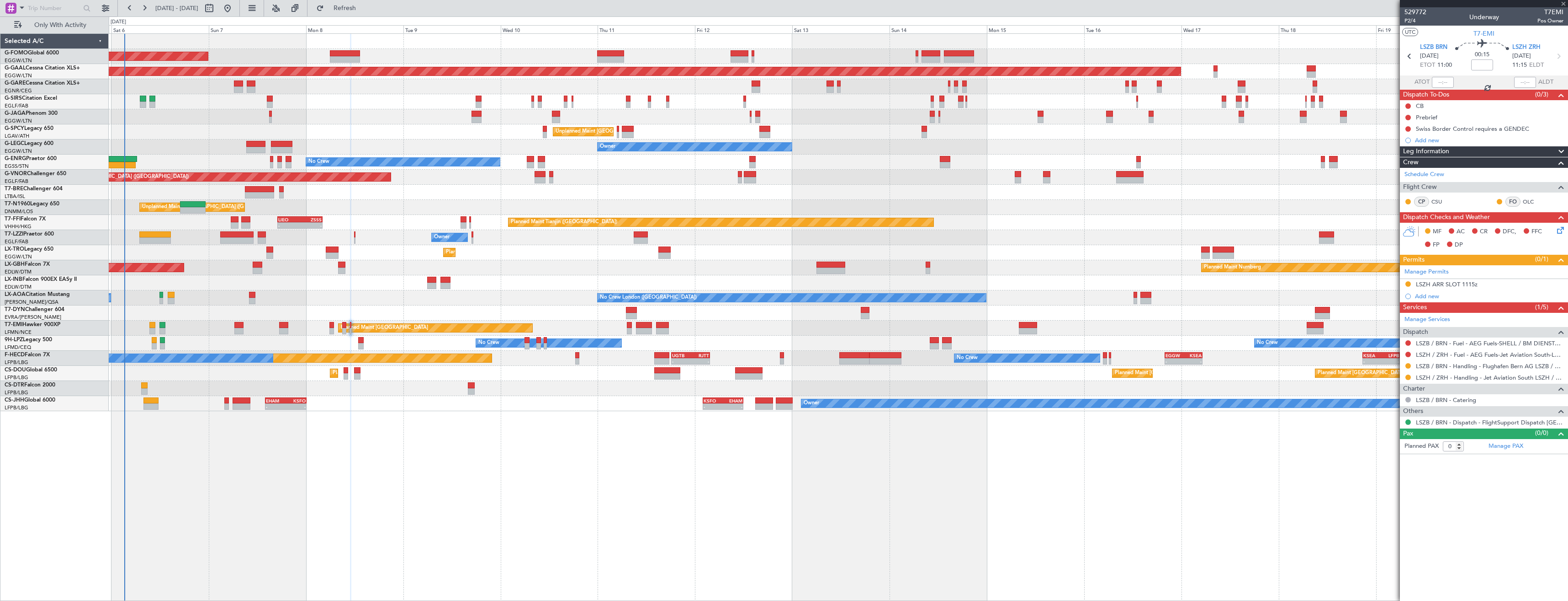
type input "+00:05"
type input "1"
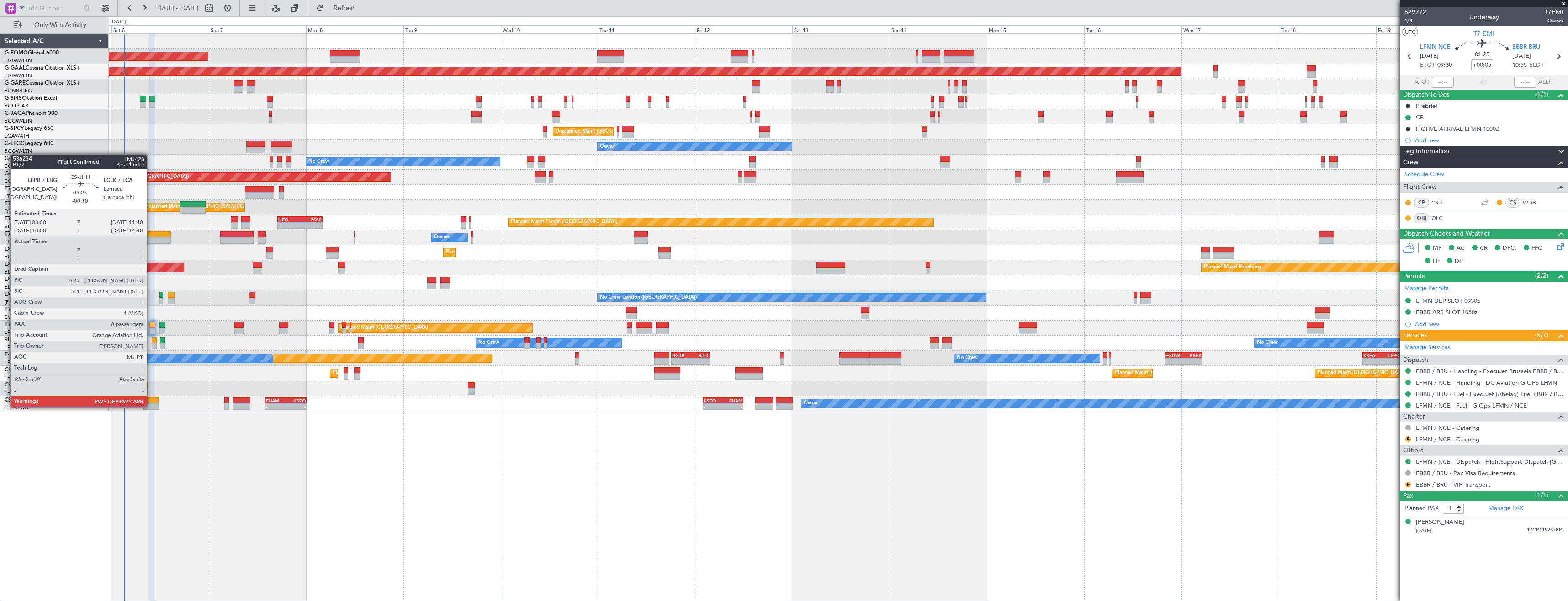
click at [151, 405] on div at bounding box center [151, 406] width 15 height 7
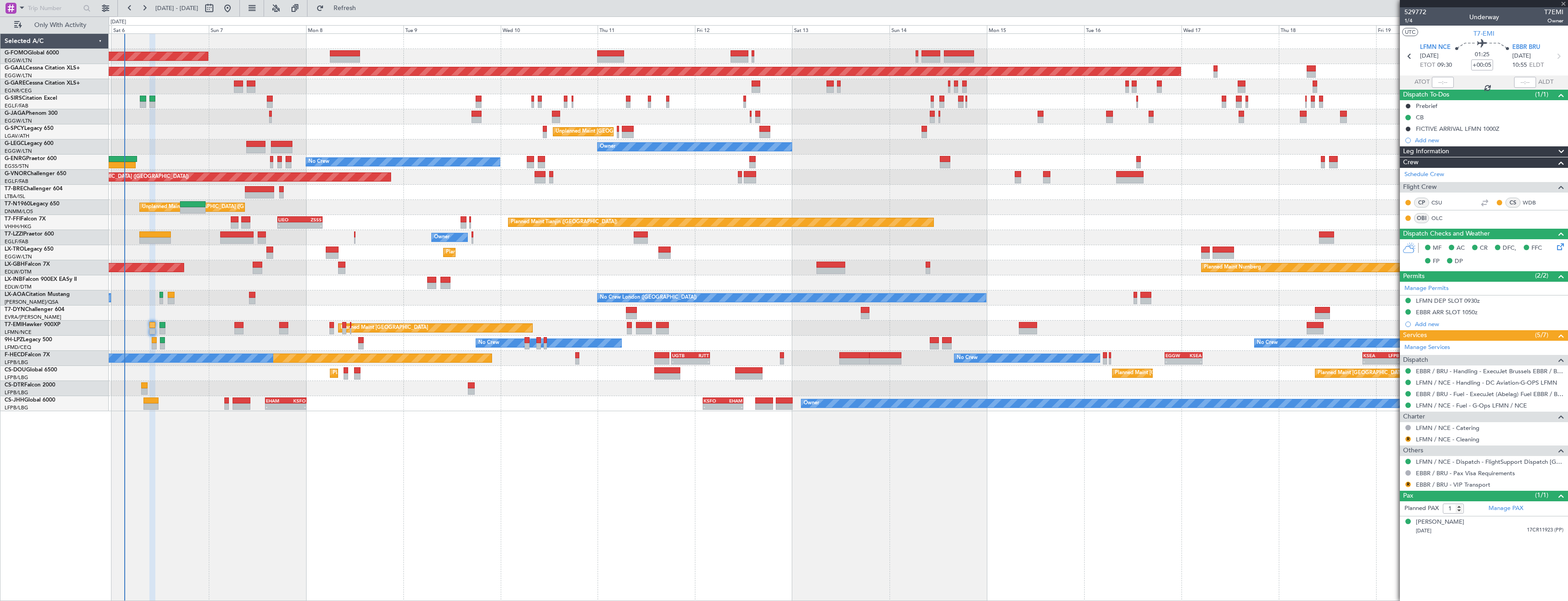
type input "-00:10"
type input "0"
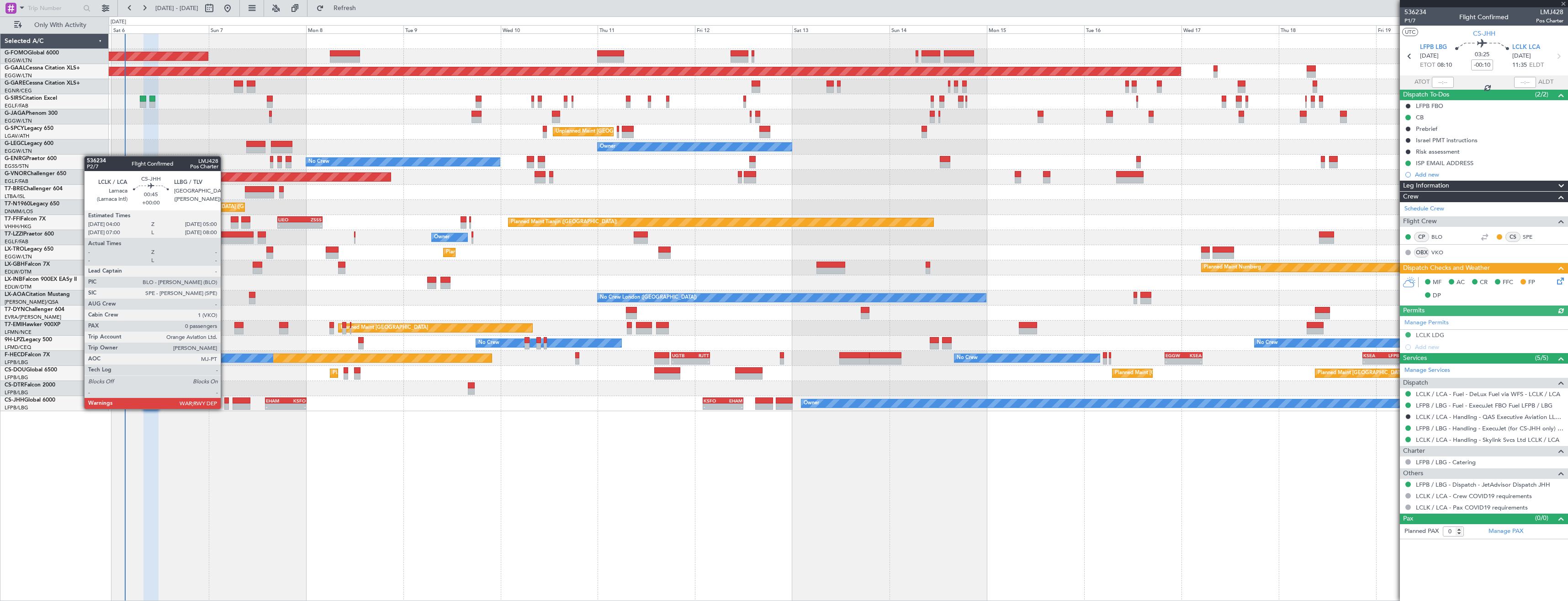
click at [225, 407] on div at bounding box center [226, 406] width 4 height 7
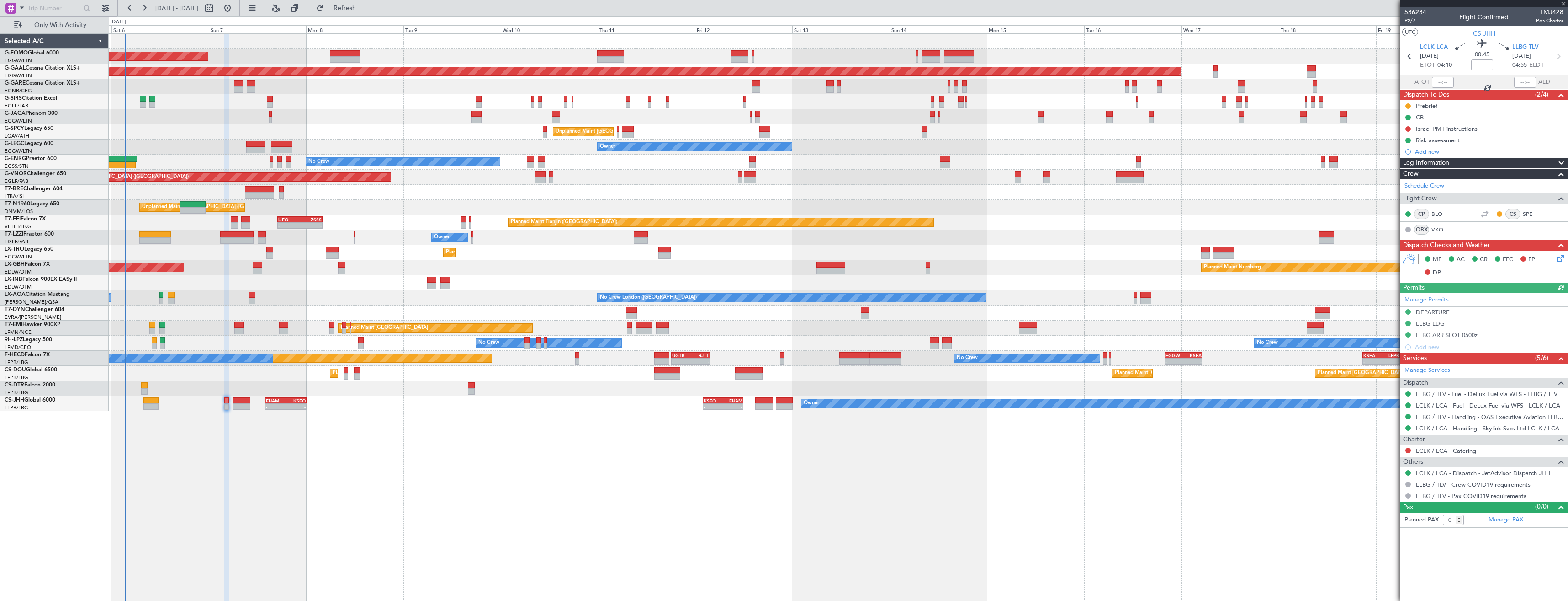
click at [232, 407] on div "Planned Maint Paris (Le Bourget) Owner - - EHAM 14:00 Z KSFO 00:10 Z - - KSFO 0…" at bounding box center [838, 404] width 1459 height 15
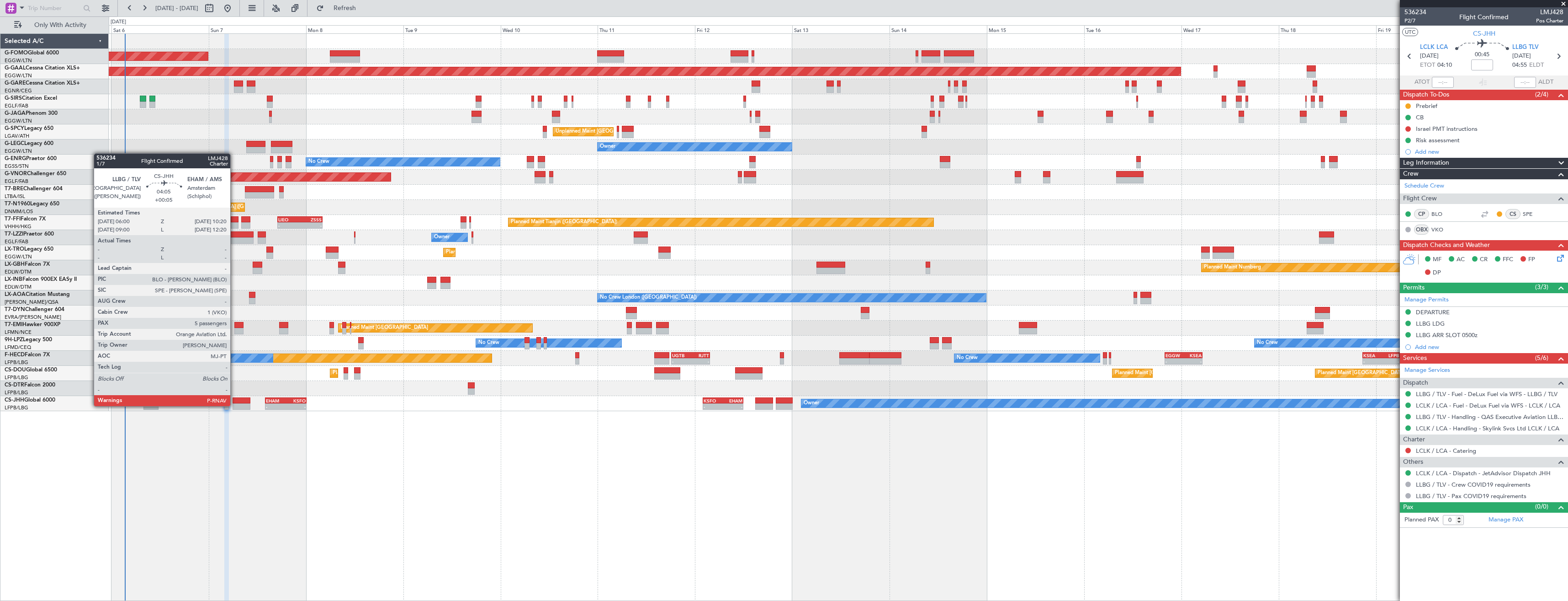
click at [235, 404] on div at bounding box center [241, 406] width 18 height 7
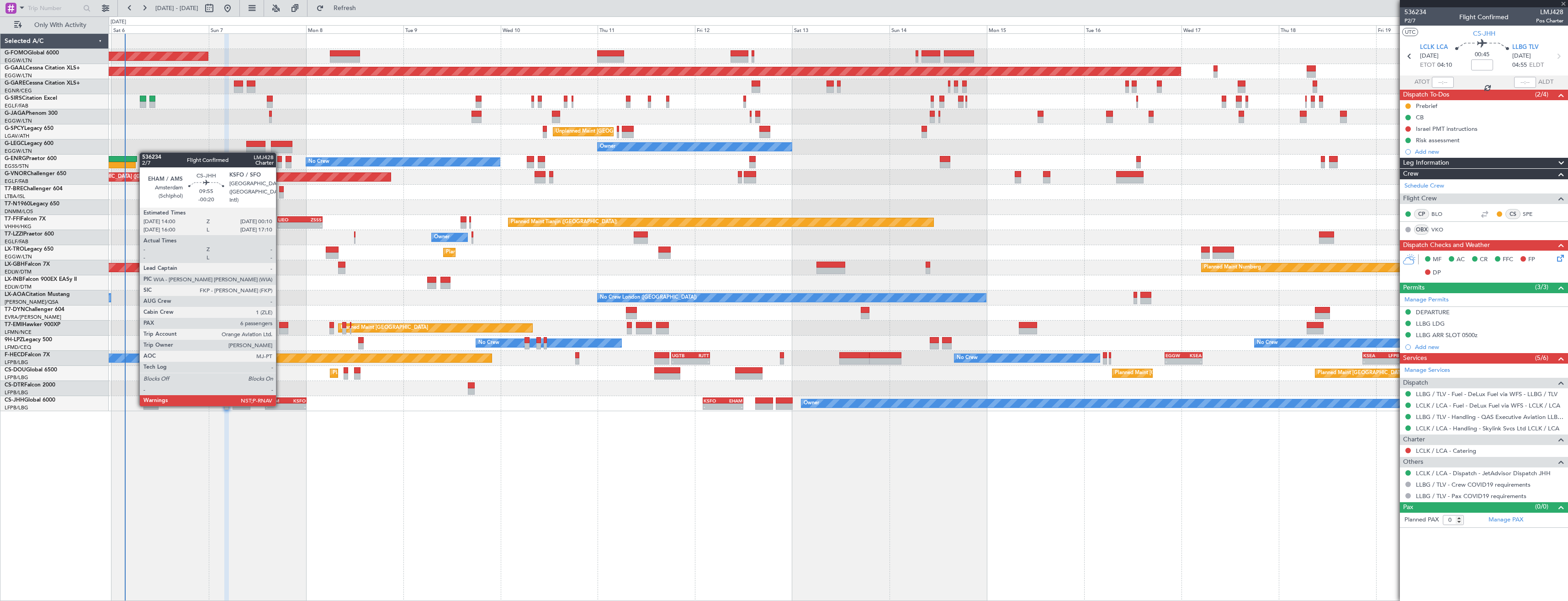
type input "+00:05"
type input "5"
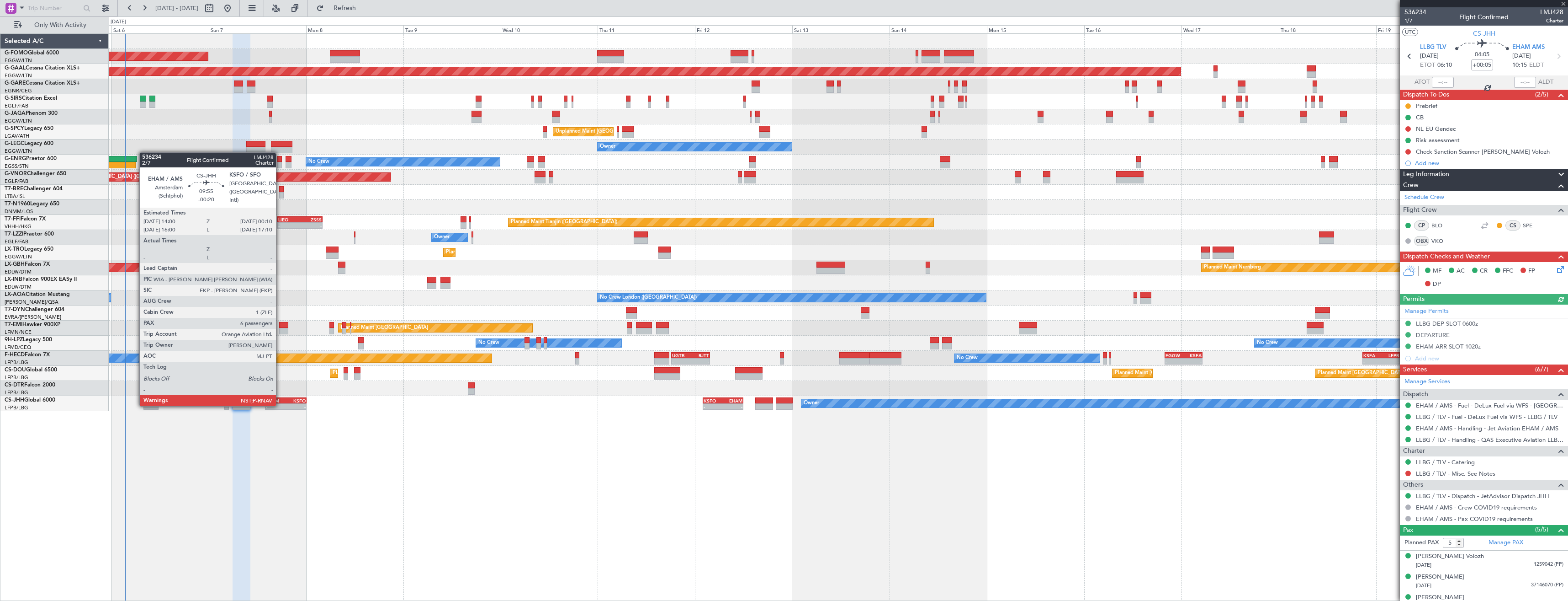
click at [280, 404] on div "-" at bounding box center [276, 406] width 20 height 6
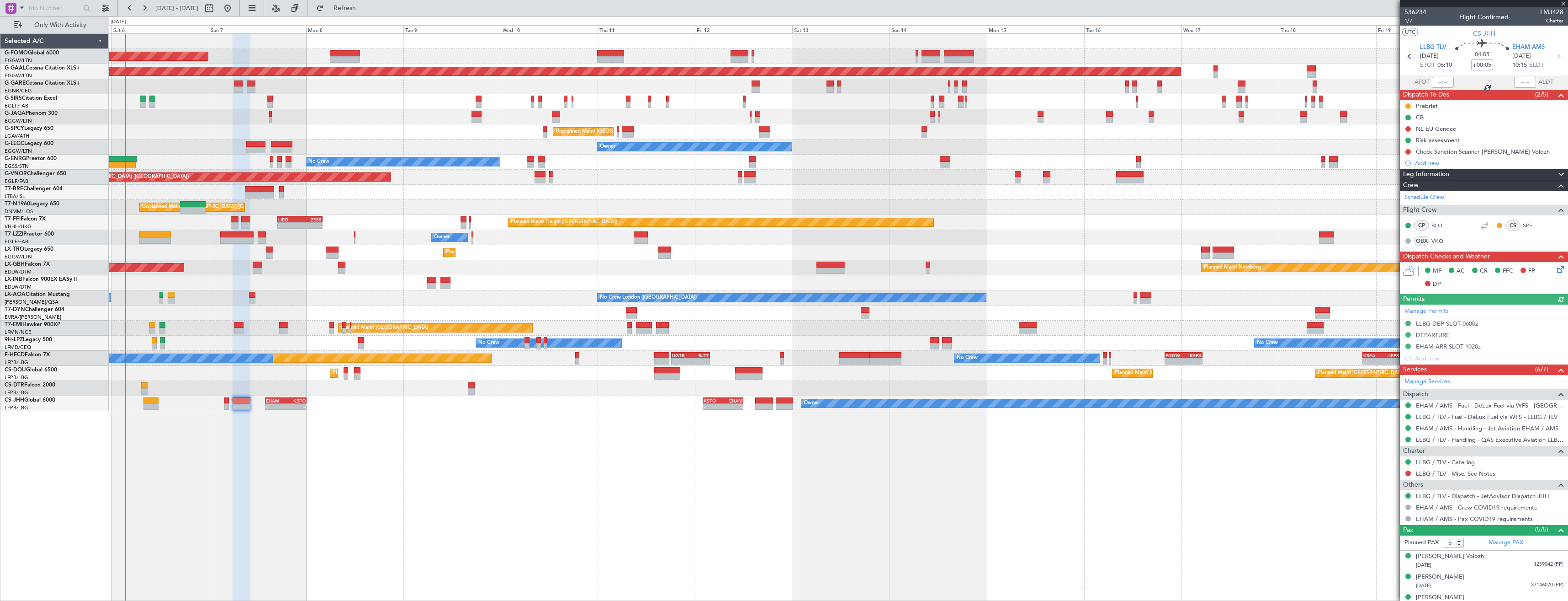
type input "-00:20"
type input "6"
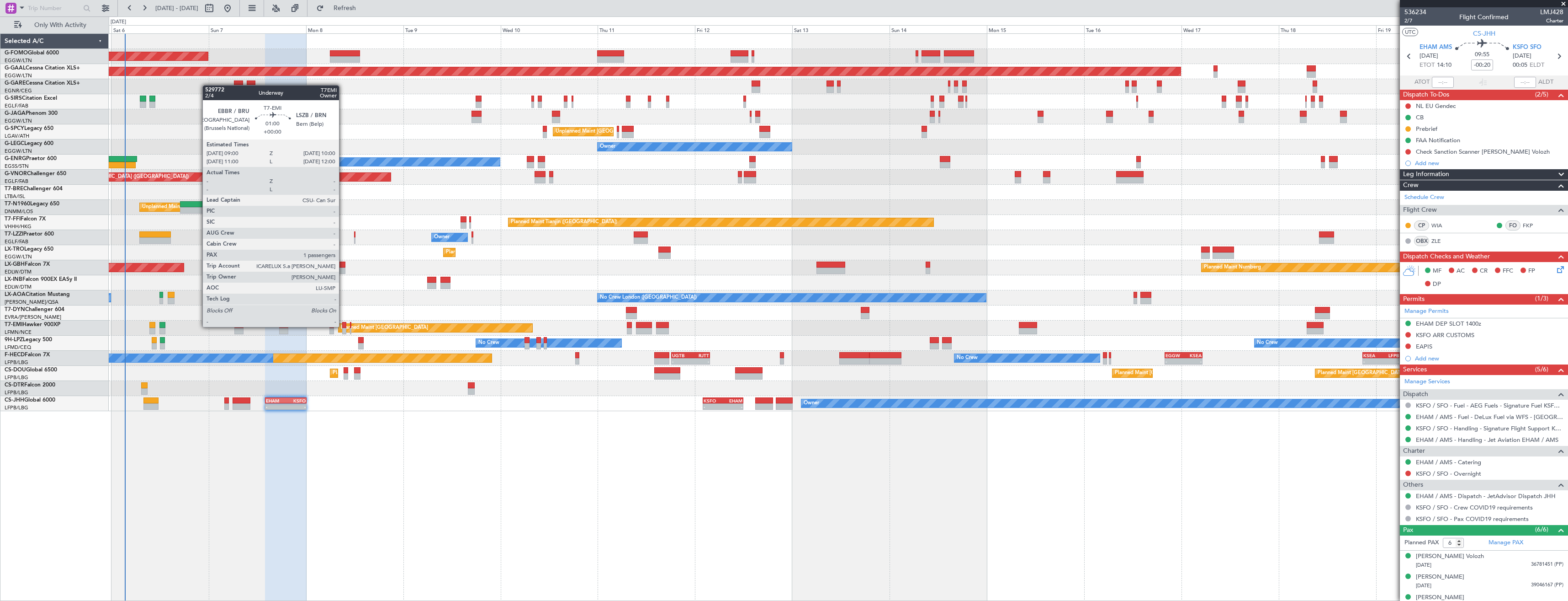
click at [343, 327] on div at bounding box center [344, 324] width 4 height 7
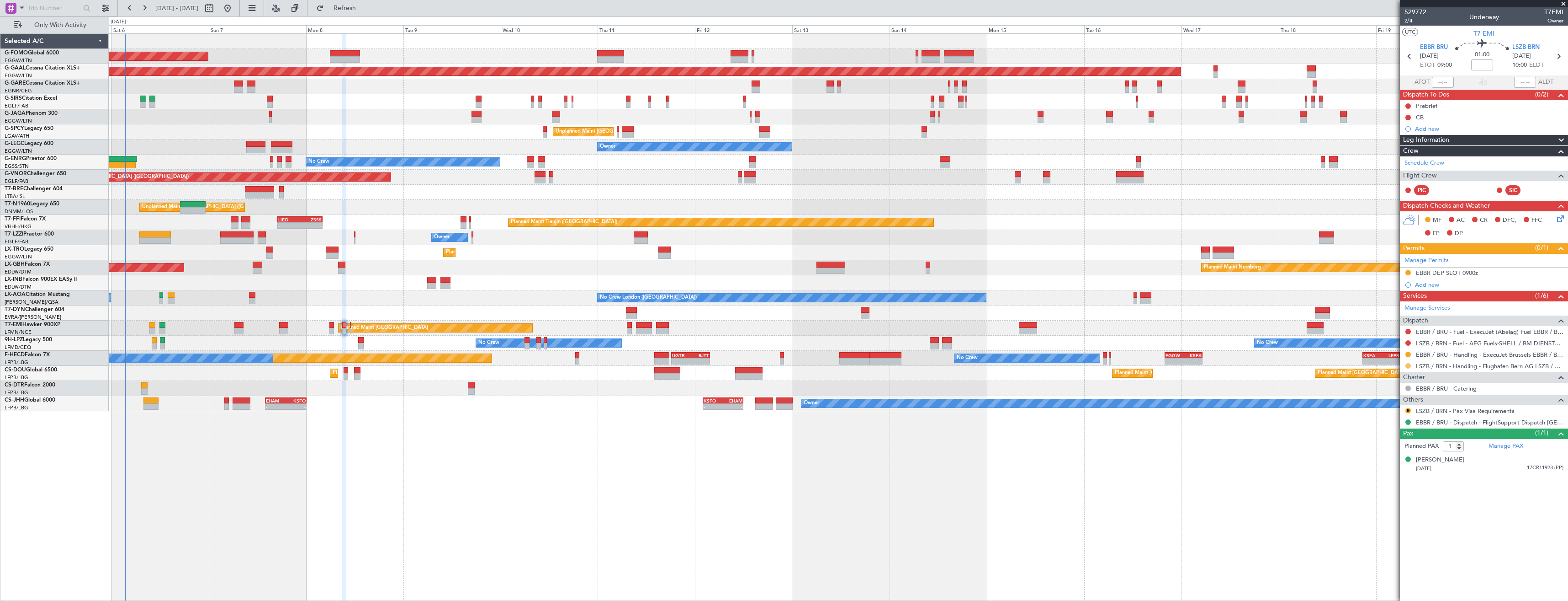
click at [1411, 364] on button at bounding box center [1409, 365] width 6 height 6
click at [1396, 474] on span "Confirmed" at bounding box center [1382, 475] width 29 height 10
click at [1561, 54] on icon at bounding box center [1558, 56] width 11 height 11
type input "0"
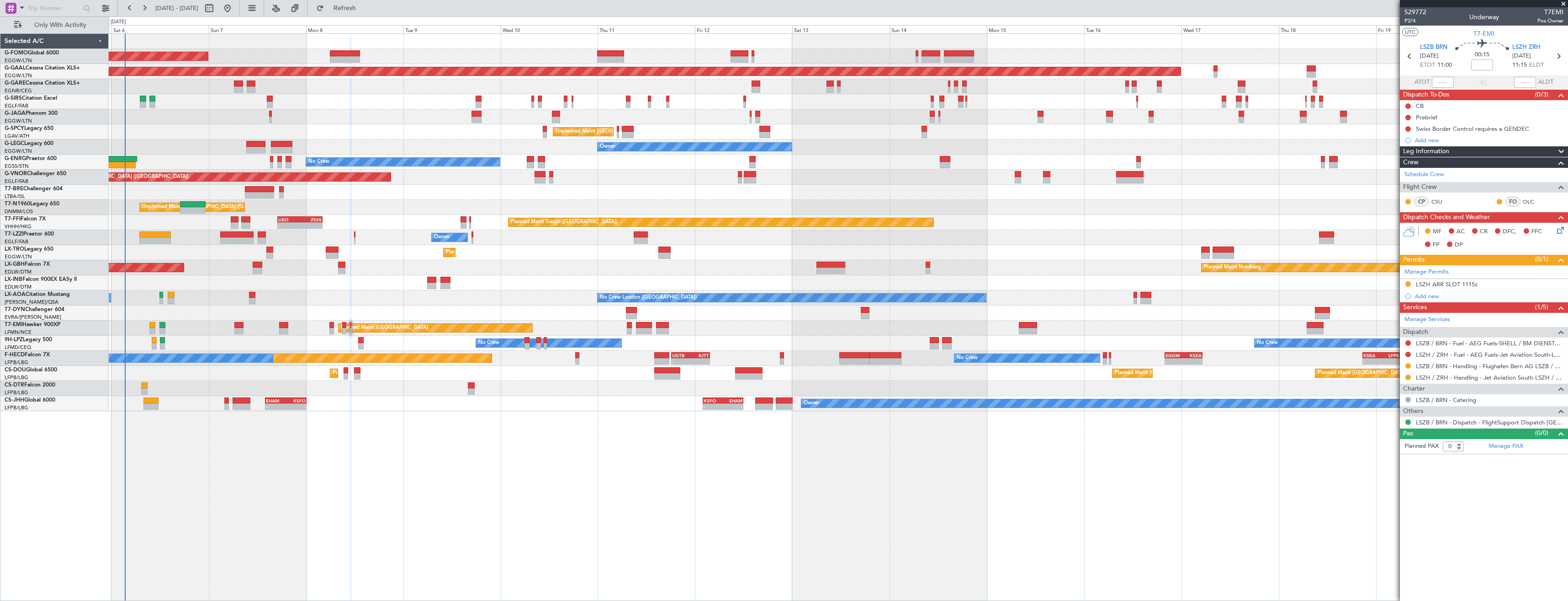
drag, startPoint x: 1407, startPoint y: 366, endPoint x: 1410, endPoint y: 383, distance: 17.3
click at [1407, 366] on button at bounding box center [1409, 365] width 6 height 6
click at [1381, 475] on span "Confirmed" at bounding box center [1382, 475] width 29 height 10
drag, startPoint x: 1564, startPoint y: 4, endPoint x: 1568, endPoint y: 8, distance: 5.7
click at [1564, 4] on span at bounding box center [1564, 4] width 10 height 9
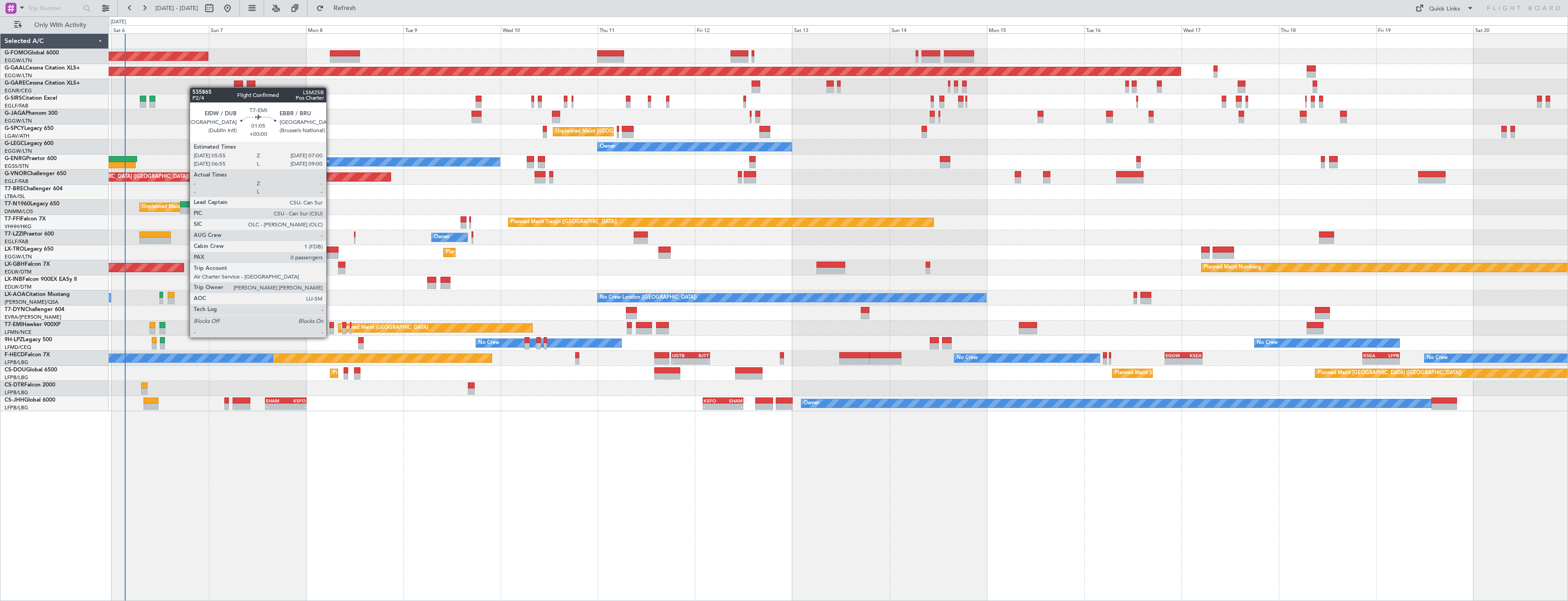
click at [330, 329] on div at bounding box center [331, 331] width 5 height 7
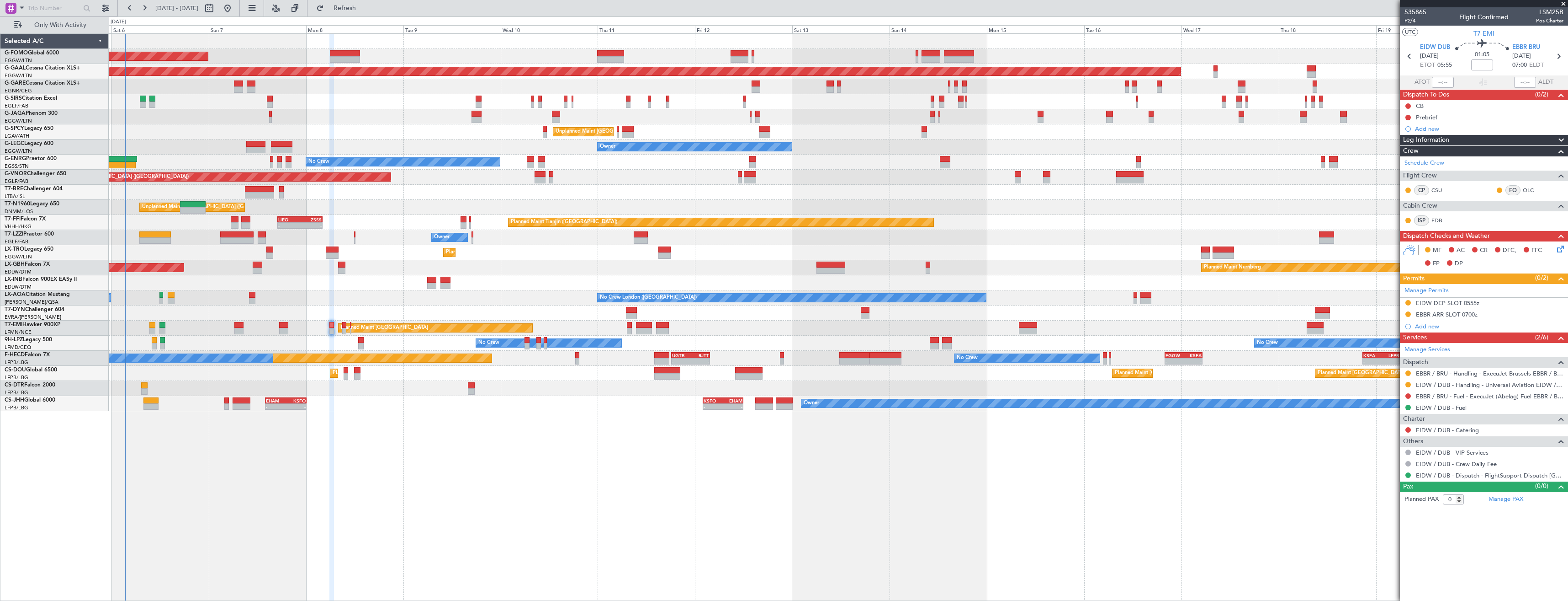
drag, startPoint x: 1407, startPoint y: 373, endPoint x: 1406, endPoint y: 379, distance: 6.1
click at [1407, 373] on button at bounding box center [1409, 373] width 6 height 6
click at [1391, 479] on span "Confirmed" at bounding box center [1382, 482] width 29 height 10
click at [1495, 312] on div "EBBR ARR SLOT 0700z" at bounding box center [1484, 315] width 168 height 11
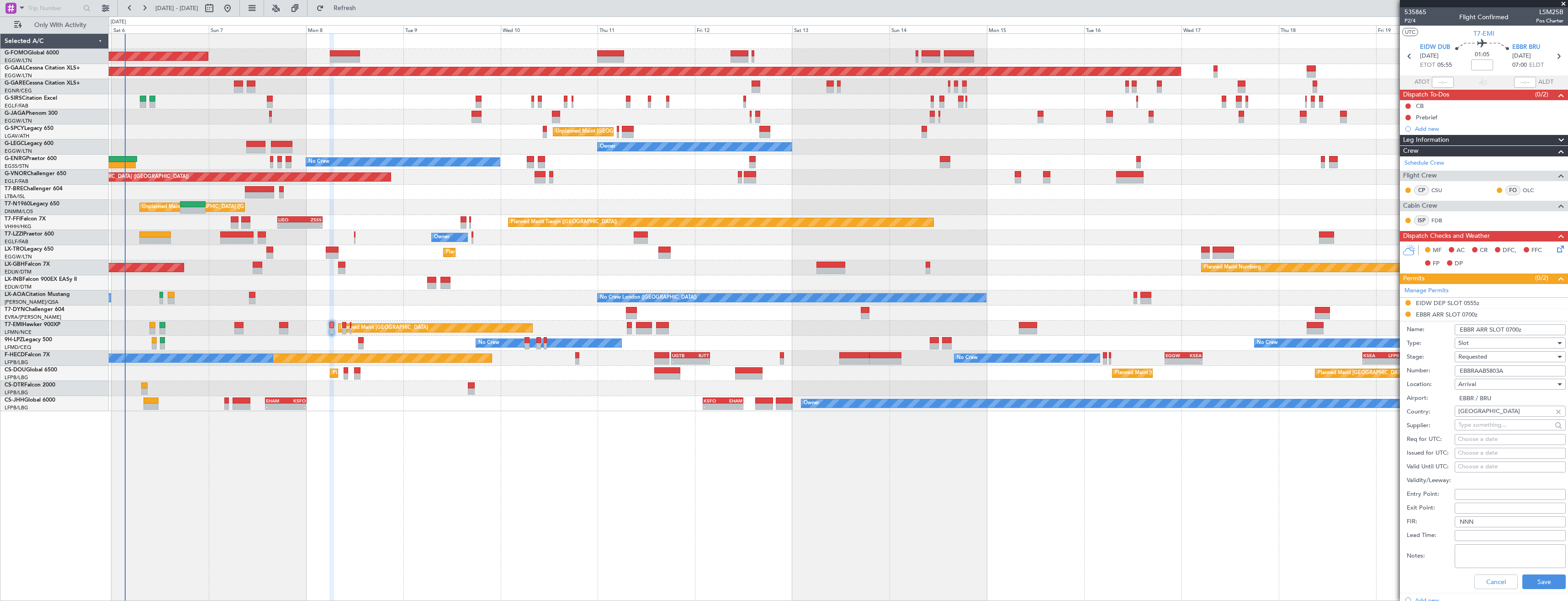
click at [1511, 371] on input "EBBRAAB5803A" at bounding box center [1510, 370] width 111 height 10
click at [1505, 357] on div "Requested" at bounding box center [1507, 357] width 97 height 13
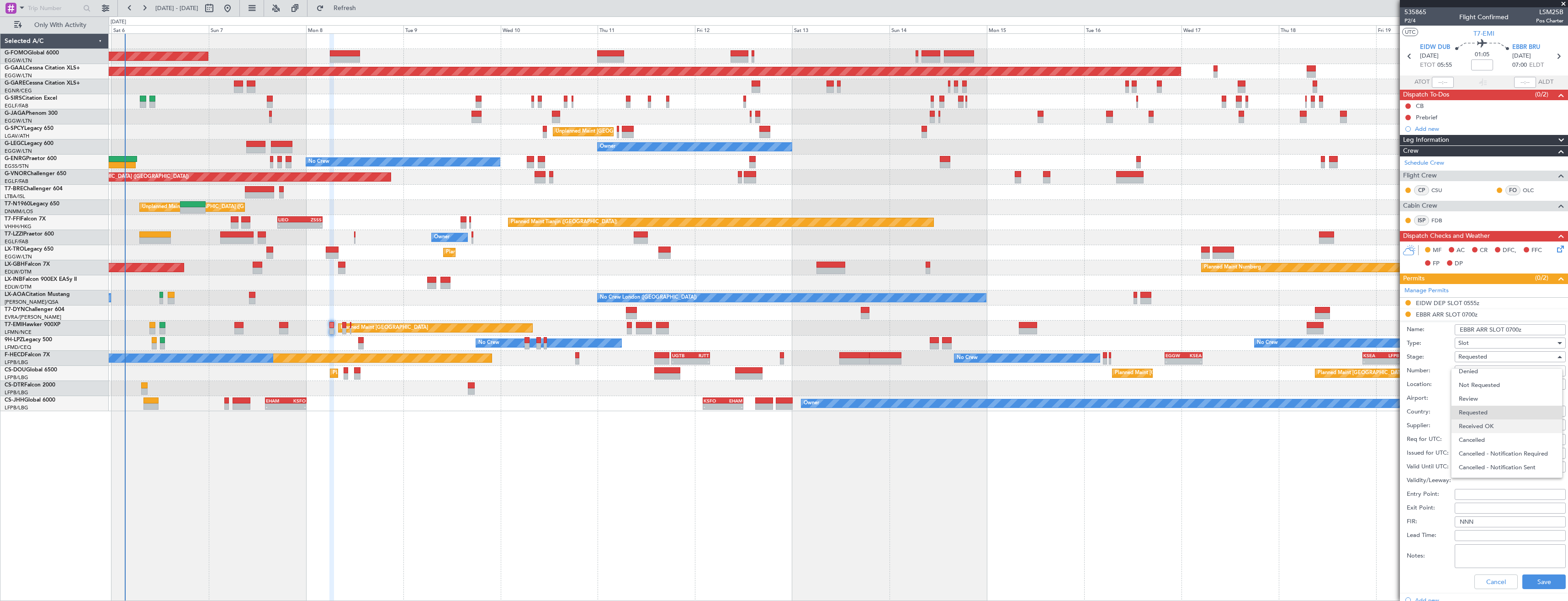
click at [1510, 425] on span "Received OK" at bounding box center [1507, 425] width 96 height 13
click at [1528, 577] on button "Save" at bounding box center [1544, 581] width 44 height 14
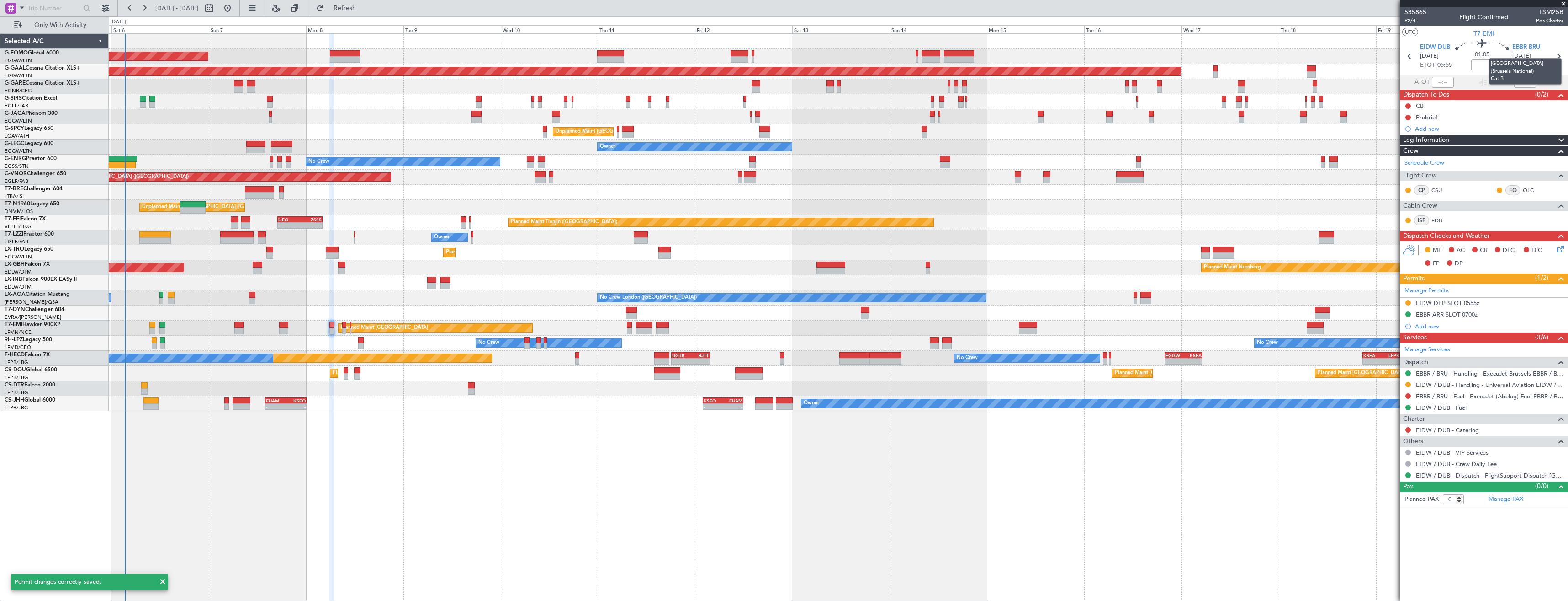
click at [1559, 56] on mat-tooltip-component "[GEOGRAPHIC_DATA] (Brussels National) Cat B" at bounding box center [1526, 71] width 86 height 39
click at [1556, 56] on icon at bounding box center [1558, 56] width 11 height 11
type input "1"
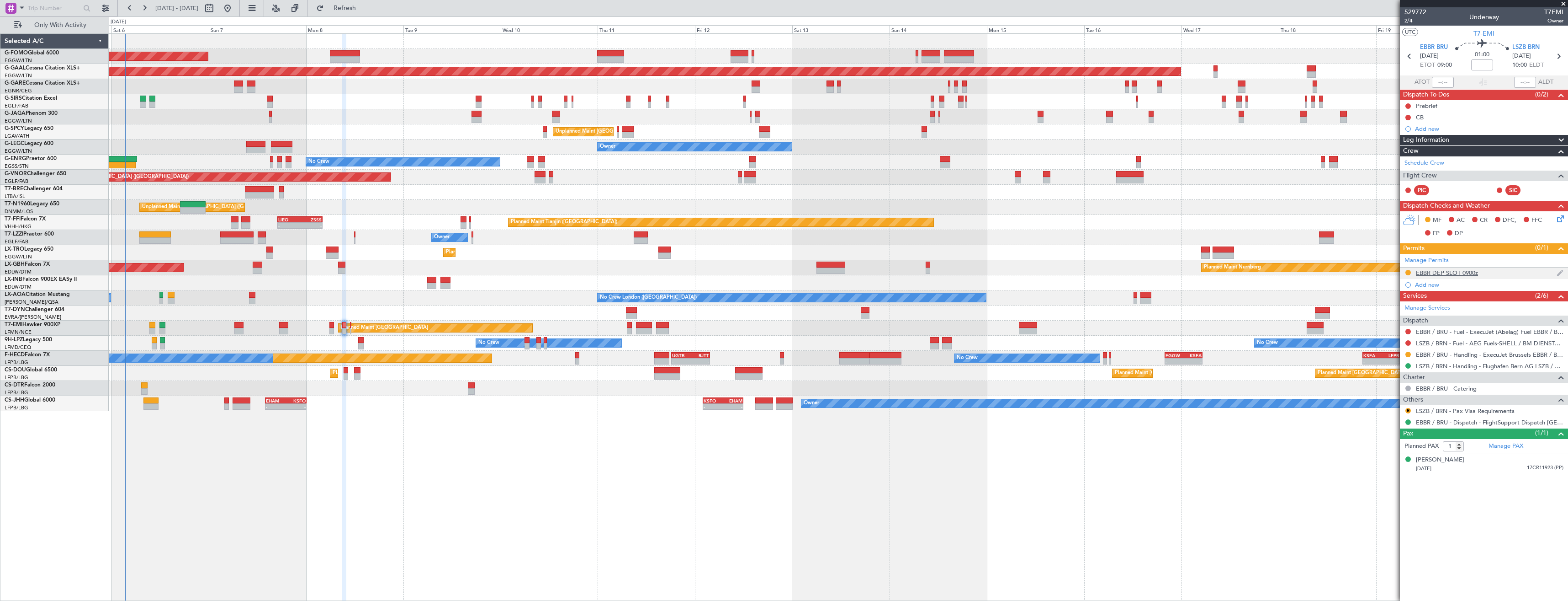
click at [1513, 272] on div "EBBR DEP SLOT 0900z" at bounding box center [1484, 273] width 168 height 11
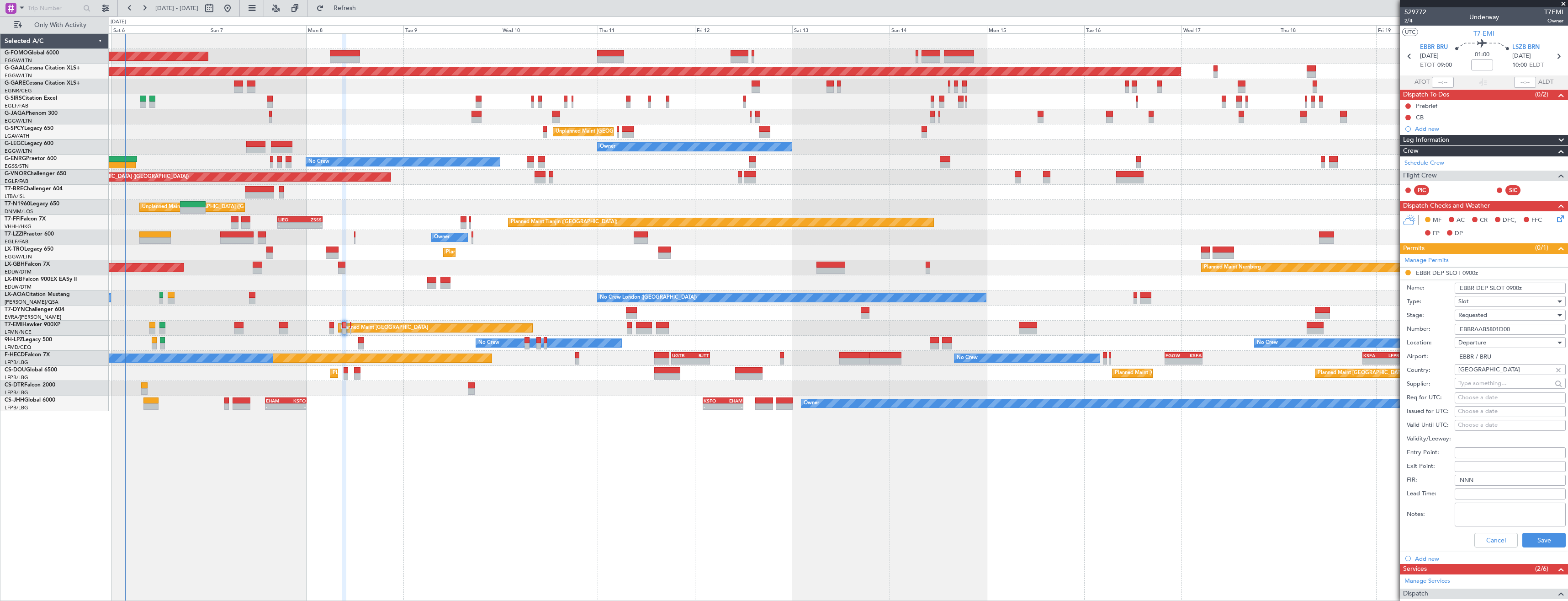
click at [1516, 327] on input "EBBRAAB5801D00" at bounding box center [1510, 328] width 111 height 10
paste input "4D"
type input "EBBRAAB5804D"
click at [1502, 315] on div "Requested" at bounding box center [1507, 315] width 97 height 13
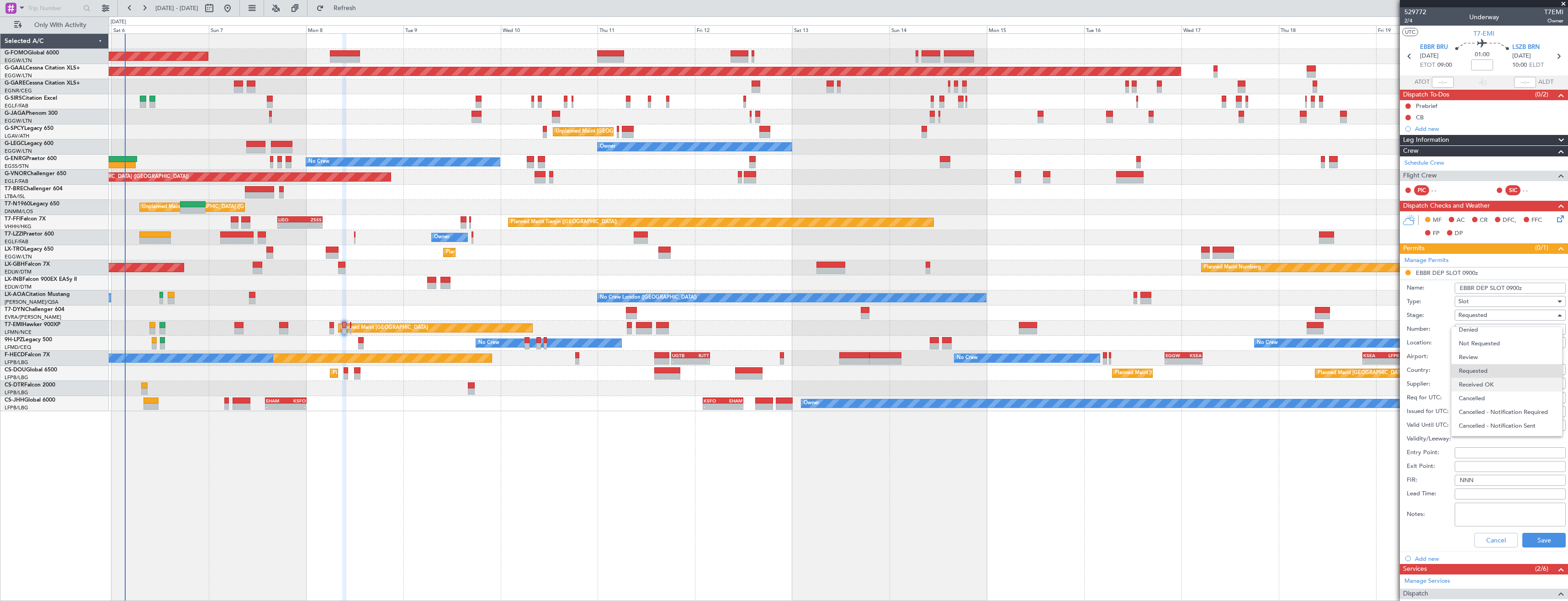
click at [1498, 386] on span "Received OK" at bounding box center [1507, 384] width 96 height 13
click at [1524, 536] on button "Save" at bounding box center [1544, 539] width 44 height 14
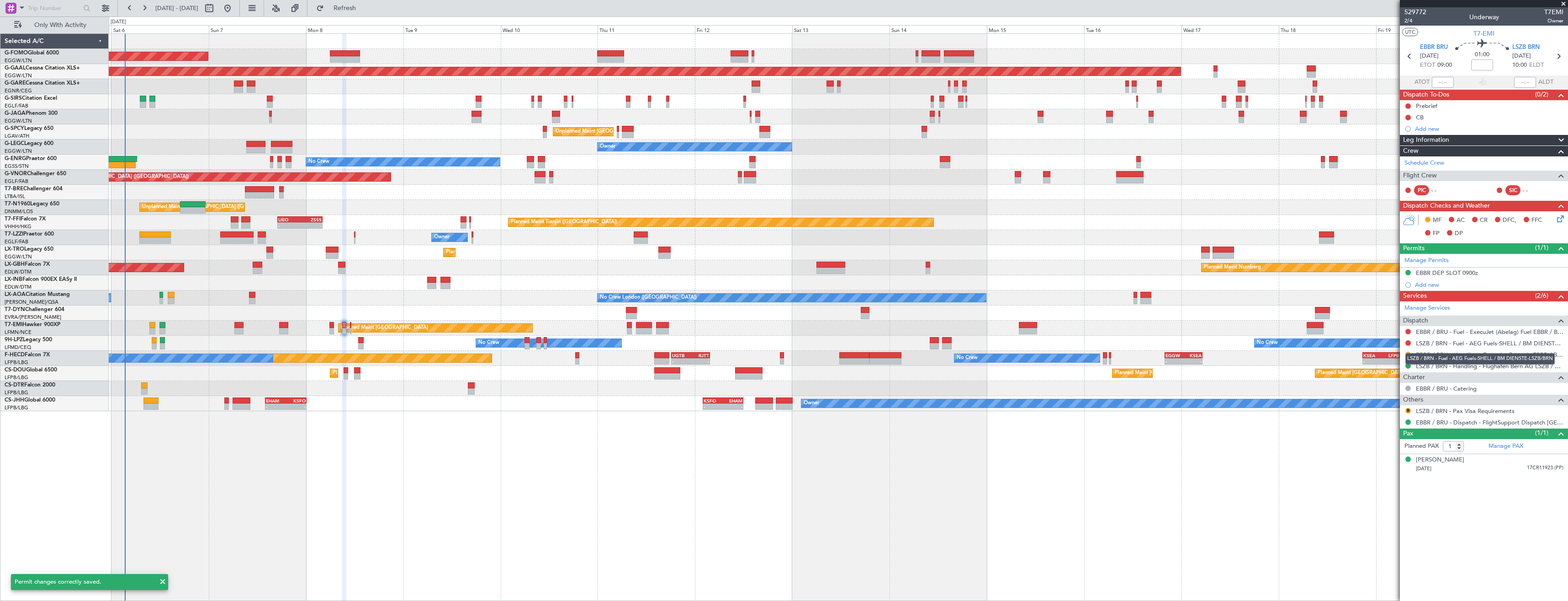
click at [1410, 352] on mat-tooltip-component "LSZB / BRN - Fuel - AEG Fuels-SHELL / BM DIENSTE-LSZB/BRN" at bounding box center [1480, 358] width 162 height 24
click at [1410, 354] on button at bounding box center [1409, 354] width 6 height 6
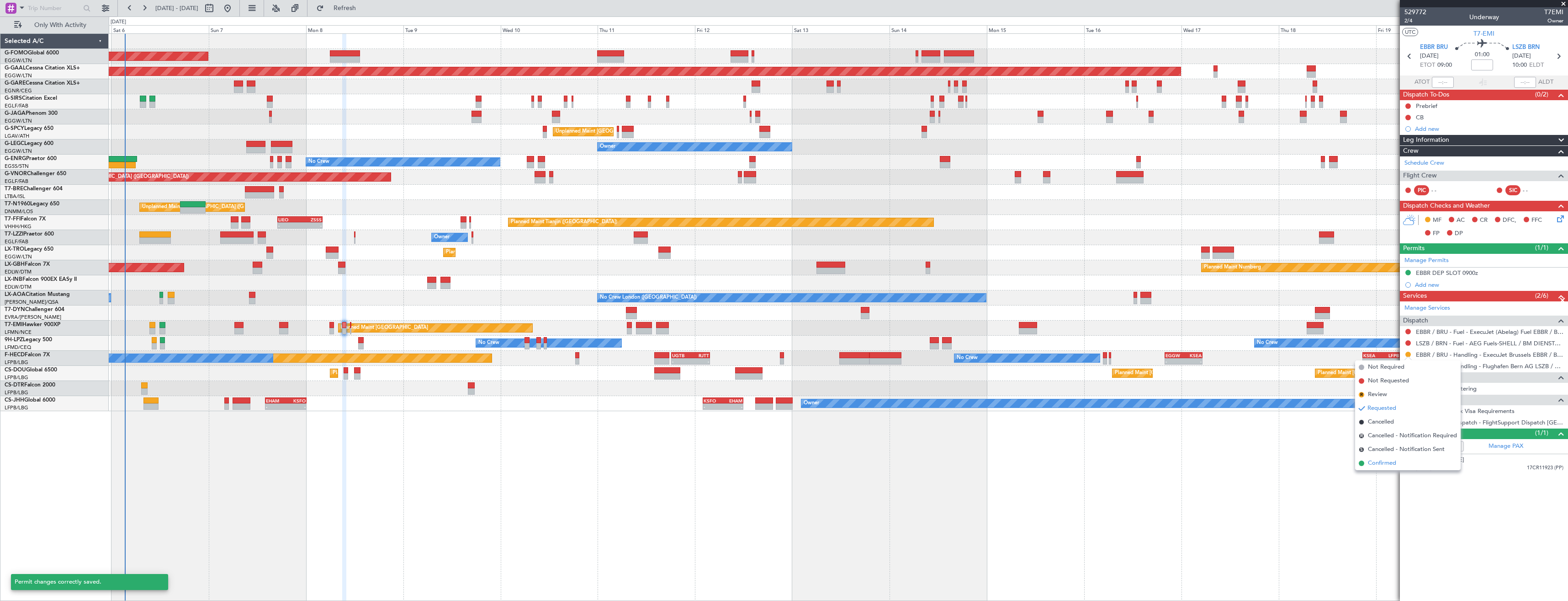
click at [1383, 466] on span "Confirmed" at bounding box center [1382, 464] width 29 height 10
